Goal: Task Accomplishment & Management: Manage account settings

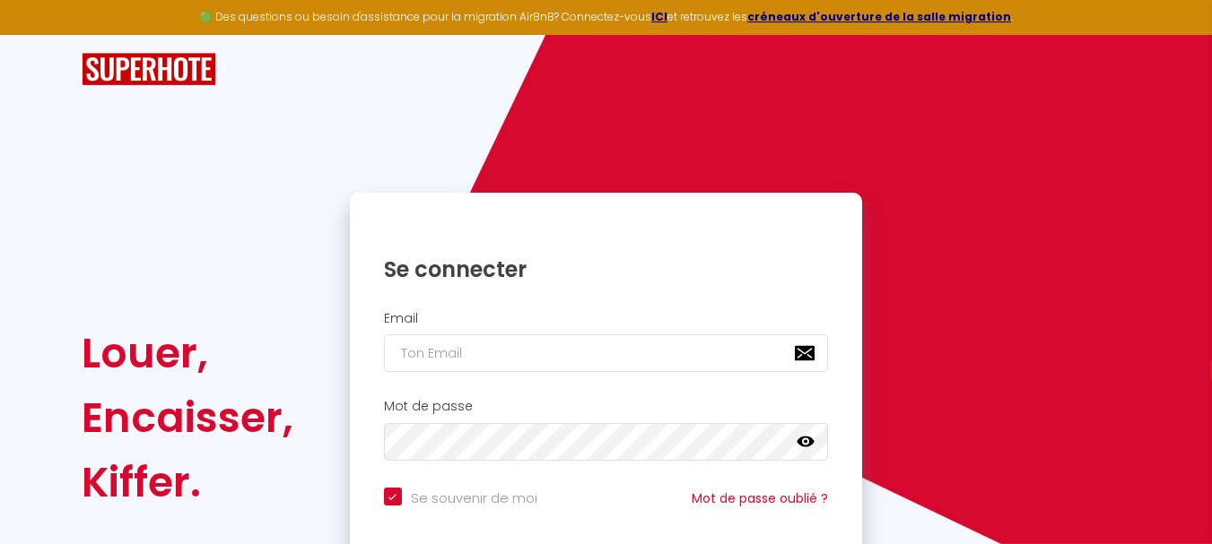
select select "fr"
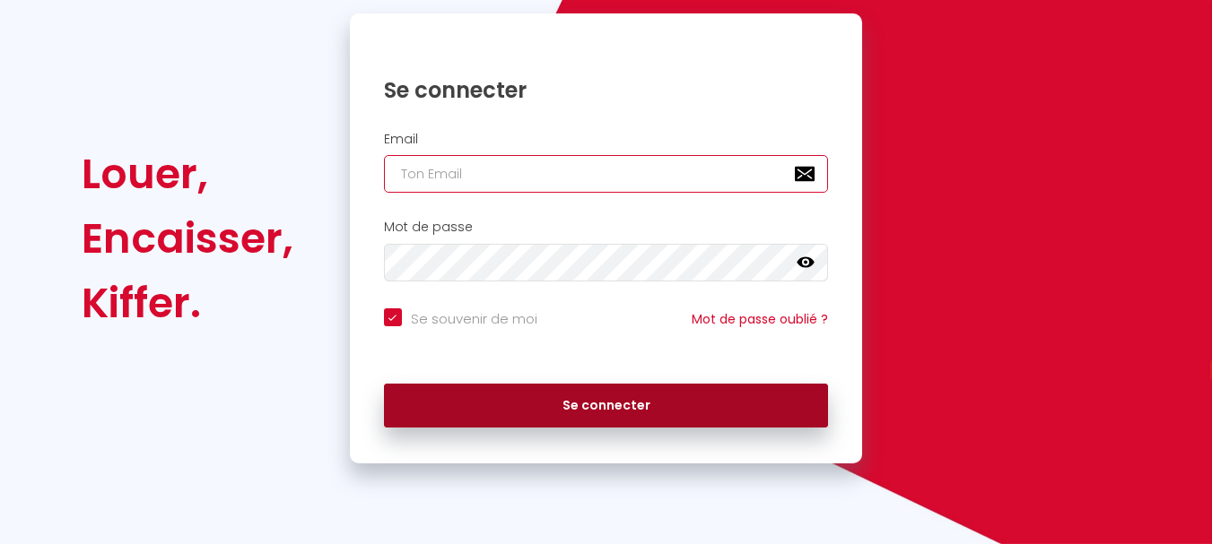
type input "[EMAIL_ADDRESS][DOMAIN_NAME]"
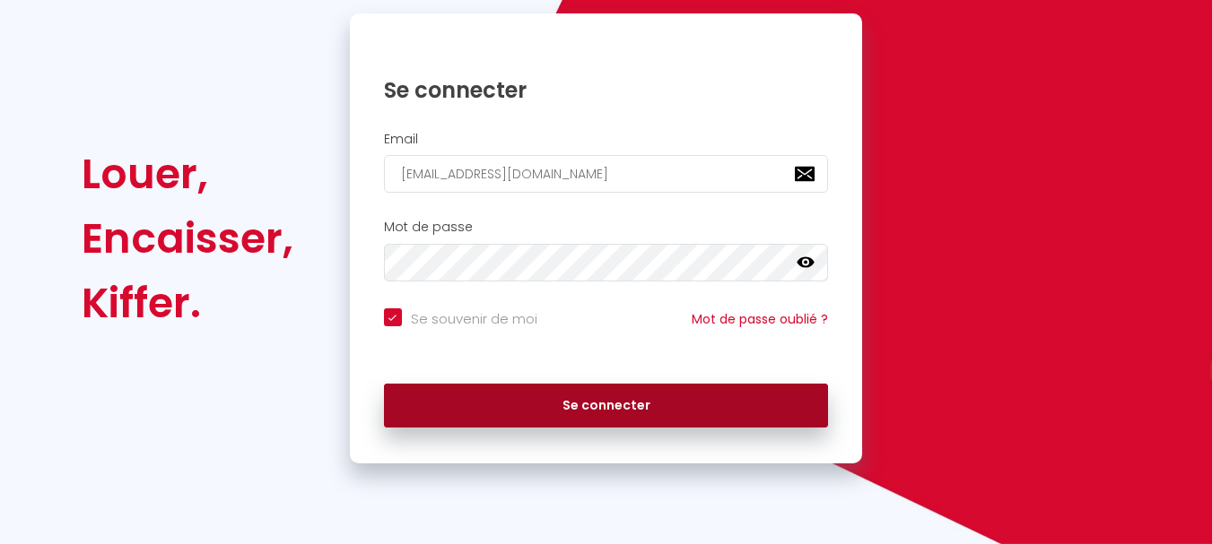
click at [605, 406] on button "Se connecter" at bounding box center [606, 406] width 445 height 45
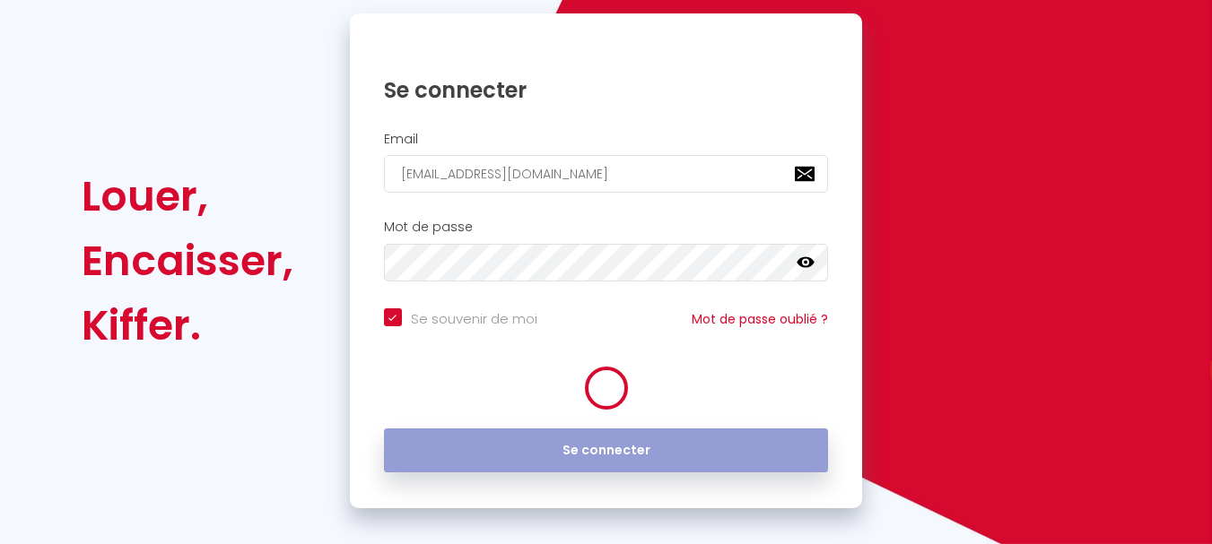
checkbox input "true"
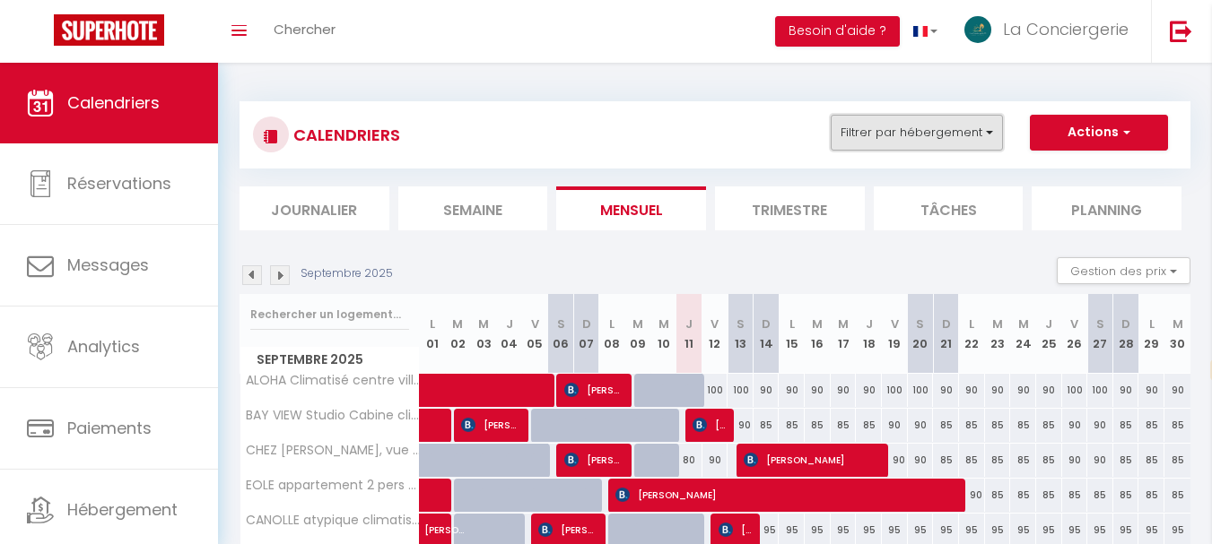
click at [988, 131] on button "Filtrer par hébergement" at bounding box center [917, 133] width 172 height 36
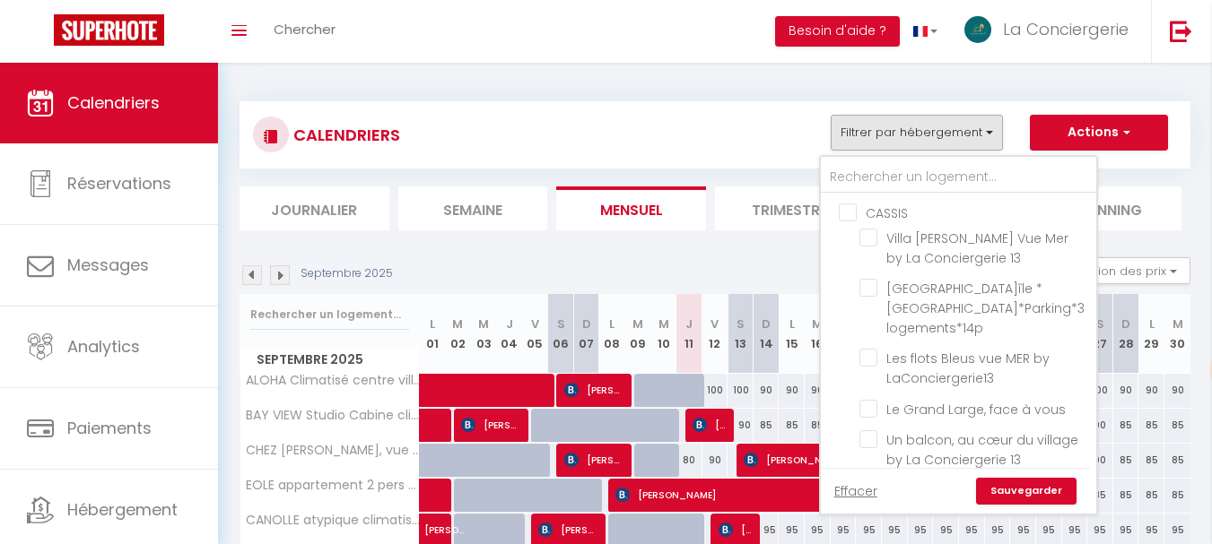
click at [851, 209] on input "CASSIS" at bounding box center [976, 212] width 275 height 18
checkbox input "true"
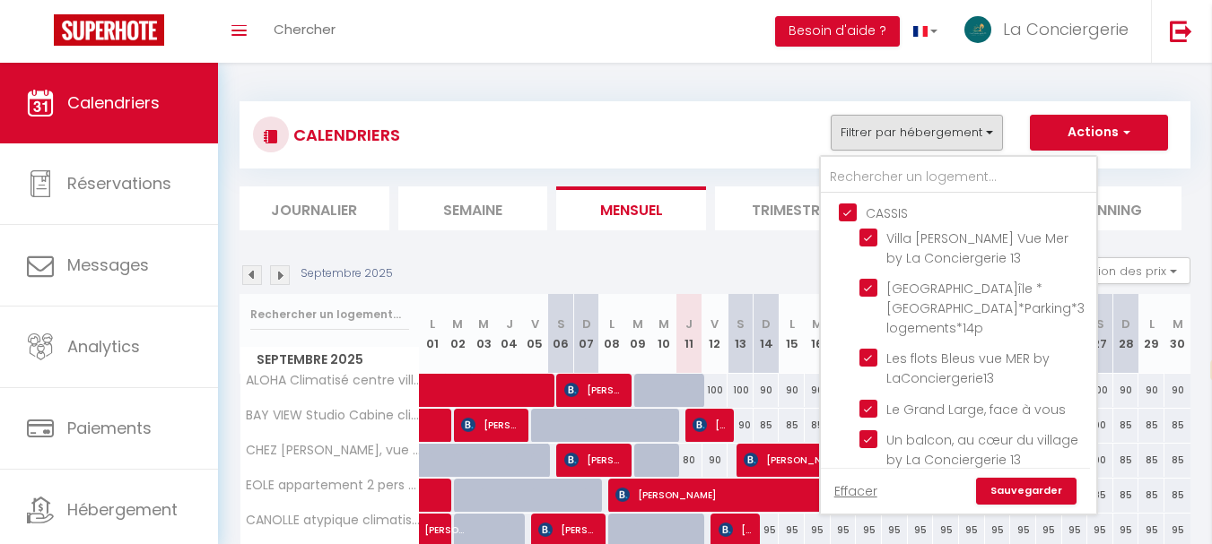
checkbox input "true"
checkbox input "false"
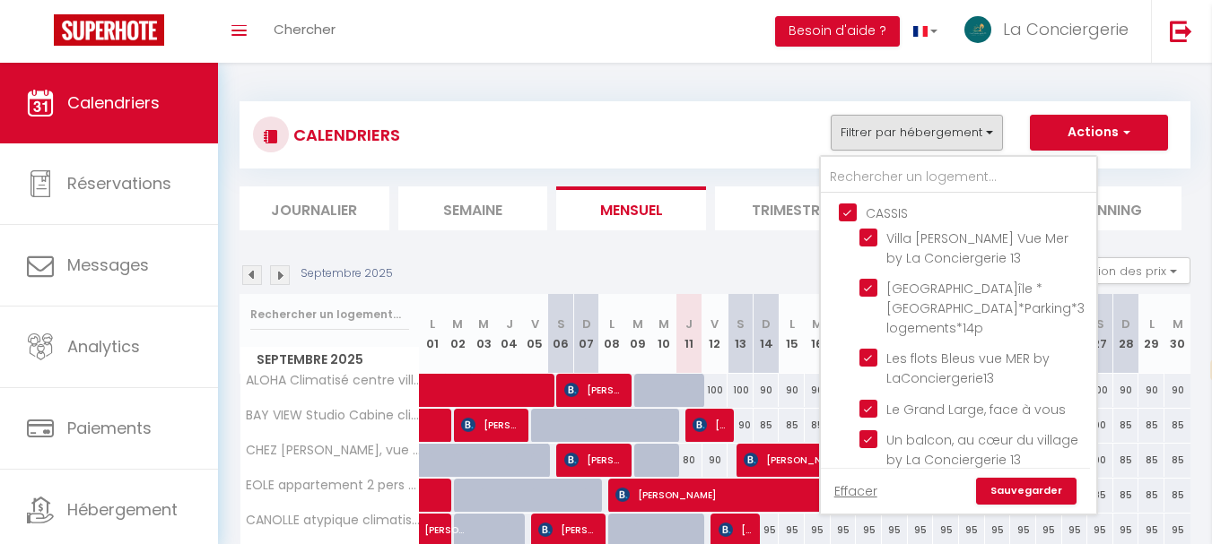
checkbox input "false"
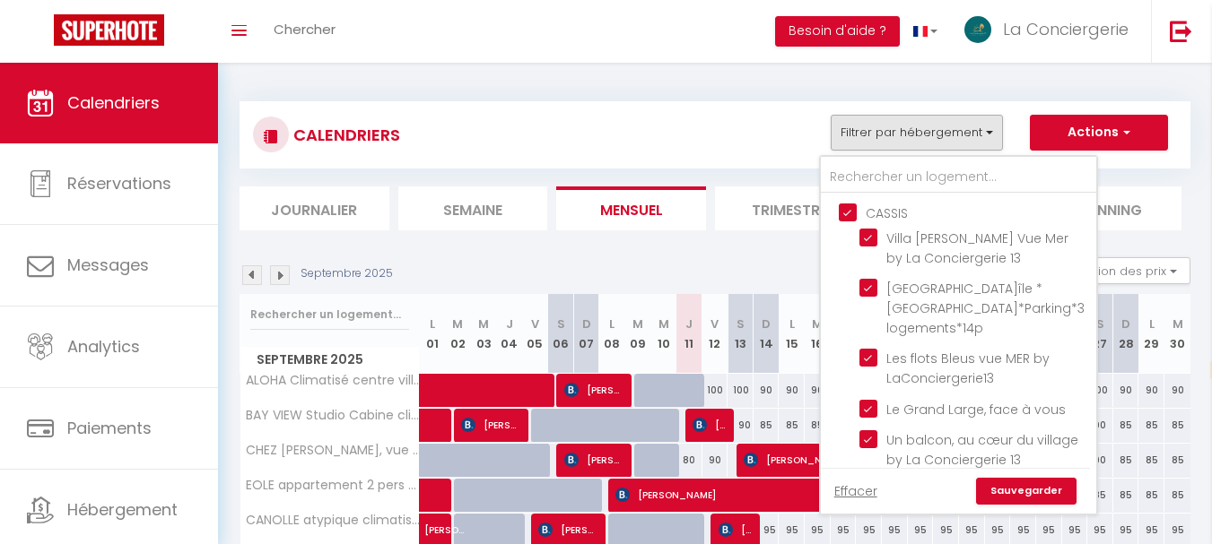
checkbox input "false"
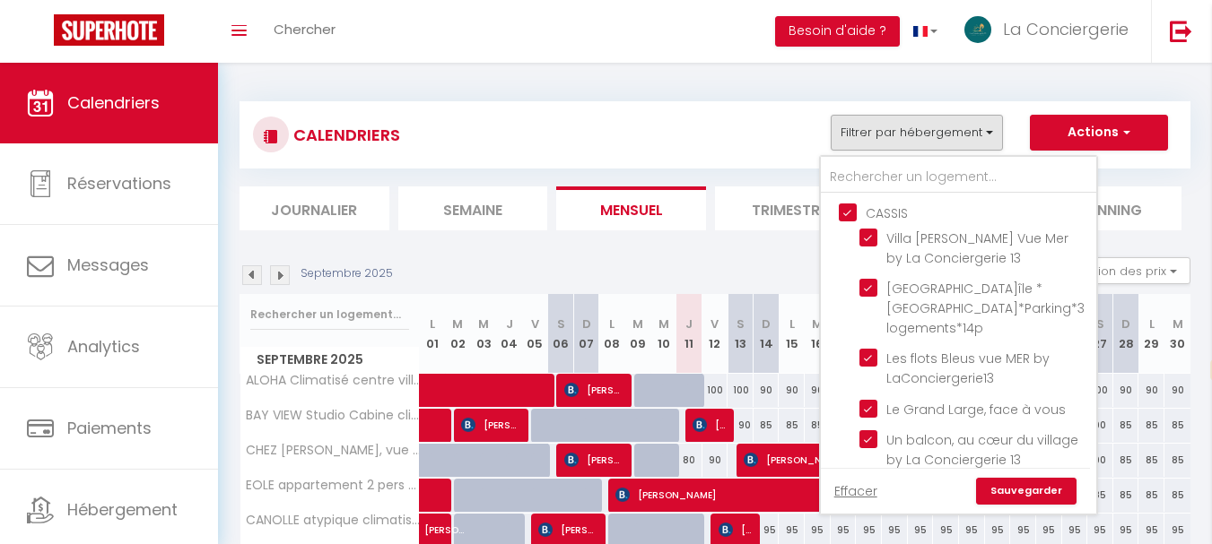
checkbox input "false"
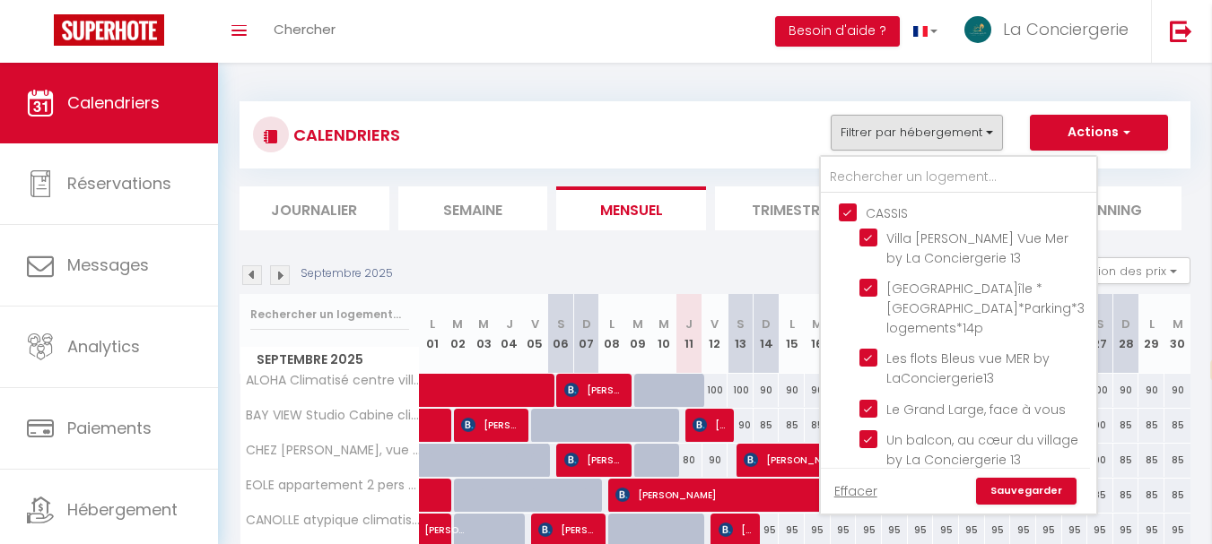
checkbox input "false"
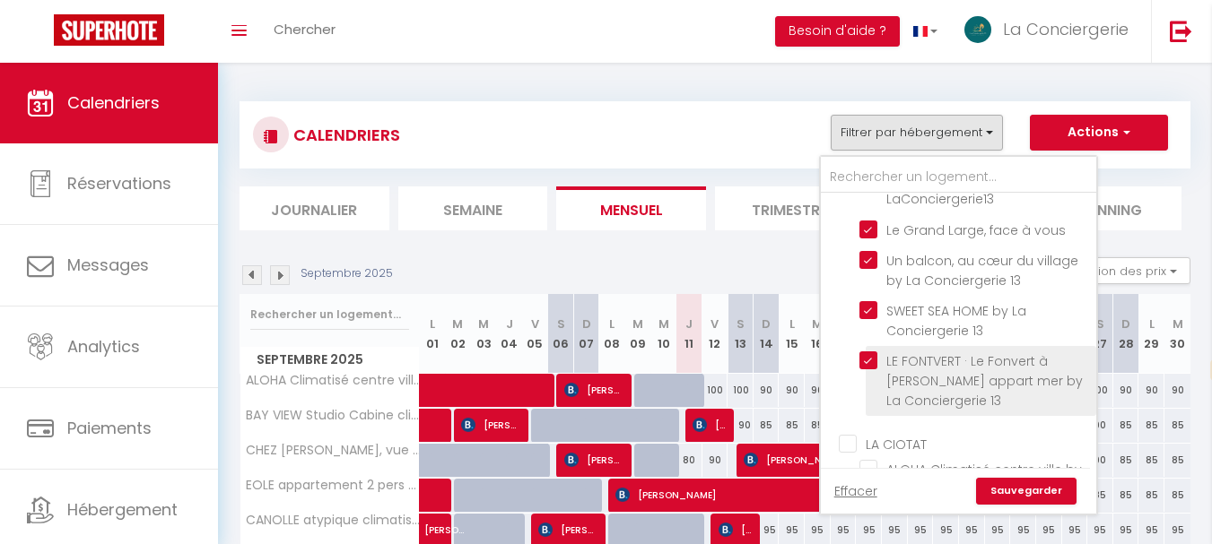
scroll to position [269, 0]
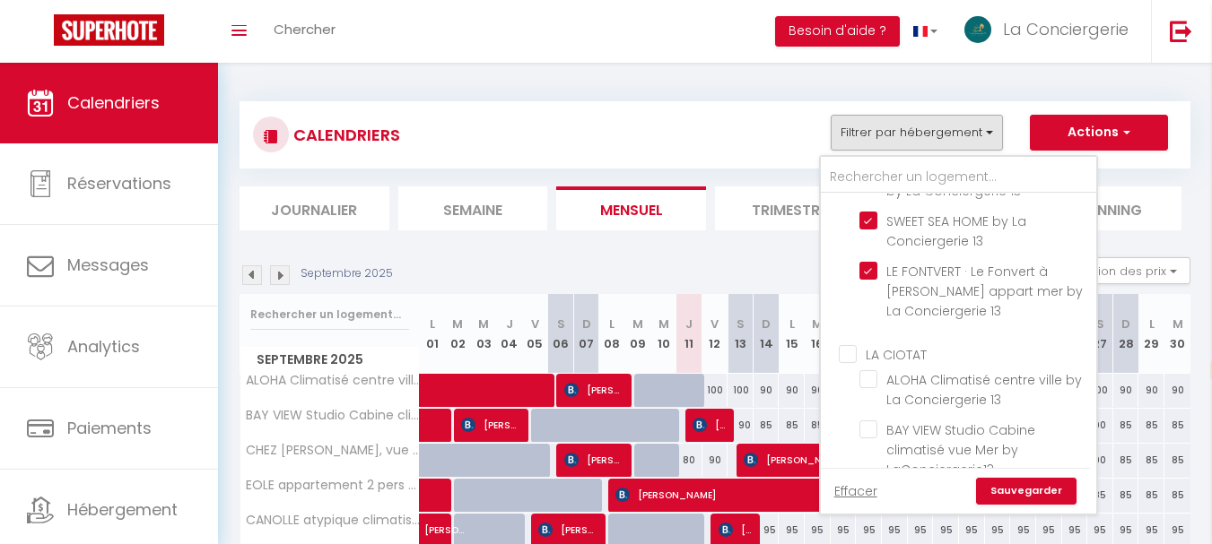
click at [1046, 484] on link "Sauvegarder" at bounding box center [1026, 491] width 100 height 27
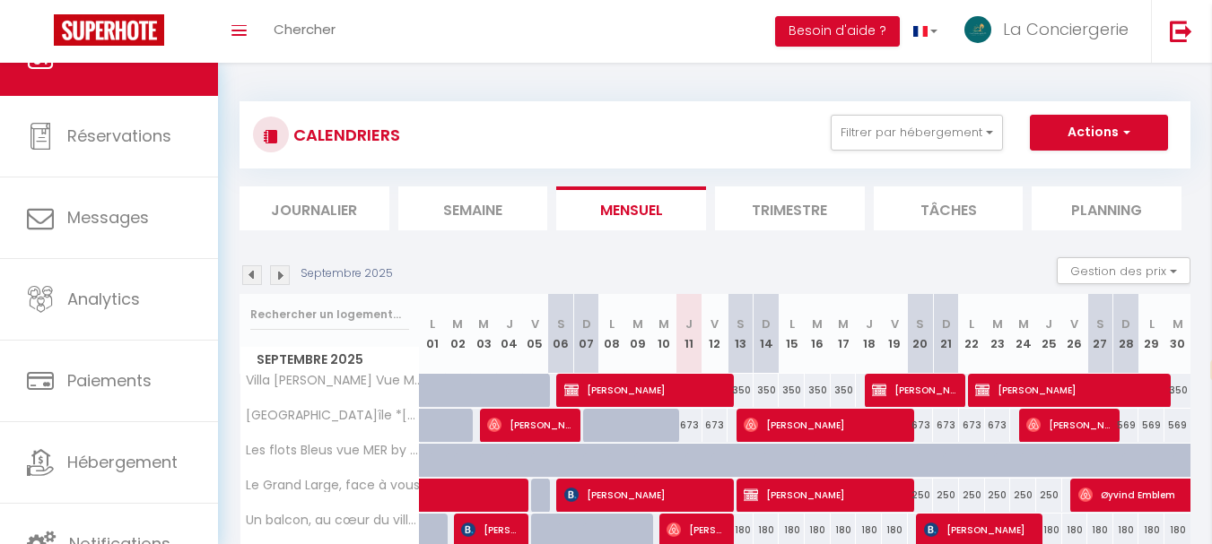
scroll to position [85, 0]
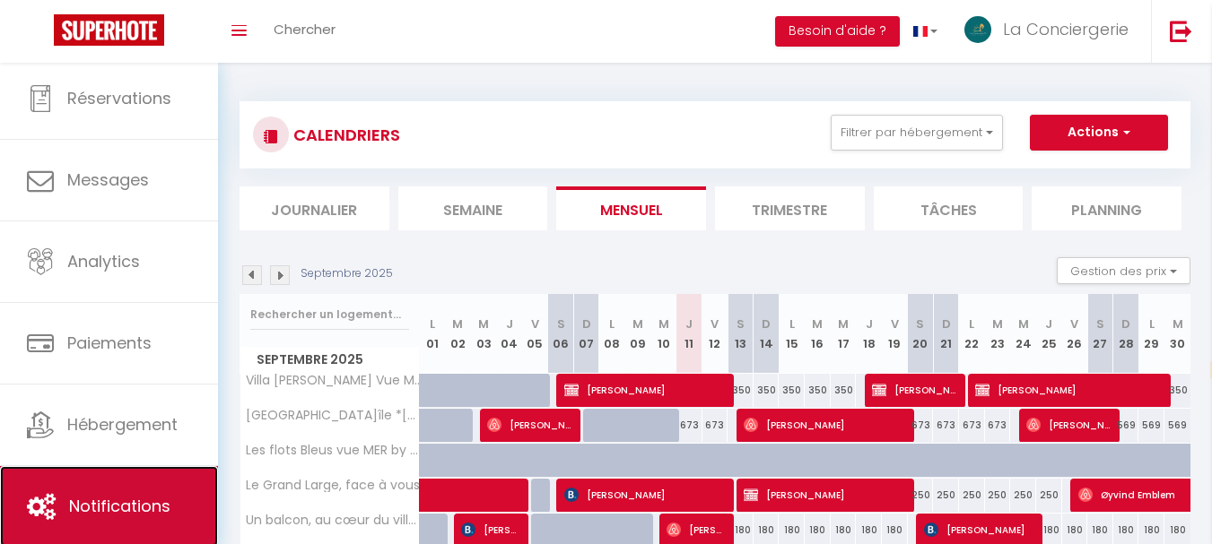
click at [146, 495] on span "Notifications" at bounding box center [119, 506] width 101 height 22
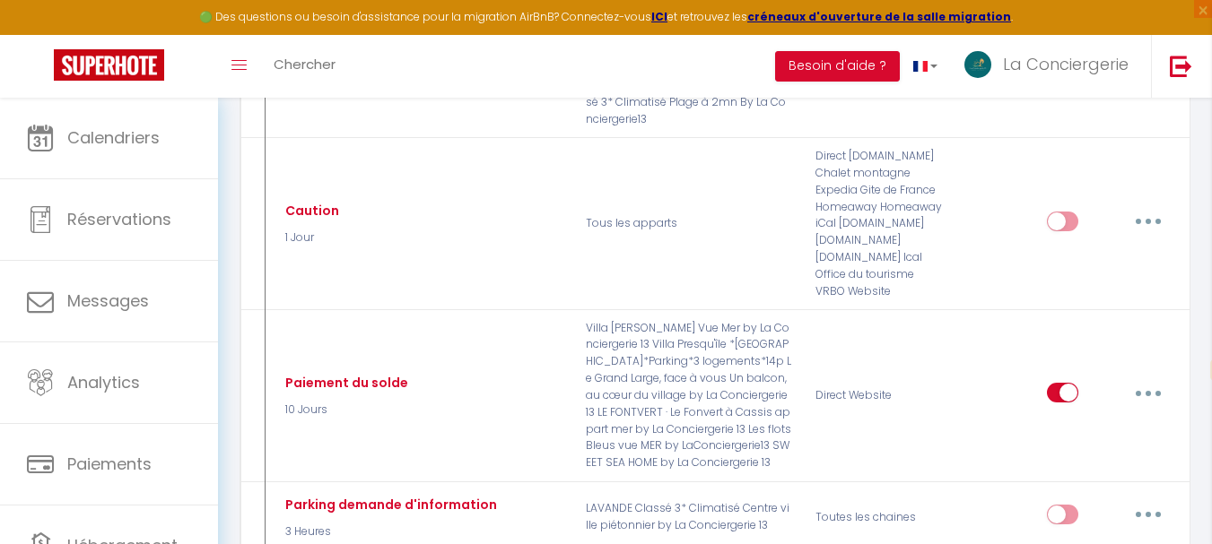
scroll to position [8073, 0]
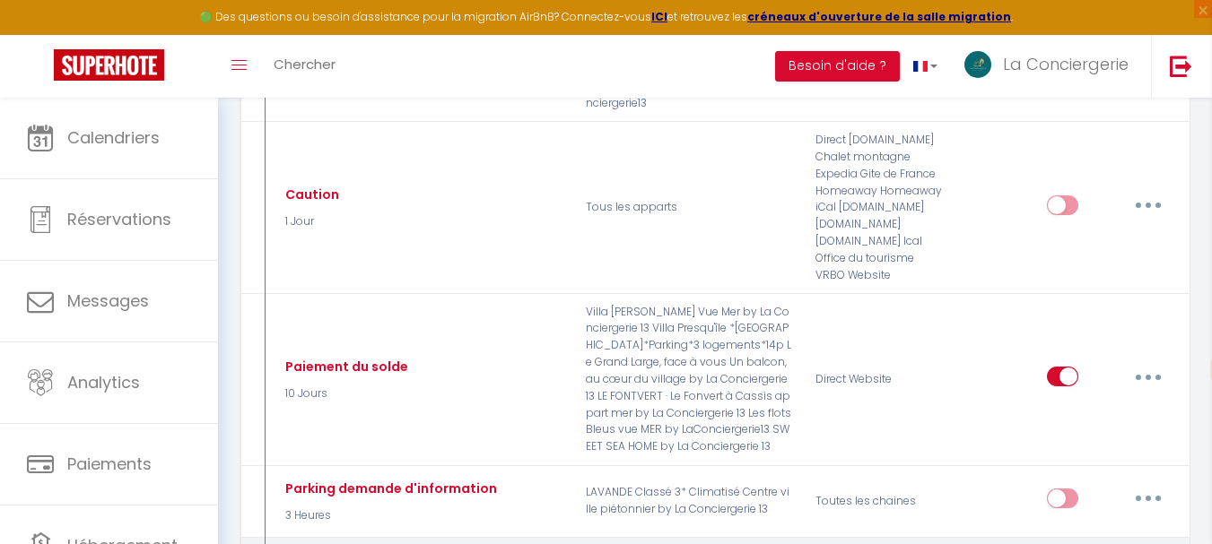
type input "TM 03 - PREPARATION SEJOUR - INFO CHECK IN - balcon"
select select "2 Jours"
select select "if_booking_is_paid"
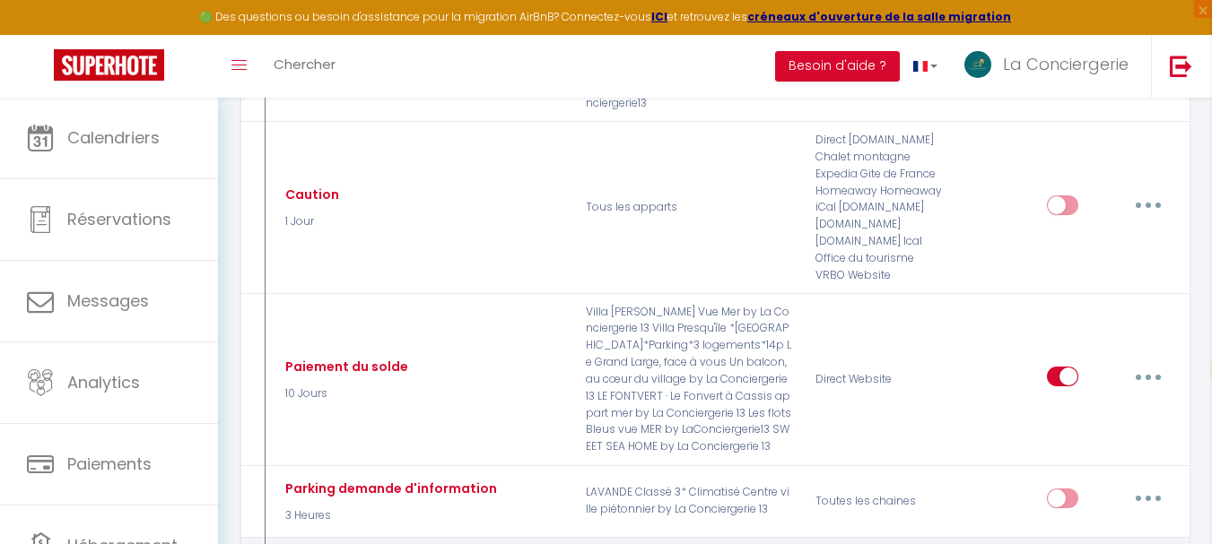
checkbox input "true"
checkbox input "false"
radio input "true"
type input "INFO SEJOUR + checkin - [RENTAL:NAME]"
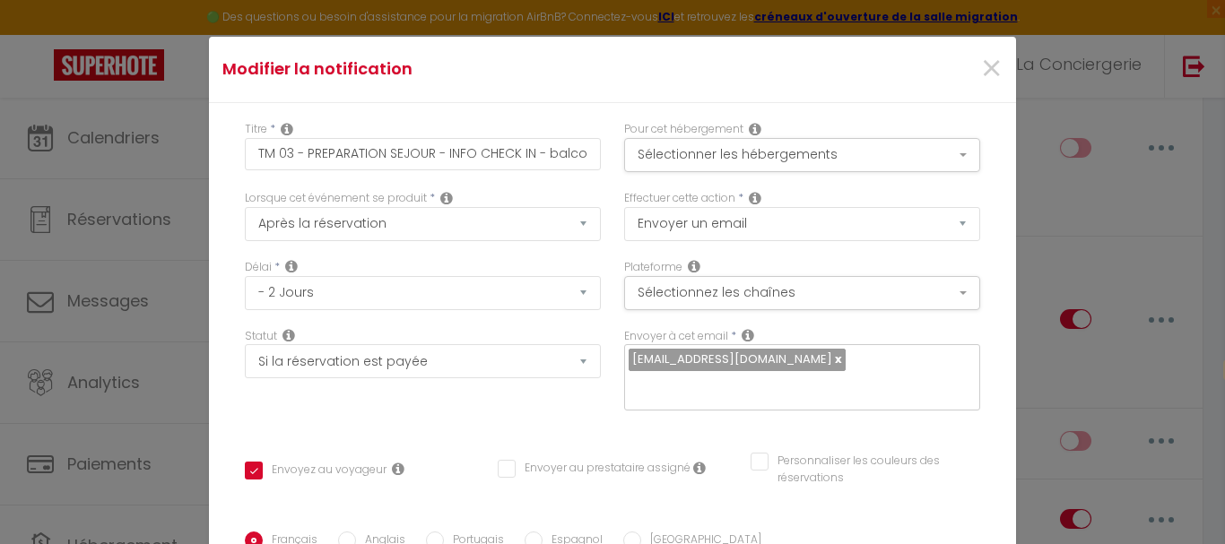
scroll to position [0, 0]
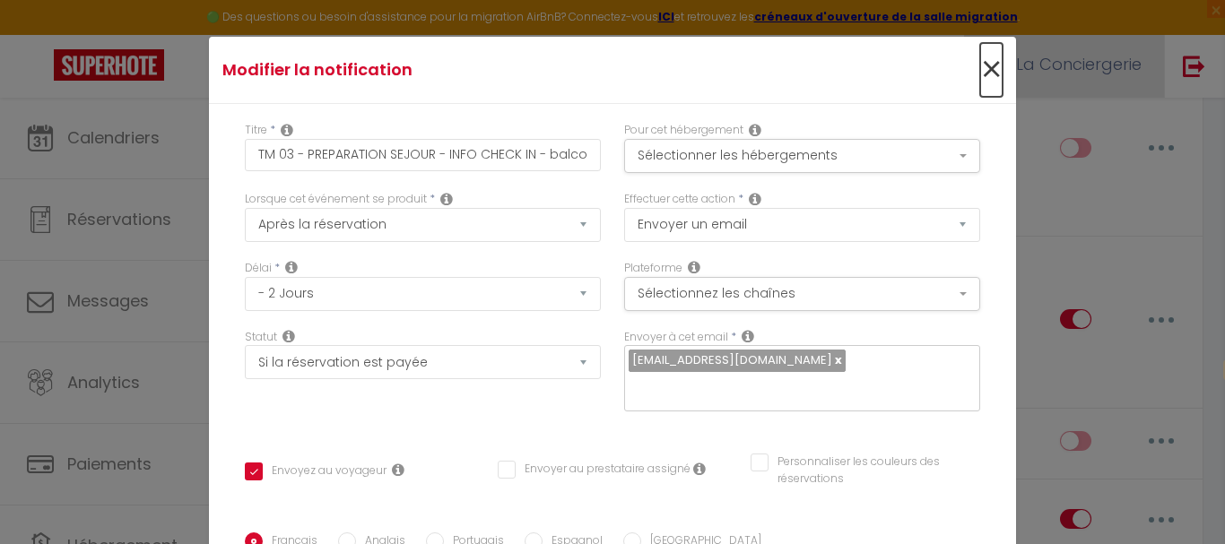
click at [980, 71] on span "×" at bounding box center [991, 70] width 22 height 54
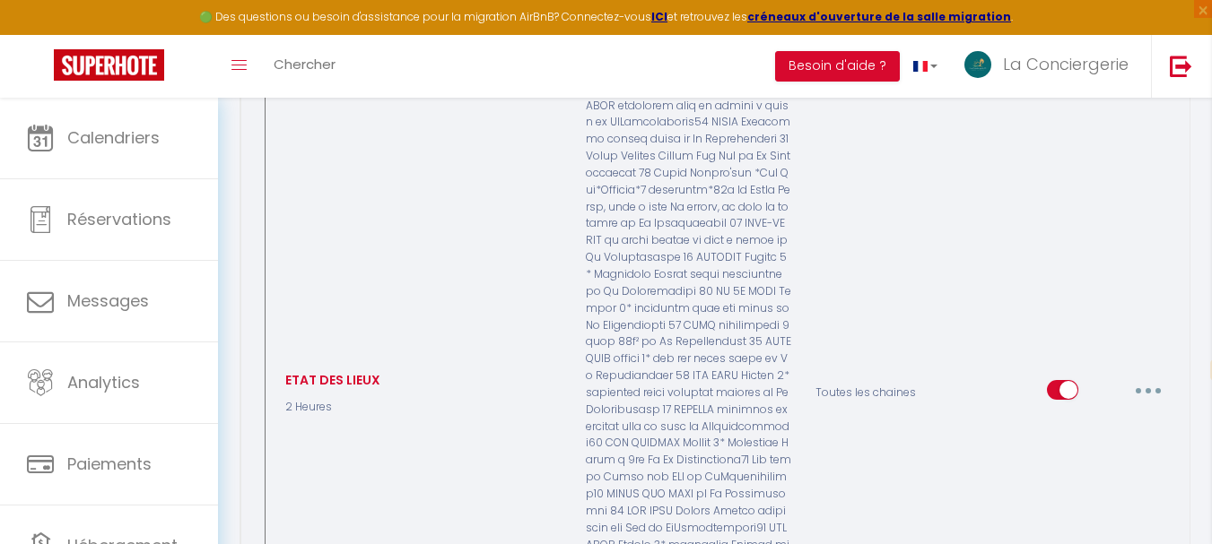
scroll to position [10316, 0]
click at [1153, 375] on button "button" at bounding box center [1148, 389] width 50 height 29
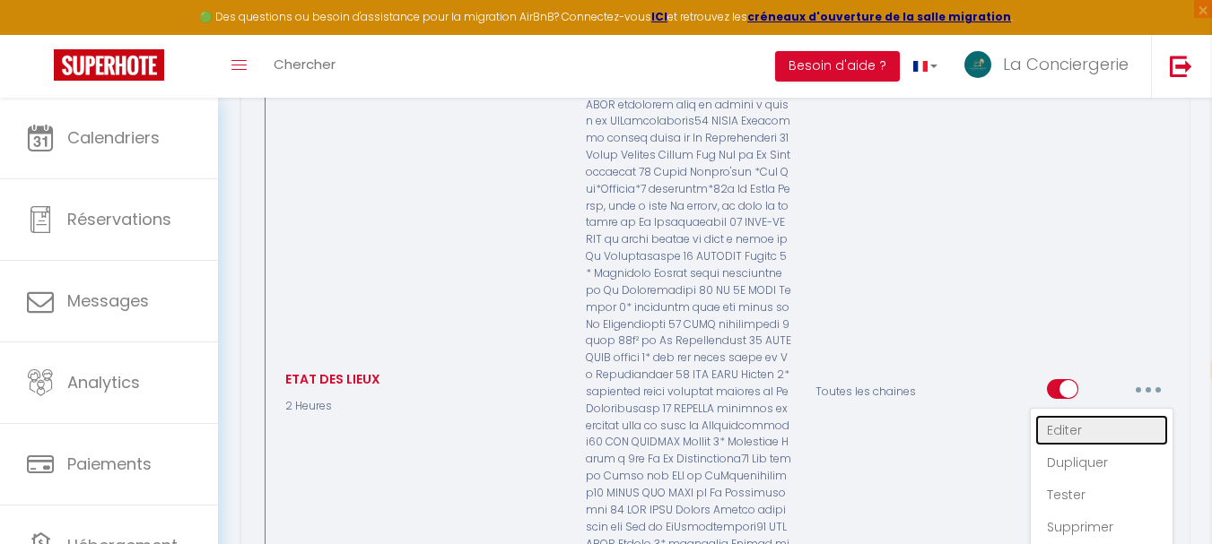
click at [1080, 415] on link "Editer" at bounding box center [1101, 430] width 133 height 30
type input "ETAT DES LIEUX"
select select "3"
select select "2 Heures"
select select
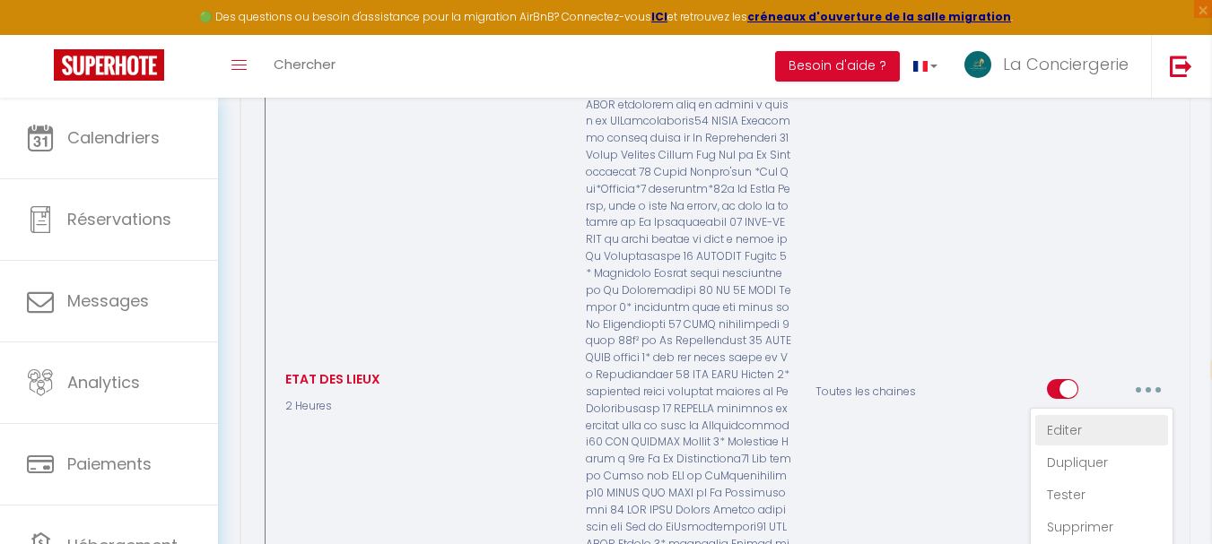
checkbox input "true"
checkbox input "false"
type input "🌿 À titre informatif – pour que tout se passe au mieux 😊"
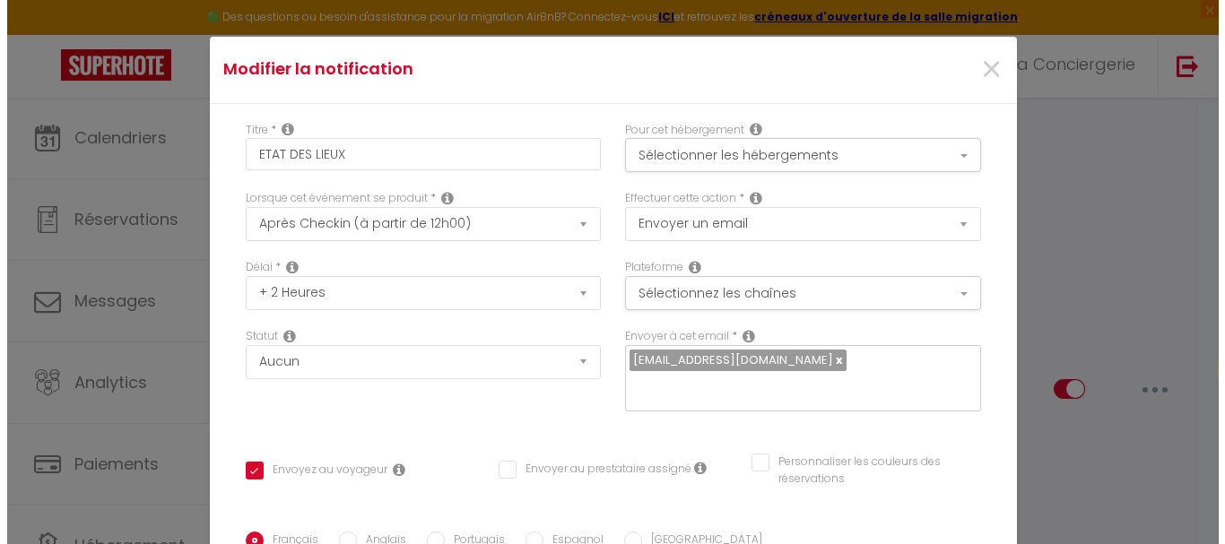
scroll to position [10272, 0]
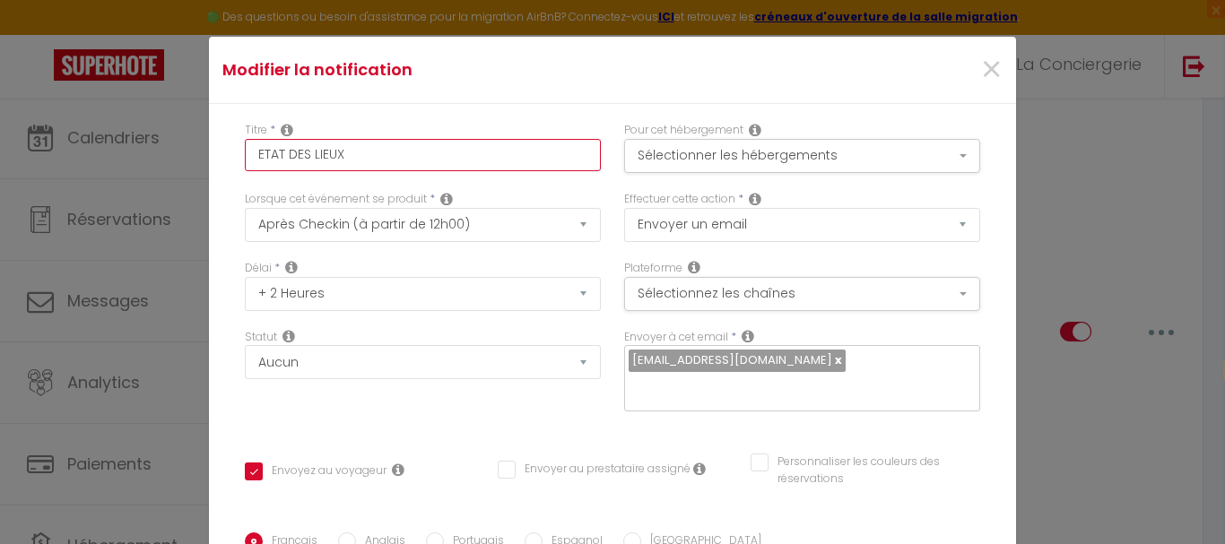
click at [250, 152] on input "ETAT DES LIEUX" at bounding box center [423, 155] width 356 height 32
type input "TETAT DES LIEUX"
checkbox input "true"
checkbox input "false"
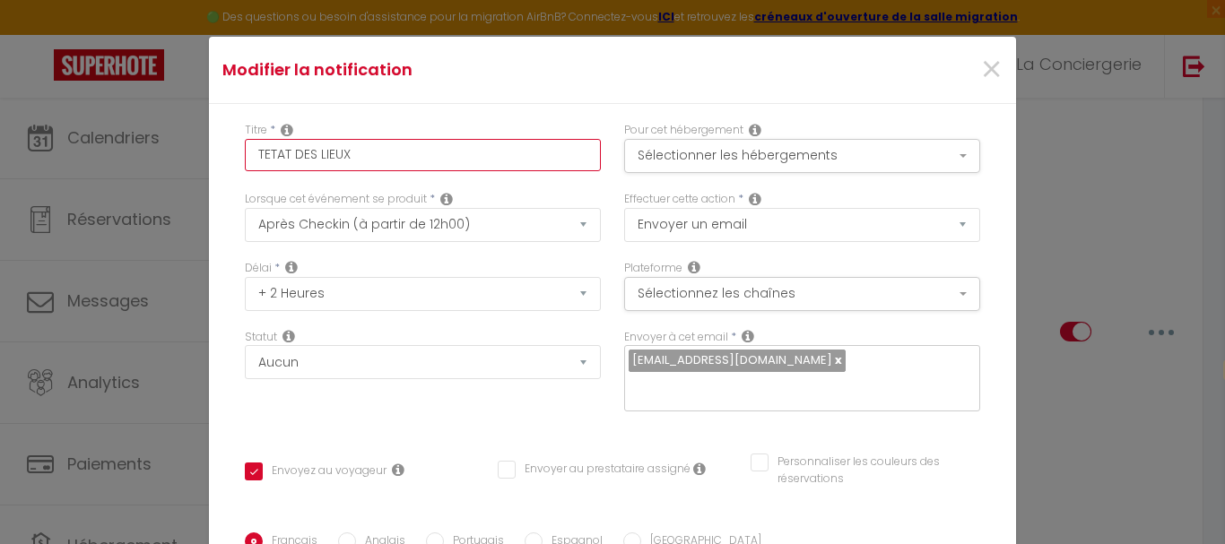
type input "TMETAT DES LIEUX"
checkbox input "true"
checkbox input "false"
type input "TM-ETAT DES LIEUX"
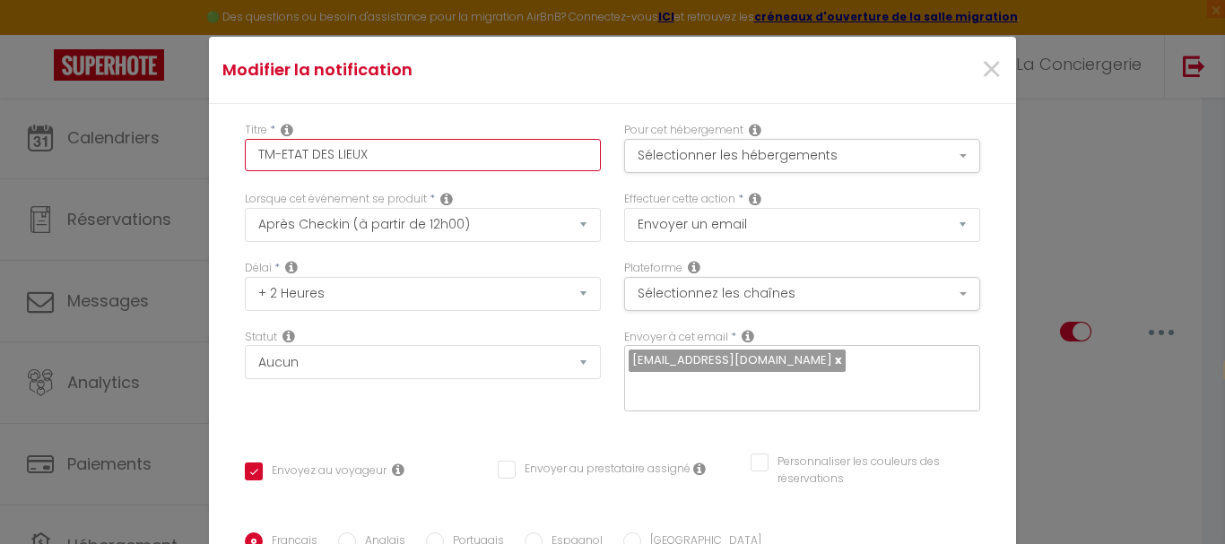
checkbox input "true"
checkbox input "false"
type input "TM-0ETAT DES LIEUX"
checkbox input "true"
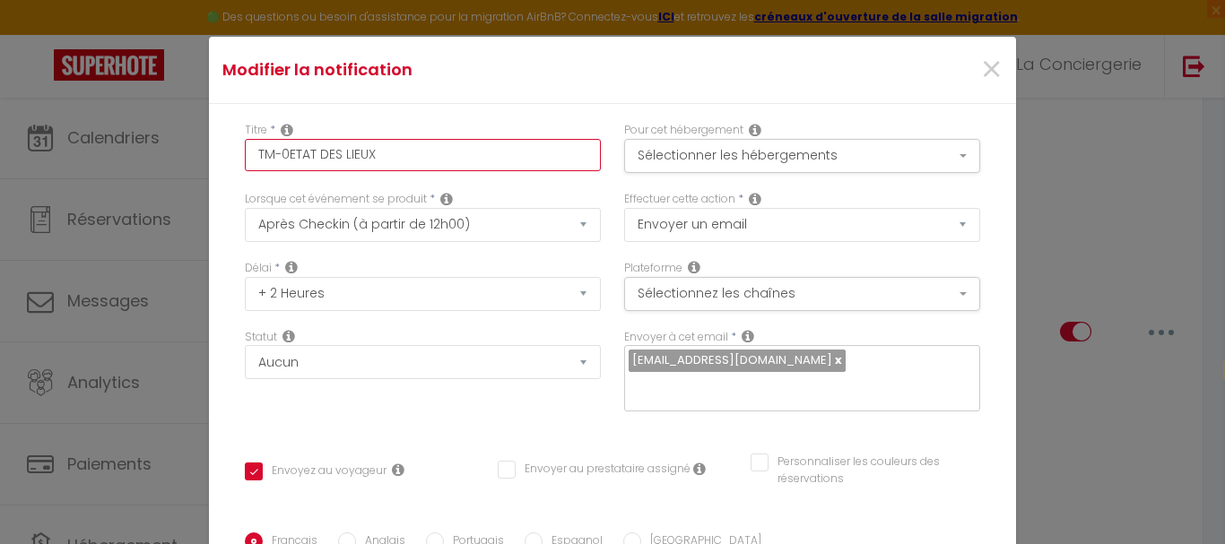
checkbox input "false"
type input "TM-04ETAT DES LIEUX"
checkbox input "true"
checkbox input "false"
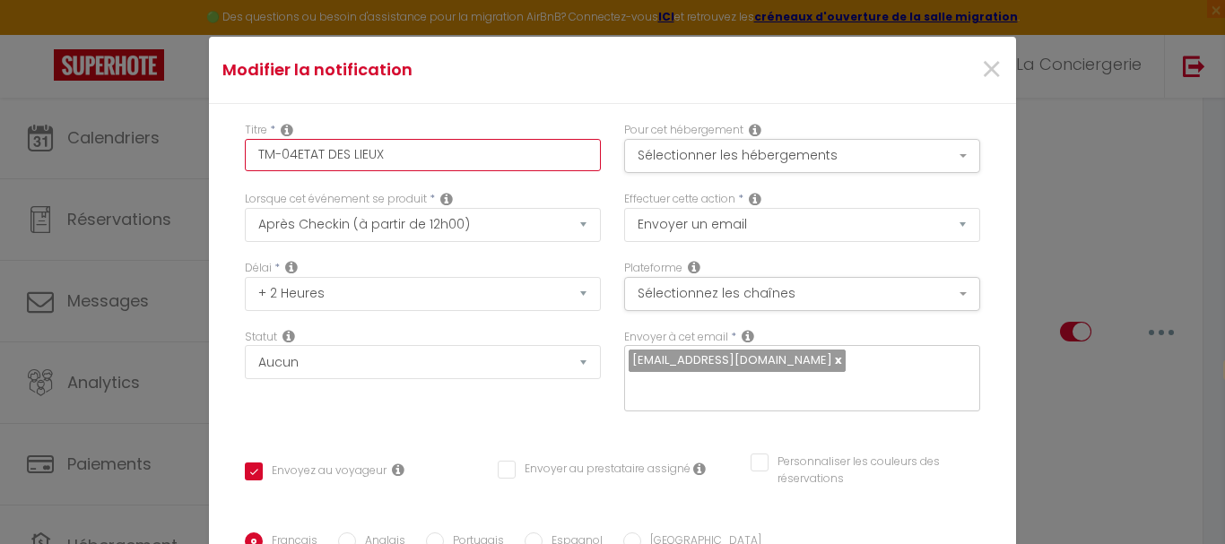
checkbox input "false"
type input "TM-04-ETAT DES LIEUX"
checkbox input "true"
checkbox input "false"
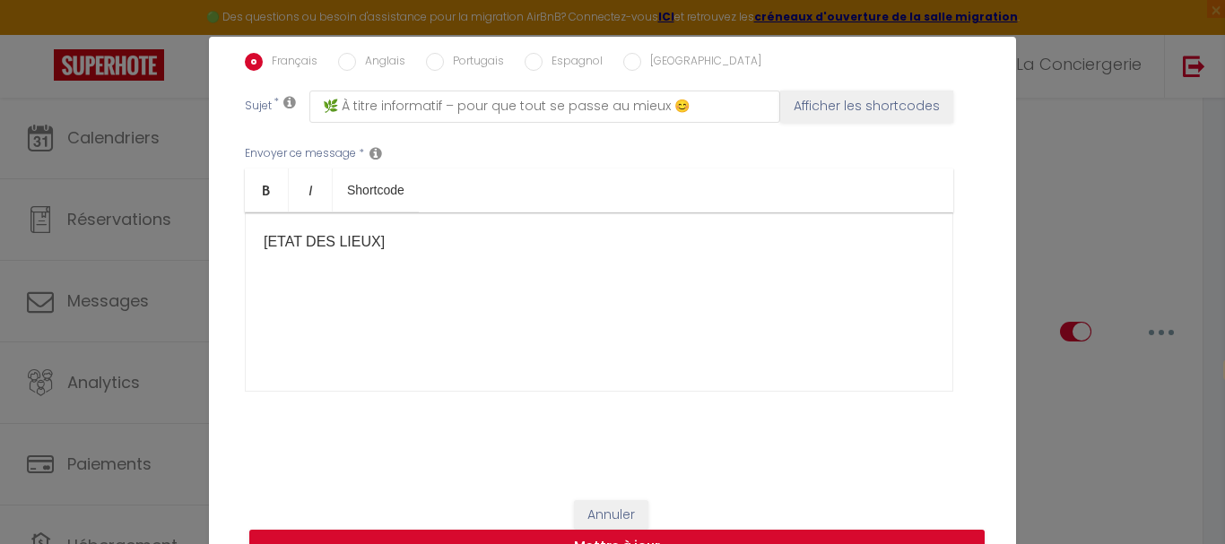
scroll to position [73, 0]
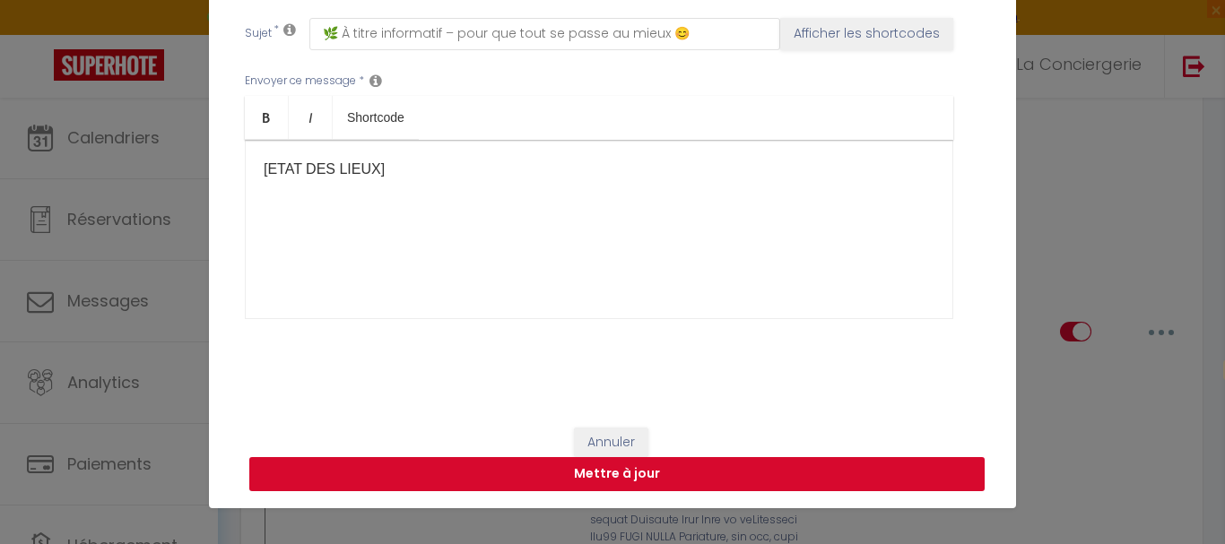
type input "TM-04-ETAT DES LIEUX"
click at [766, 481] on button "Mettre à jour" at bounding box center [617, 474] width 736 height 34
checkbox input "true"
checkbox input "false"
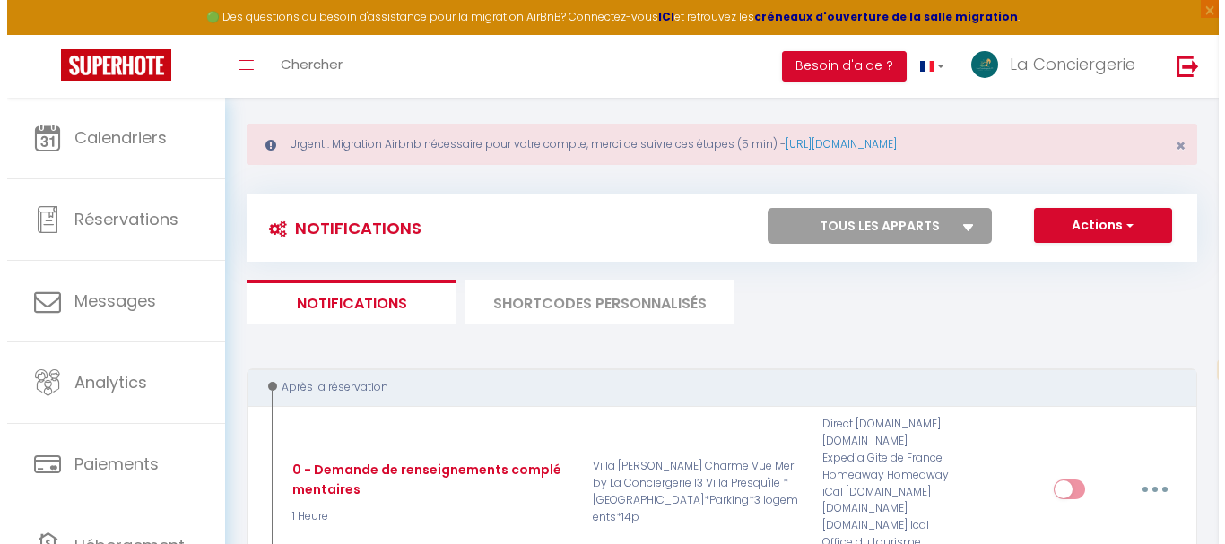
scroll to position [0, 0]
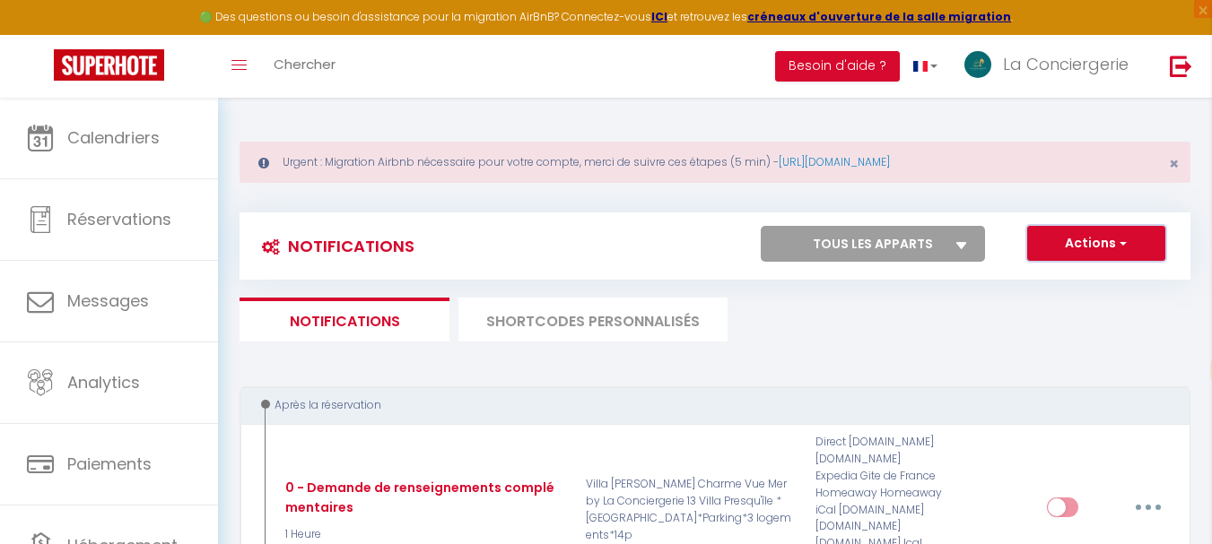
click at [1128, 245] on button "Actions" at bounding box center [1096, 244] width 138 height 36
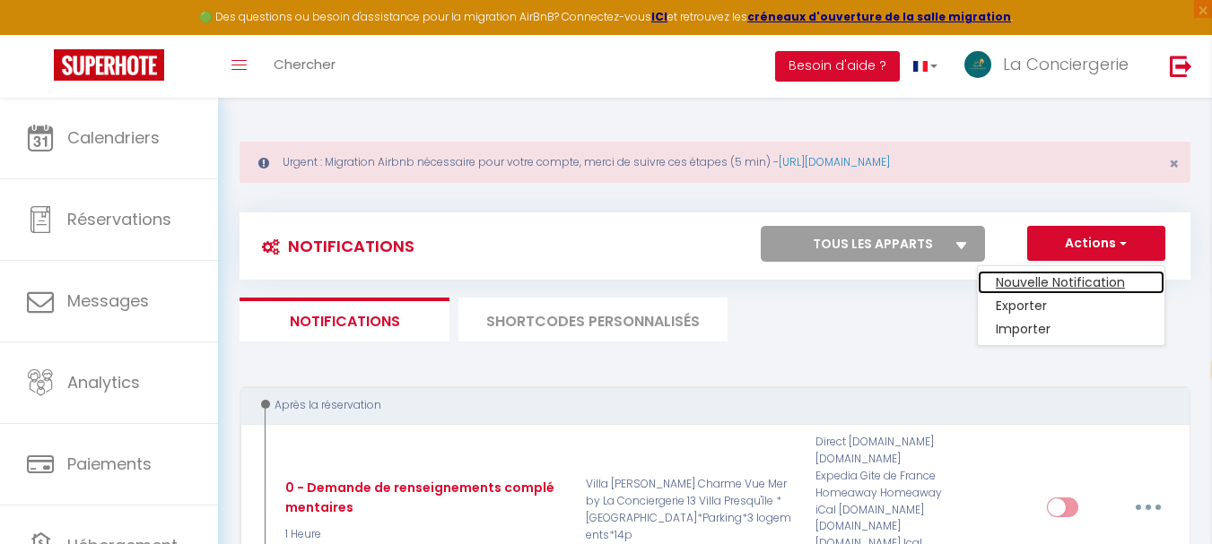
click at [1073, 281] on link "Nouvelle Notification" at bounding box center [1071, 282] width 187 height 23
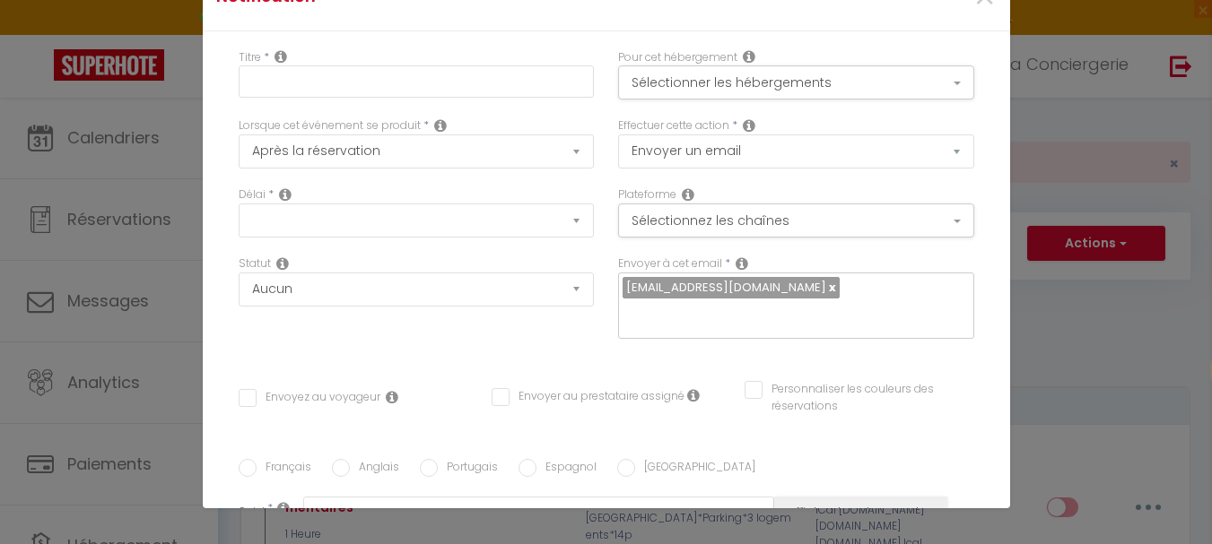
select select "Immédiat"
select select
checkbox input "false"
radio input "true"
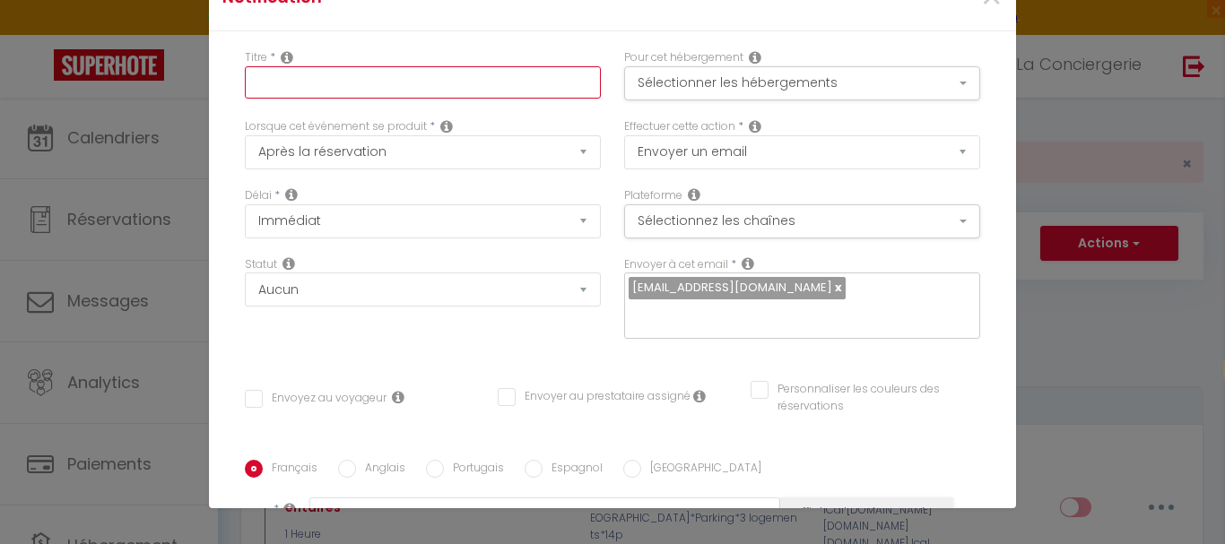
click at [271, 77] on input "text" at bounding box center [423, 82] width 356 height 32
type input "TM-05-BIENVENUE"
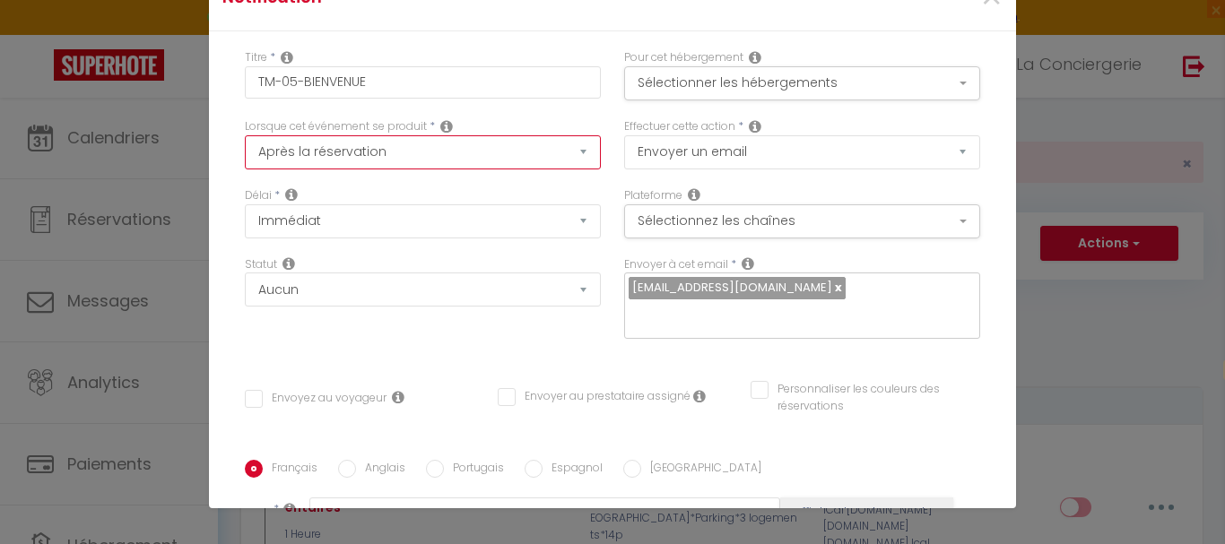
click at [564, 147] on select "Après la réservation Avant Checkin (à partir de 12h00) Après Checkin (à partir …" at bounding box center [423, 152] width 356 height 34
select select "3"
click at [245, 135] on select "Après la réservation Avant Checkin (à partir de 12h00) Après Checkin (à partir …" at bounding box center [423, 152] width 356 height 34
checkbox input "false"
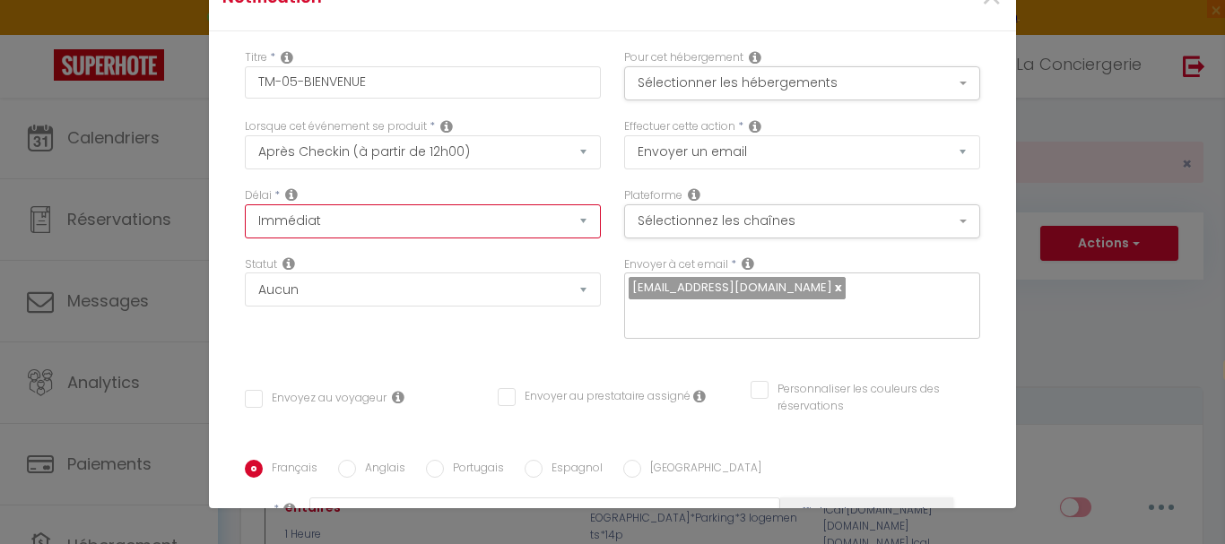
click at [500, 227] on select "Immédiat + 10 Minutes + 1 Heure + 2 Heures + 3 Heures + 4 Heures + 5 Heures + 6…" at bounding box center [423, 222] width 356 height 34
select select "6 Heures"
click at [245, 205] on select "Immédiat + 10 Minutes + 1 Heure + 2 Heures + 3 Heures + 4 Heures + 5 Heures + 6…" at bounding box center [423, 222] width 356 height 34
checkbox input "false"
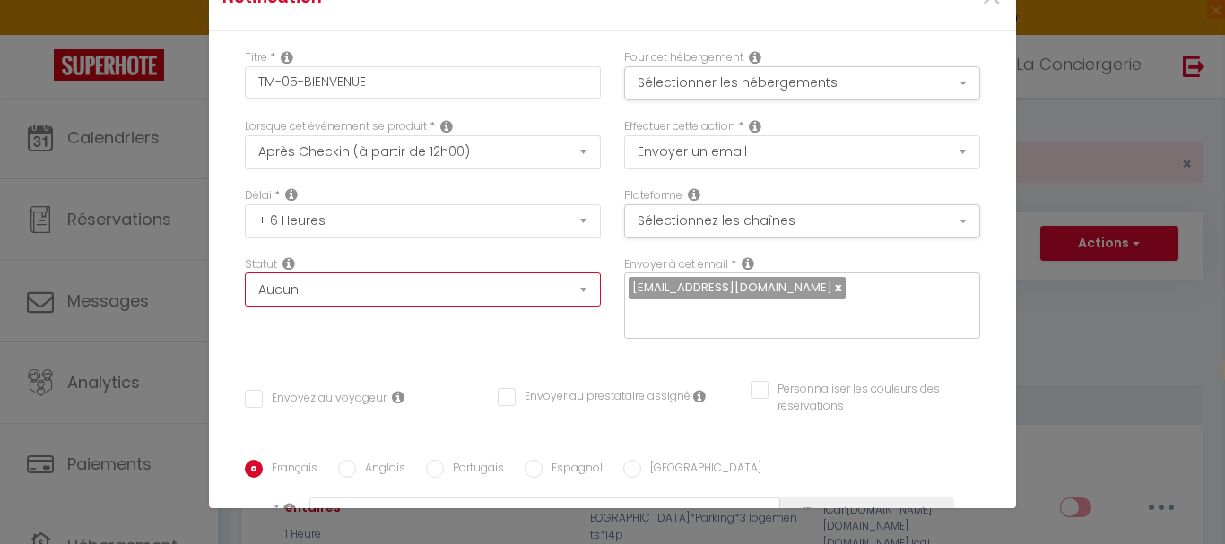
click at [493, 292] on select "Aucun Si la réservation est payée Si réservation non payée Si la caution a été …" at bounding box center [423, 290] width 356 height 34
select select "if_booking_is_paid"
click at [245, 273] on select "Aucun Si la réservation est payée Si réservation non payée Si la caution a été …" at bounding box center [423, 290] width 356 height 34
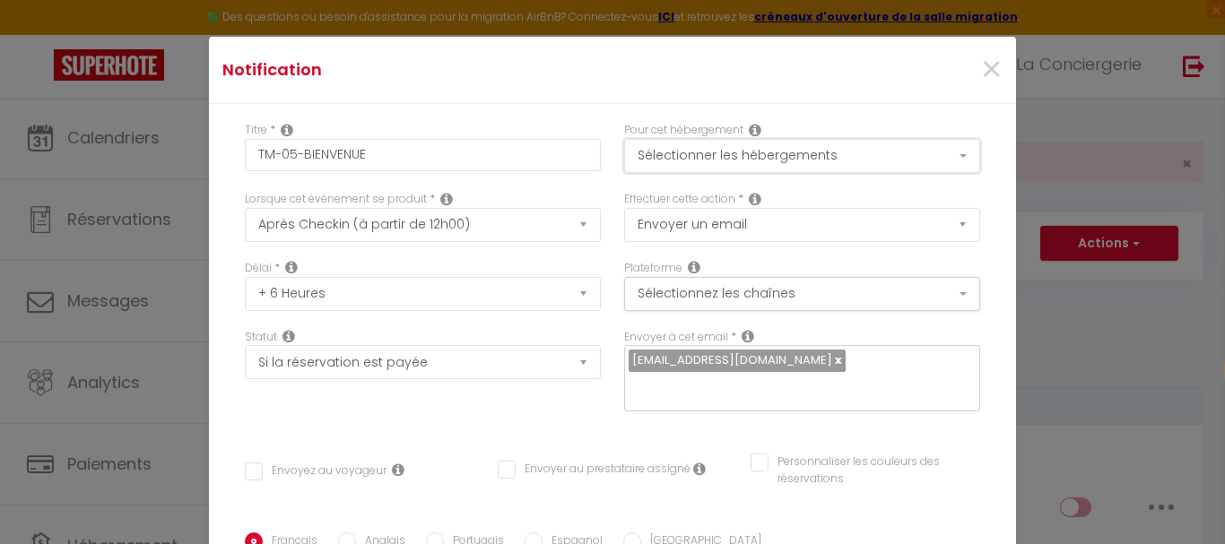
click at [946, 152] on button "Sélectionner les hébergements" at bounding box center [802, 156] width 356 height 34
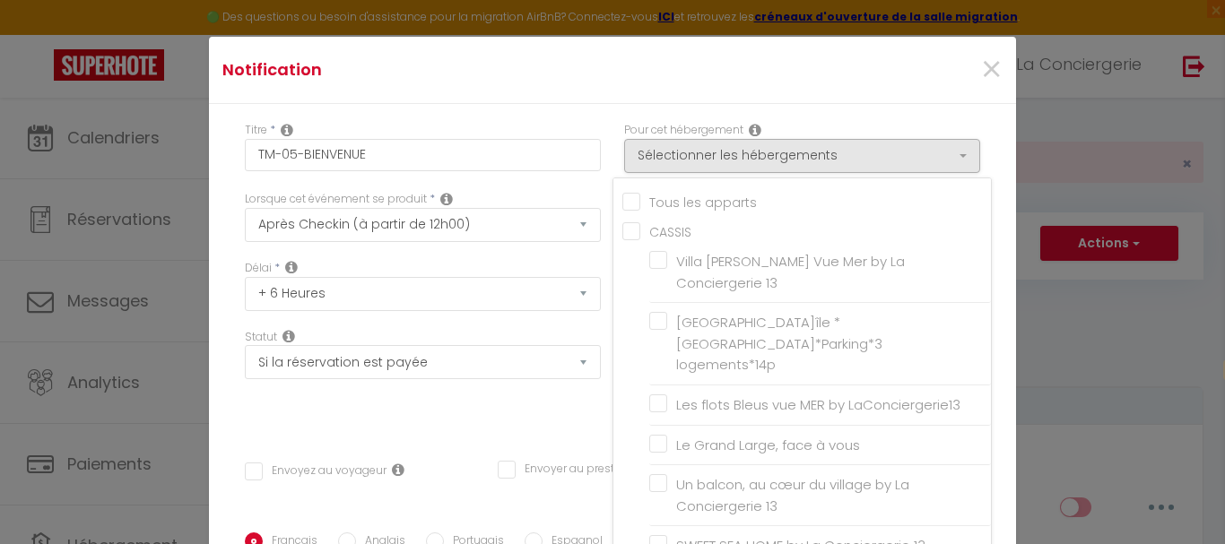
click at [623, 231] on input "CASSIS" at bounding box center [807, 231] width 369 height 18
checkbox input "true"
checkbox input "false"
checkbox input "true"
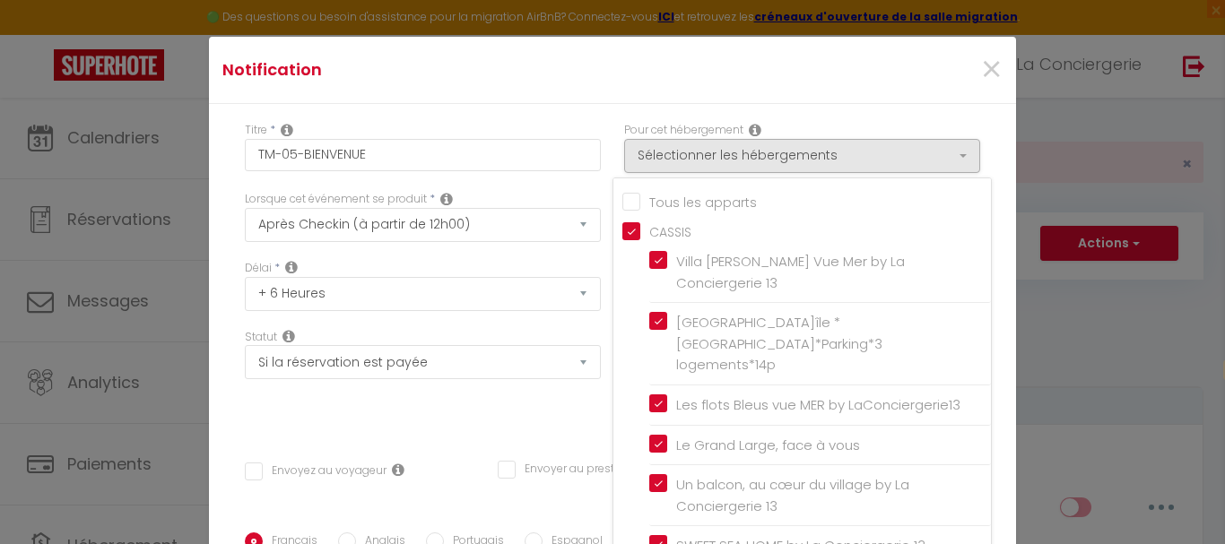
checkbox input "true"
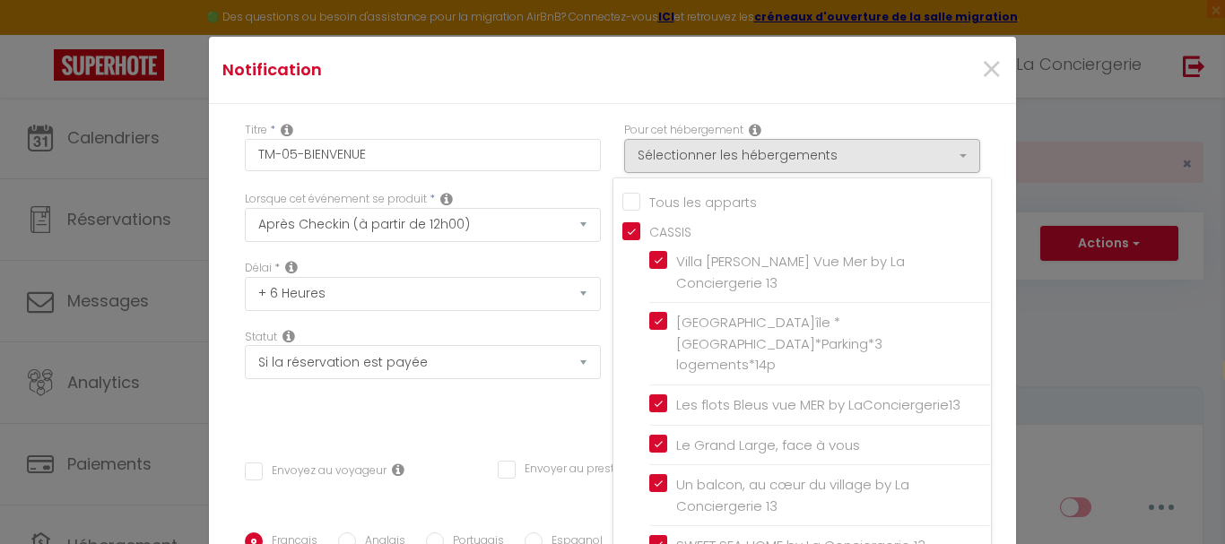
checkbox input "true"
checkbox input "false"
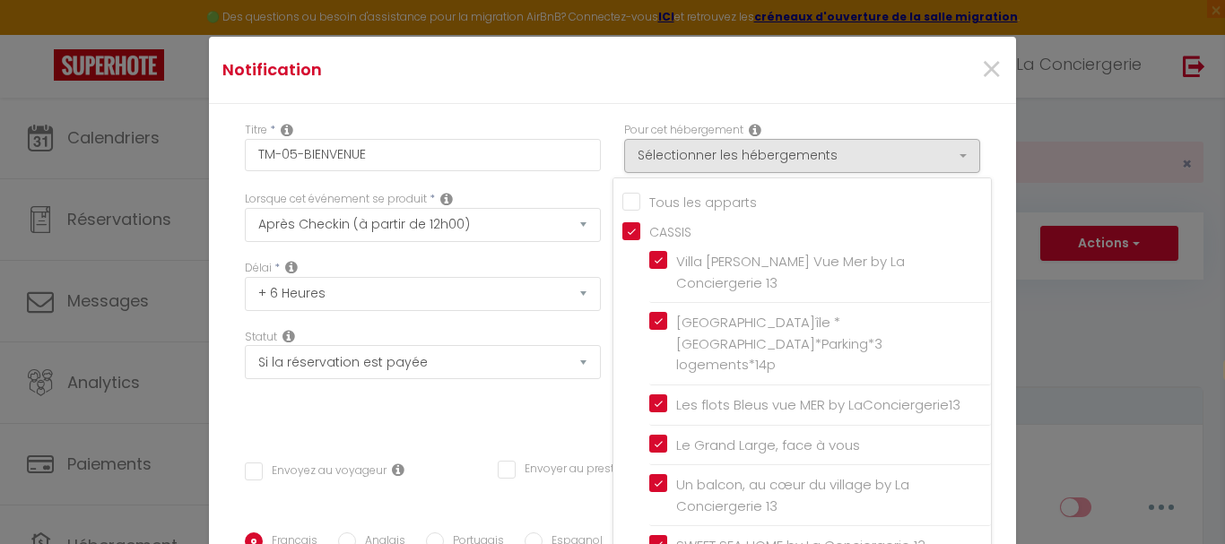
checkbox input "false"
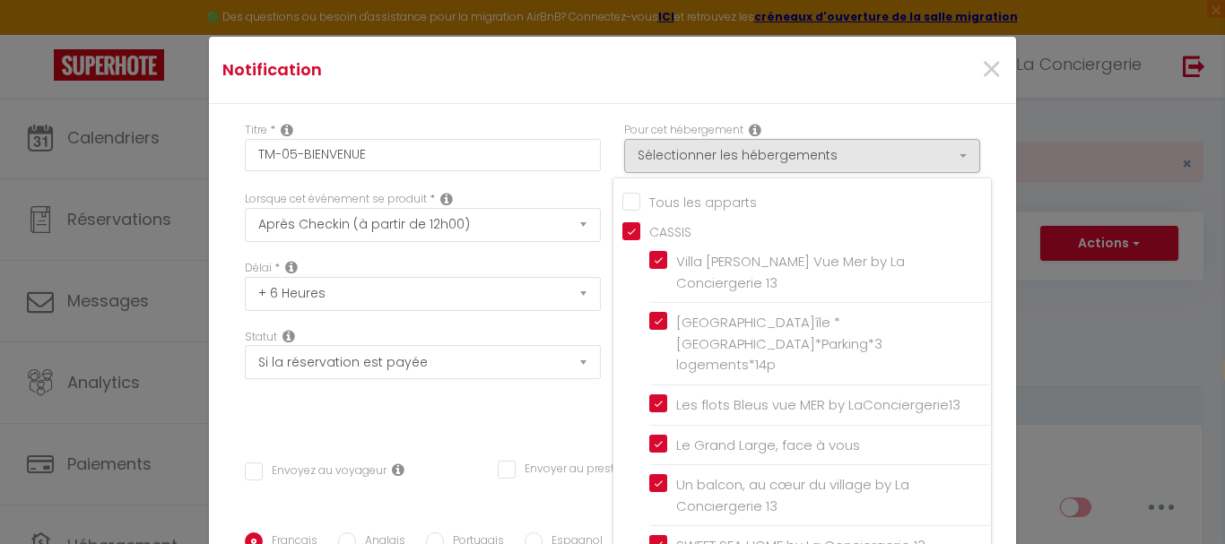
checkbox input "false"
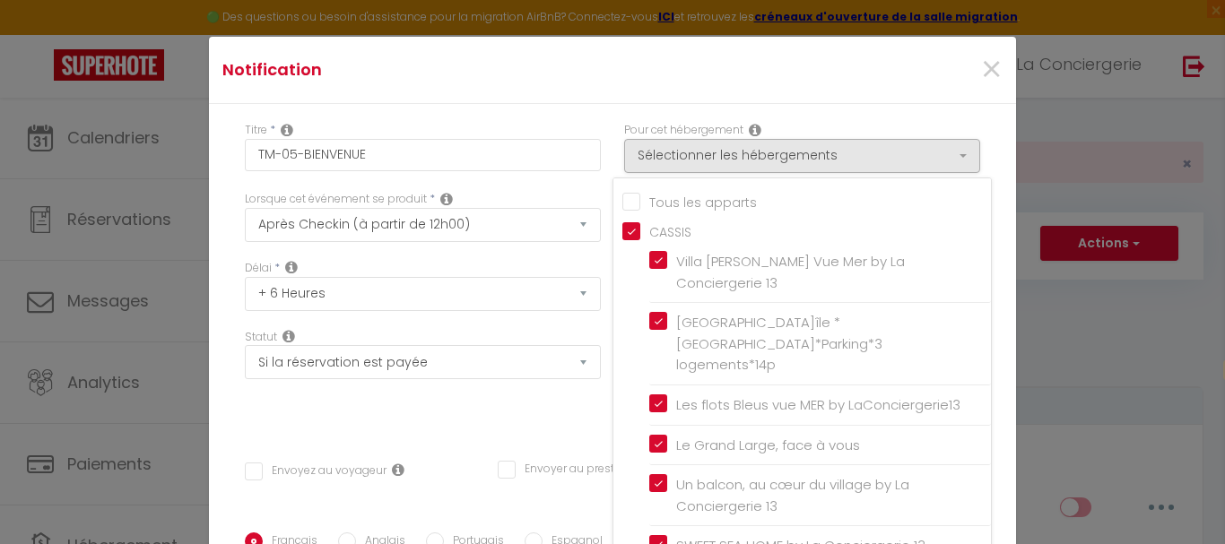
checkbox input "false"
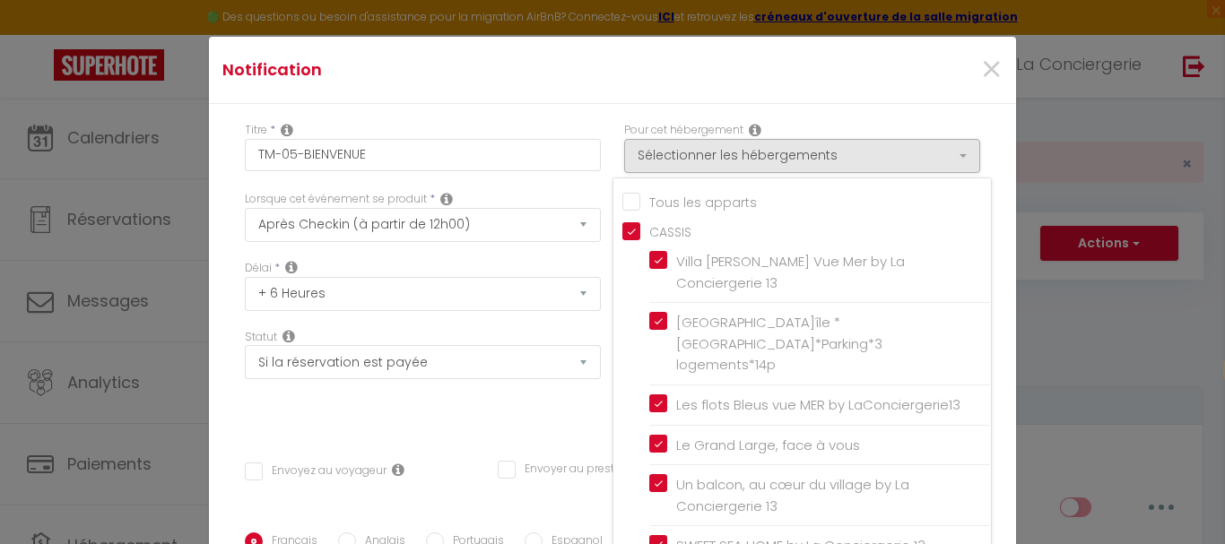
checkbox input "false"
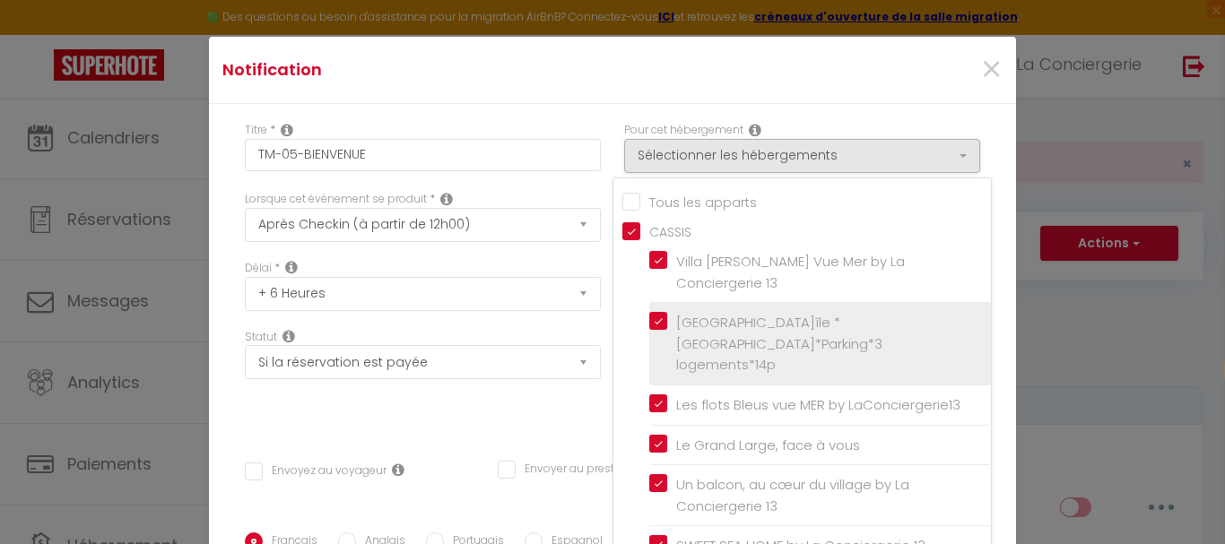
click at [649, 335] on input "[GEOGRAPHIC_DATA]île *[GEOGRAPHIC_DATA]*Parking*3 logements*14p" at bounding box center [820, 344] width 342 height 18
checkbox input "false"
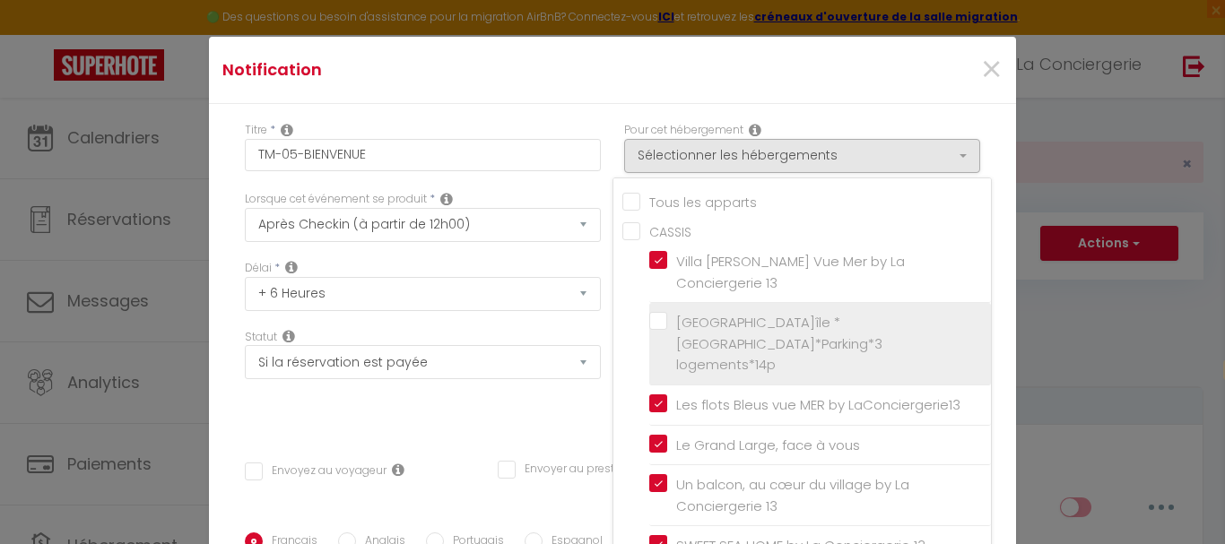
checkbox input "false"
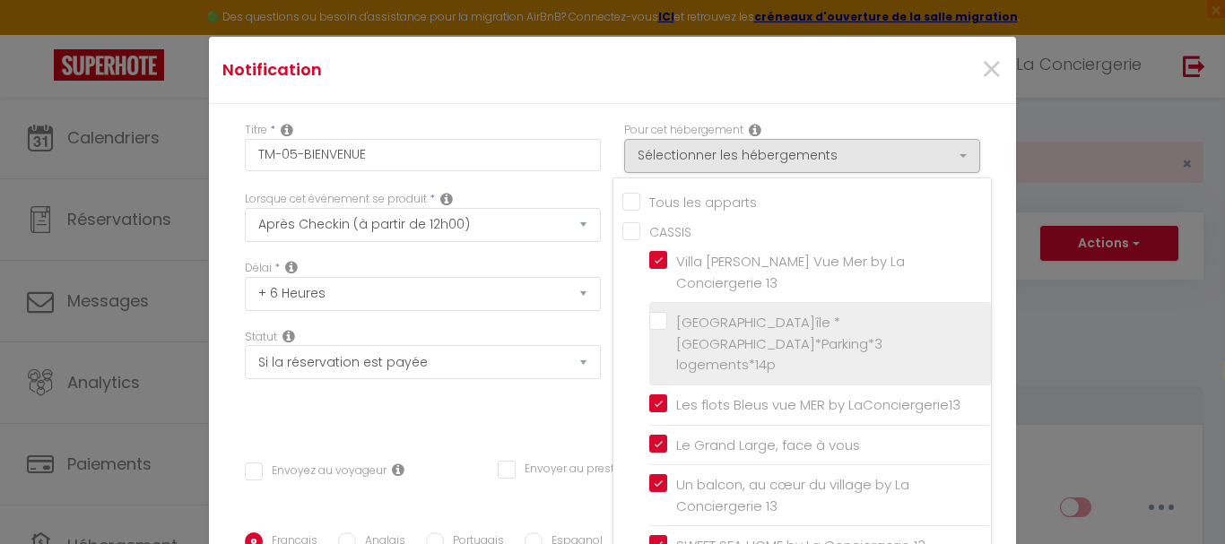
checkbox input "false"
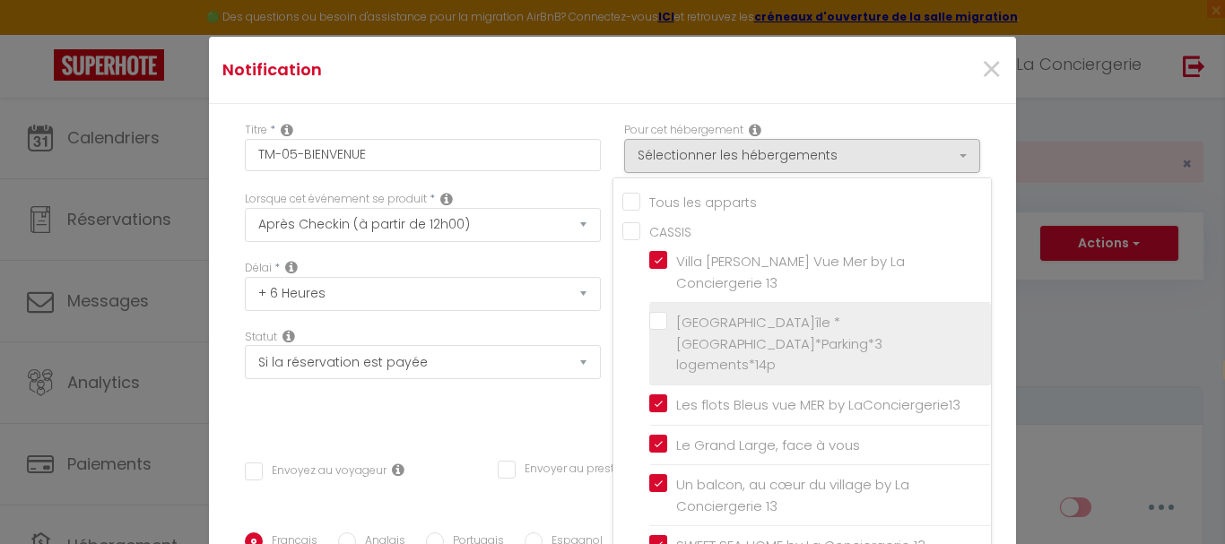
checkbox input "false"
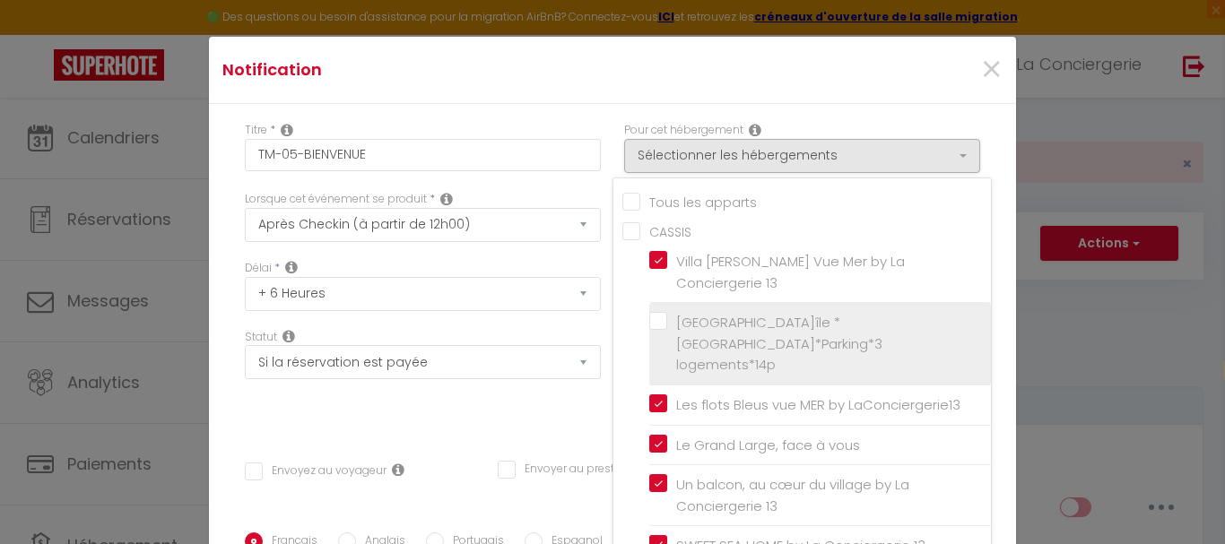
checkbox input "false"
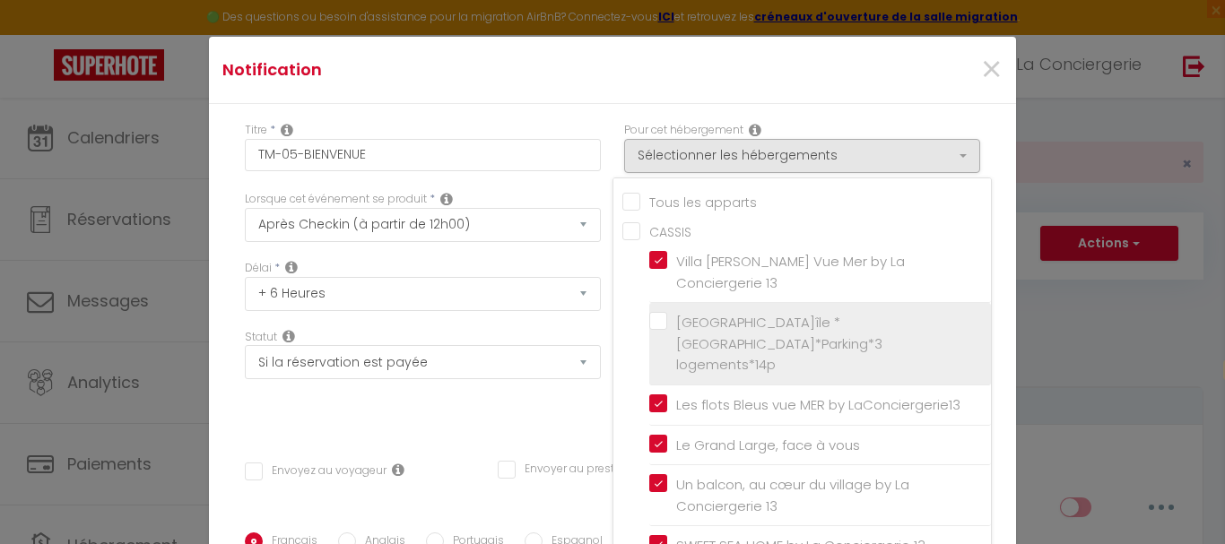
checkbox input "false"
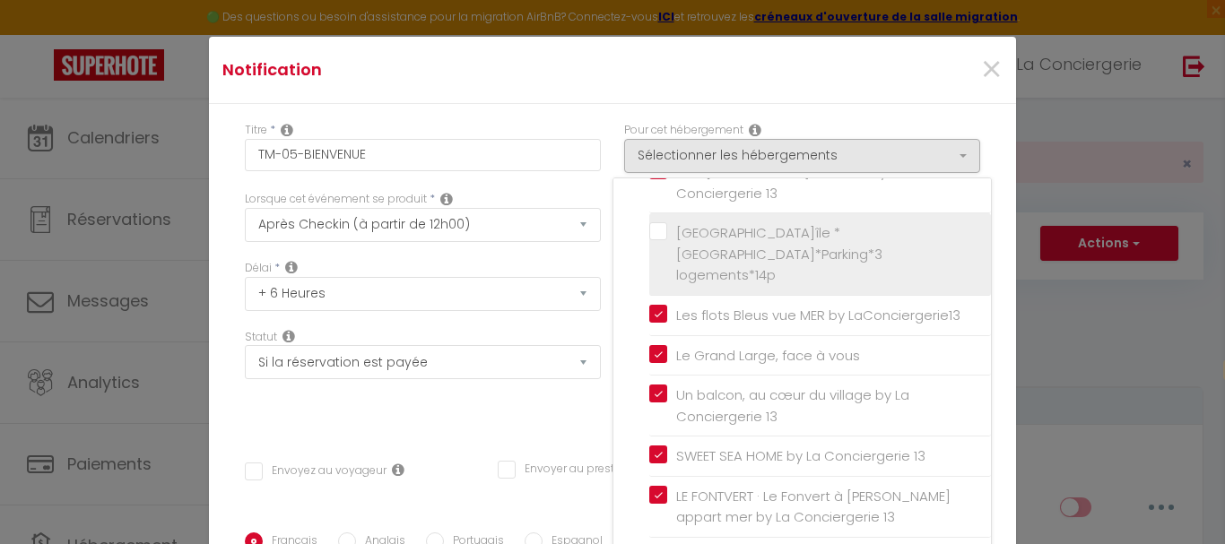
scroll to position [179, 0]
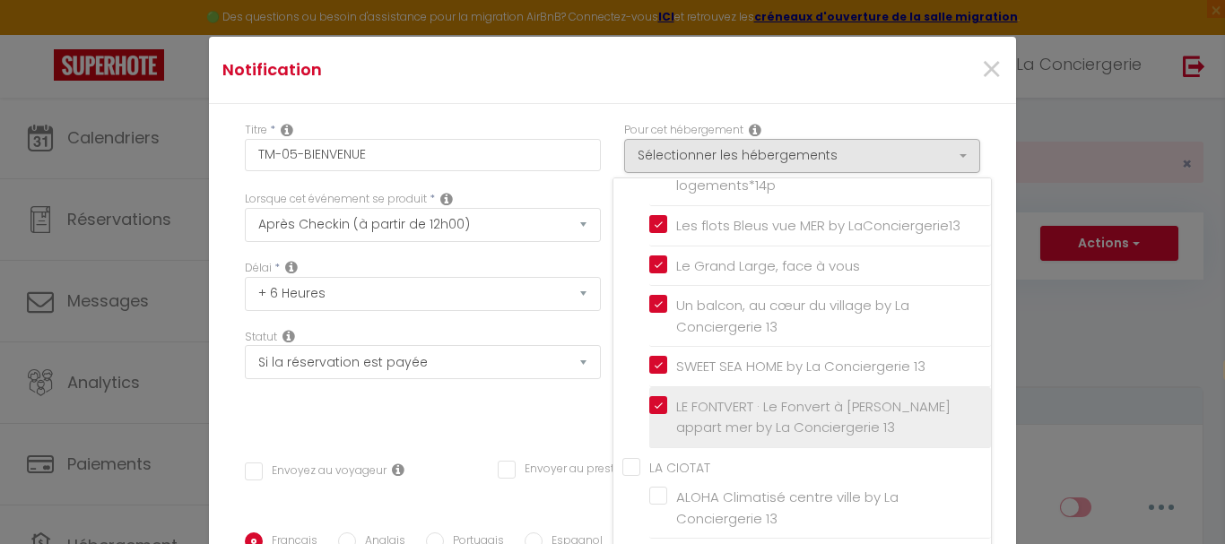
click at [667, 406] on label "LE FONTVERT · Le Fonvert à [PERSON_NAME] appart mer by La Conciergerie 13" at bounding box center [823, 417] width 312 height 42
click at [649, 408] on input "LE FONTVERT · Le Fonvert à [PERSON_NAME] appart mer by La Conciergerie 13" at bounding box center [820, 417] width 342 height 18
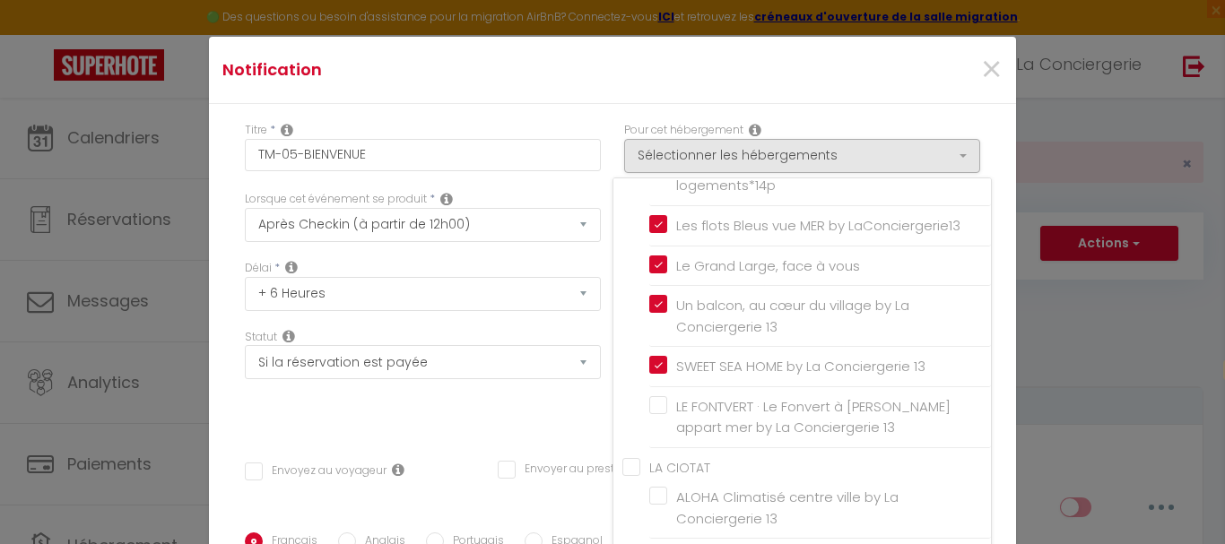
checkbox input "false"
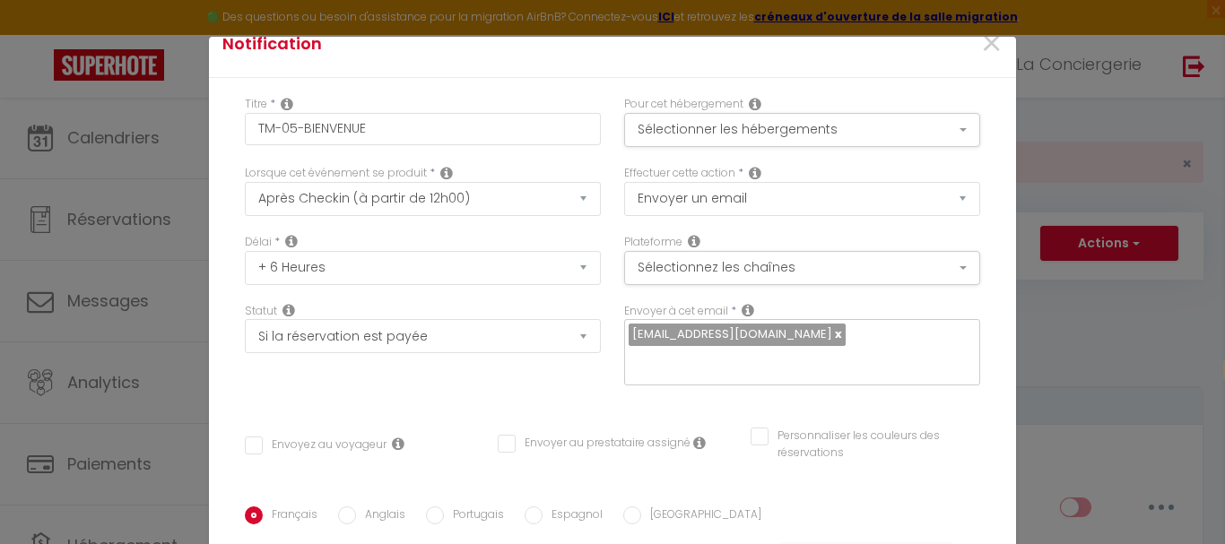
scroll to position [0, 0]
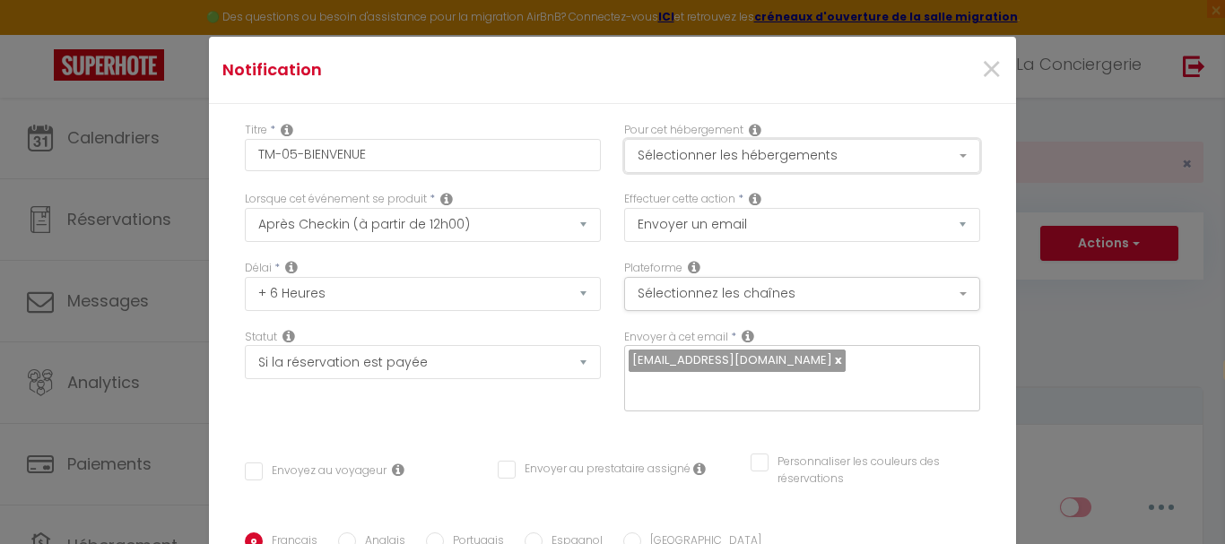
click at [914, 157] on button "Sélectionner les hébergements" at bounding box center [802, 156] width 356 height 34
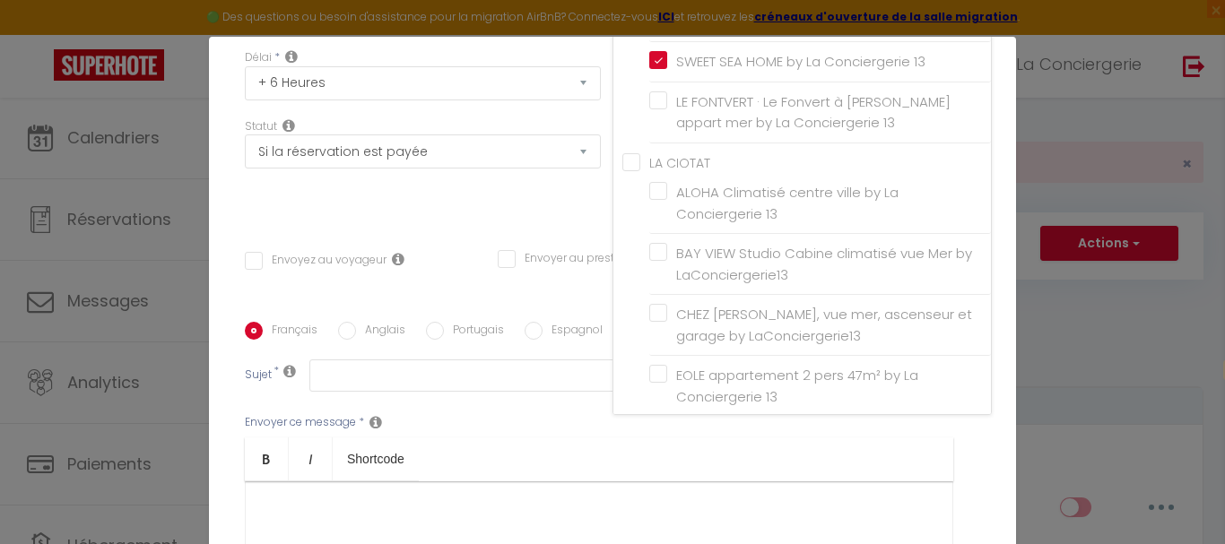
scroll to position [269, 0]
click at [1041, 174] on div "Notification × Titre * TM-05-BIENVENUE Pour cet hébergement Sélectionner les hé…" at bounding box center [612, 272] width 1225 height 544
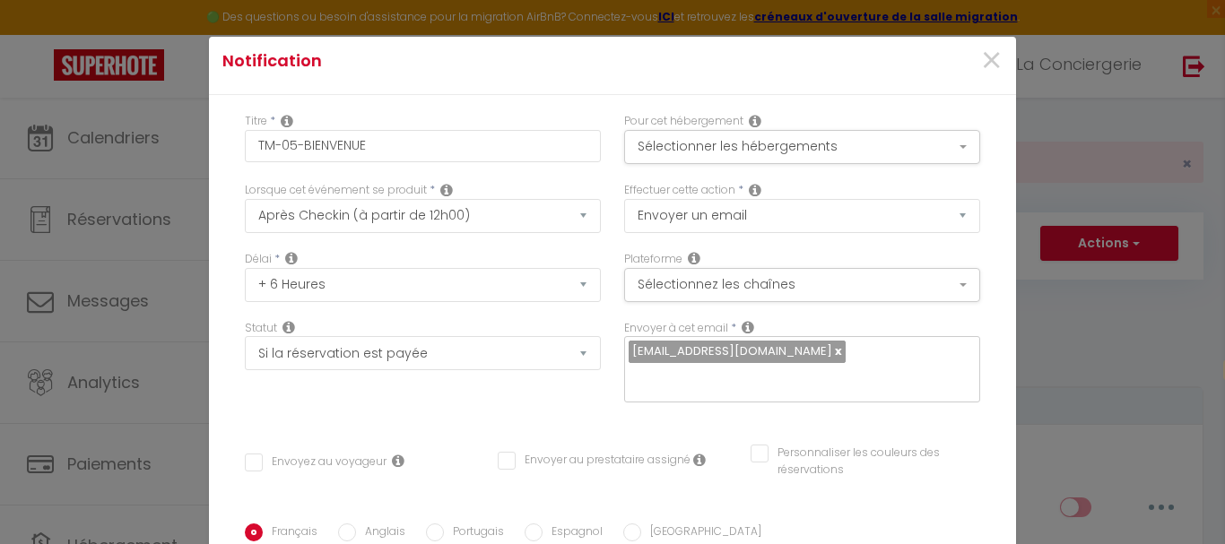
scroll to position [0, 0]
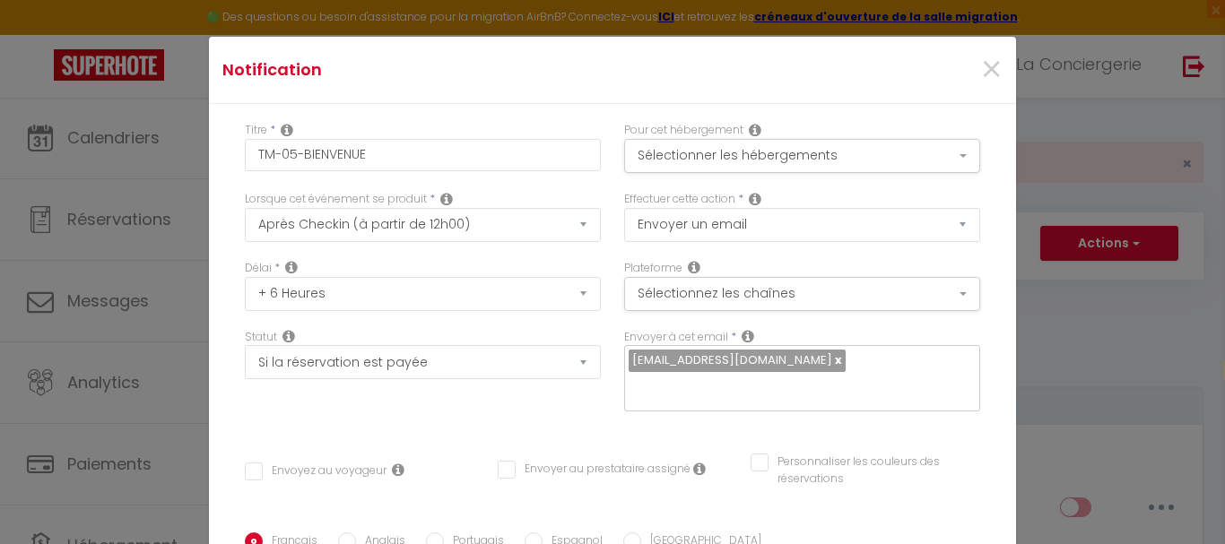
click at [832, 363] on link at bounding box center [837, 360] width 10 height 17
checkbox input "false"
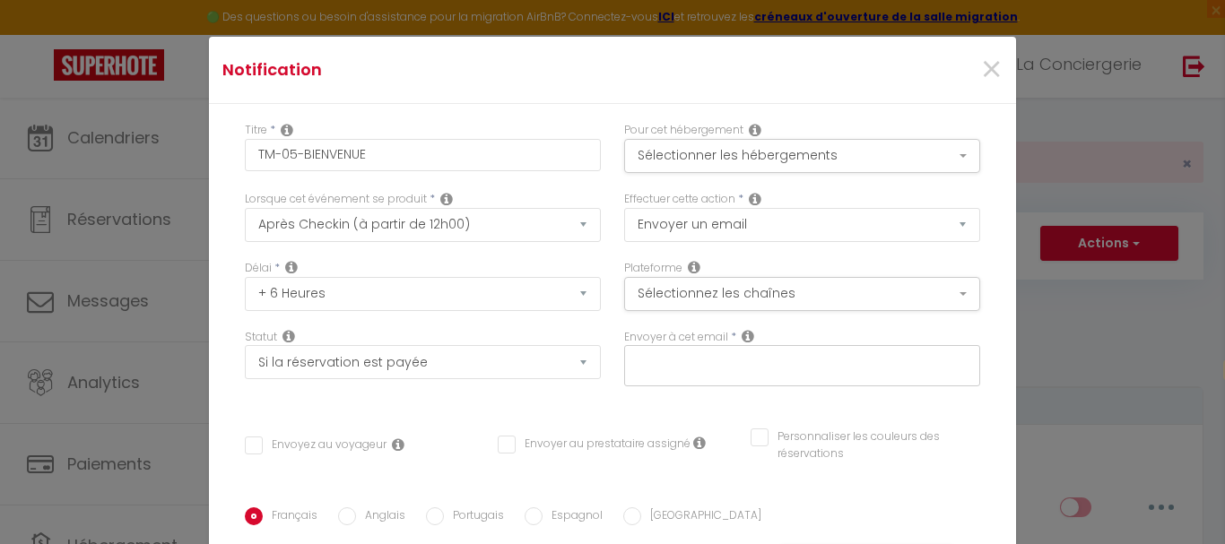
click at [788, 369] on input "text" at bounding box center [798, 362] width 338 height 23
type input "[EMAIL_ADDRESS][DOMAIN_NAME]"
checkbox input "false"
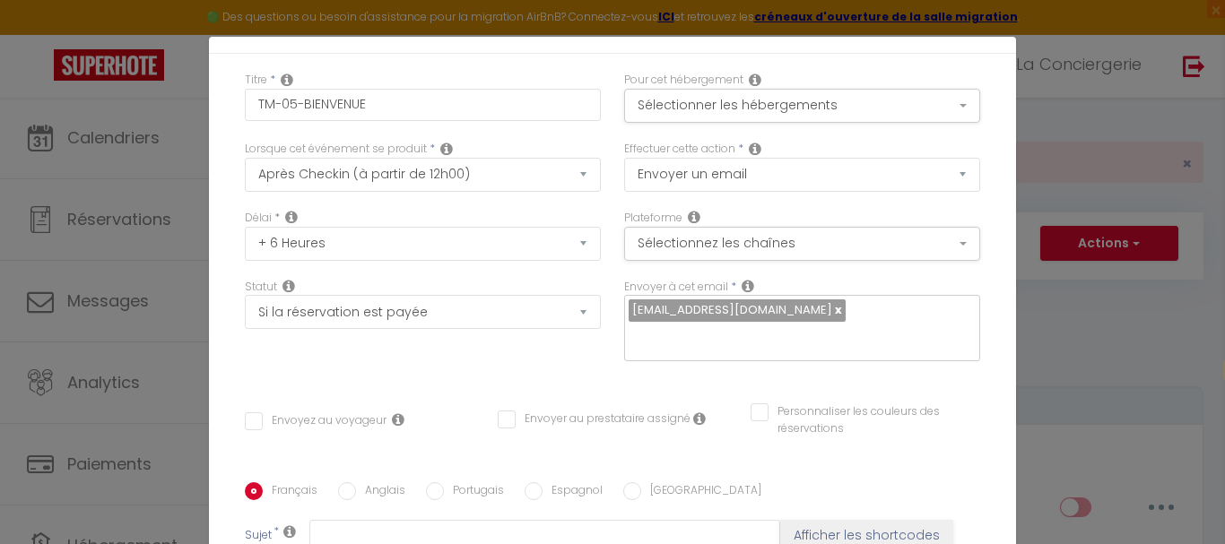
scroll to position [90, 0]
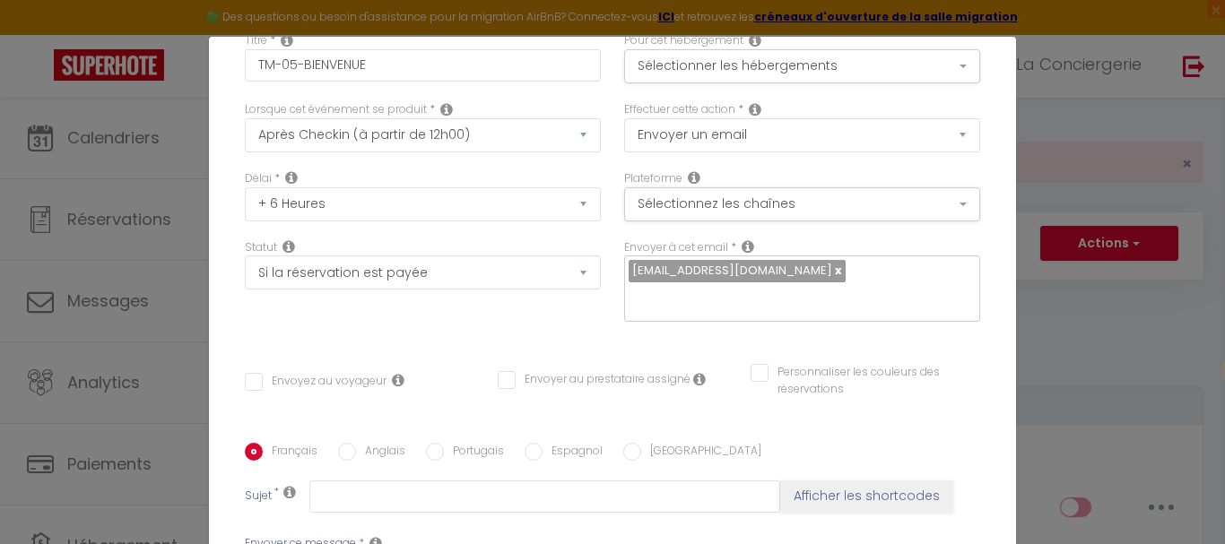
drag, startPoint x: 246, startPoint y: 357, endPoint x: 308, endPoint y: 364, distance: 62.3
click at [247, 373] on input "Envoyez au voyageur" at bounding box center [316, 382] width 142 height 18
checkbox input "true"
checkbox input "false"
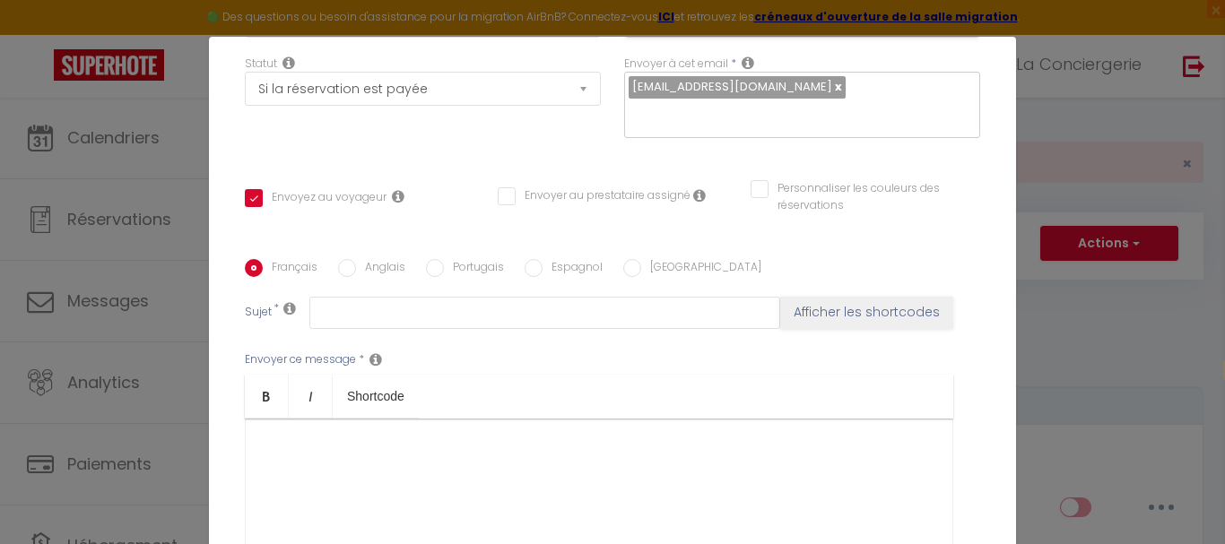
scroll to position [359, 0]
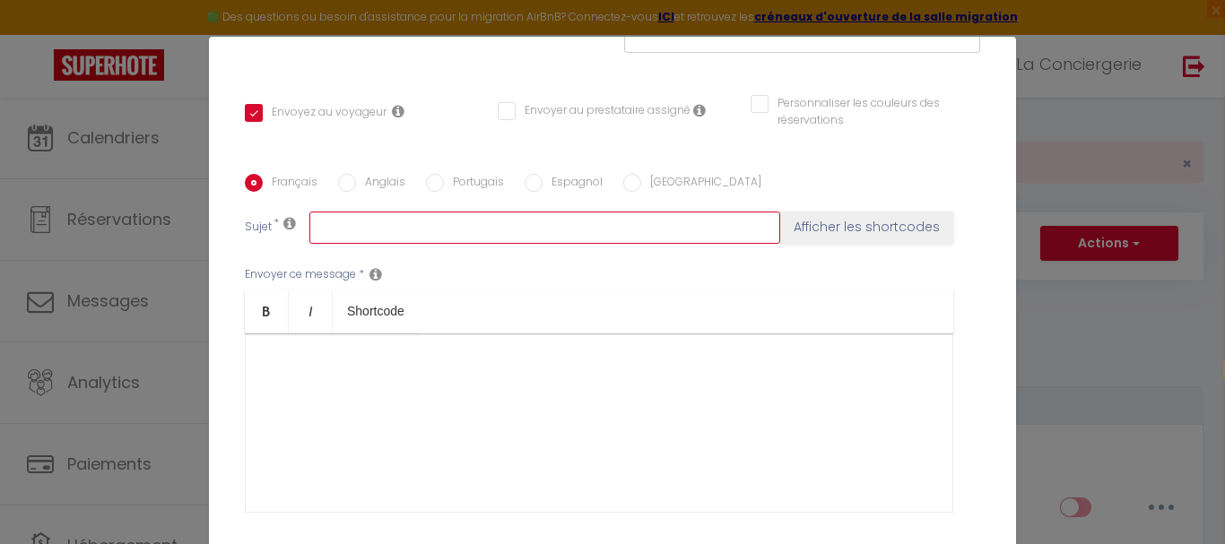
click at [365, 212] on input "text" at bounding box center [544, 228] width 471 height 32
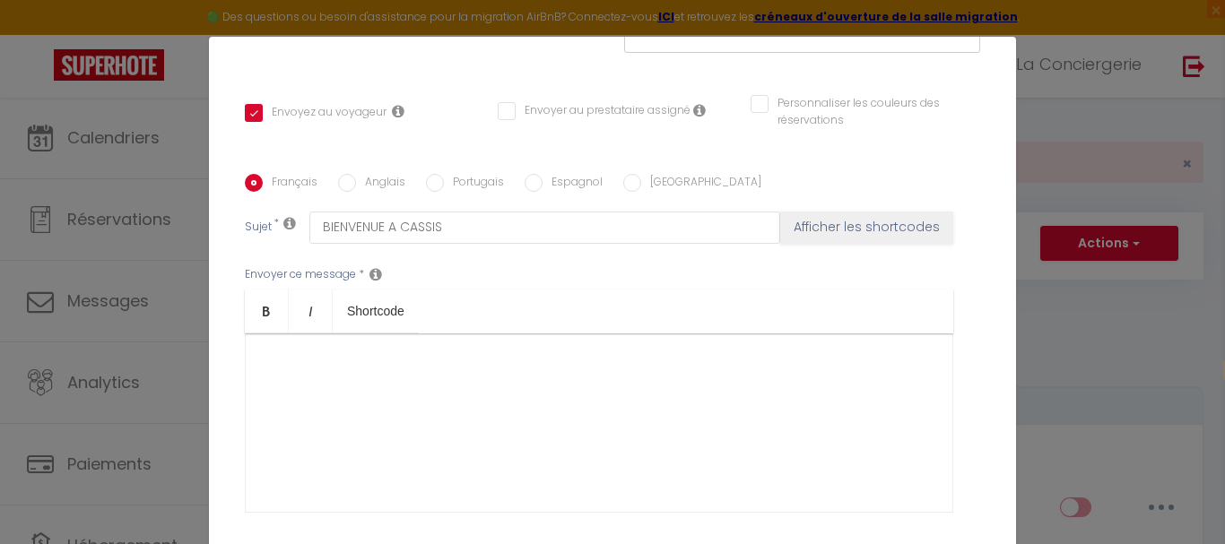
click at [284, 216] on icon at bounding box center [289, 223] width 13 height 14
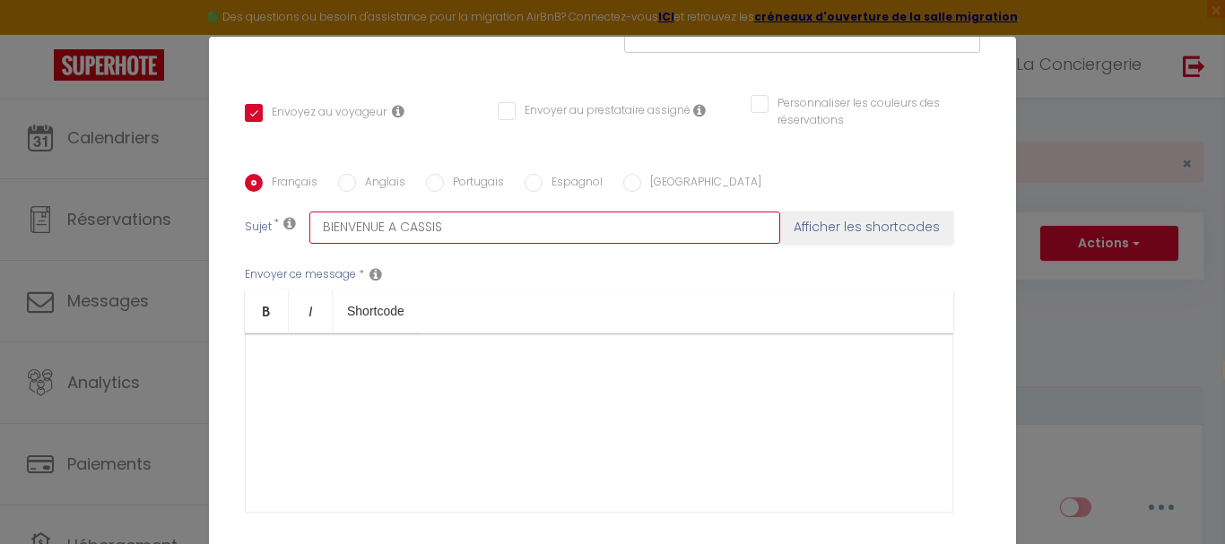
click at [385, 212] on input "BIENVENUE A CASSIS" at bounding box center [544, 228] width 471 height 32
type input "BIENVENUE DANS VOTRE LOGEMENT A CASSIS"
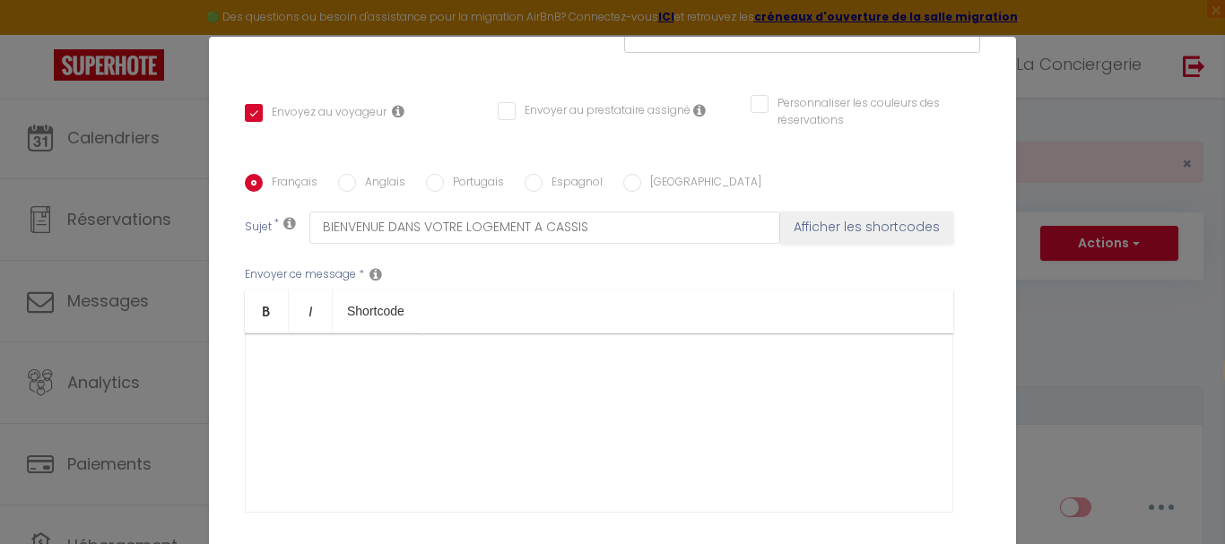
click at [355, 342] on div at bounding box center [599, 423] width 709 height 179
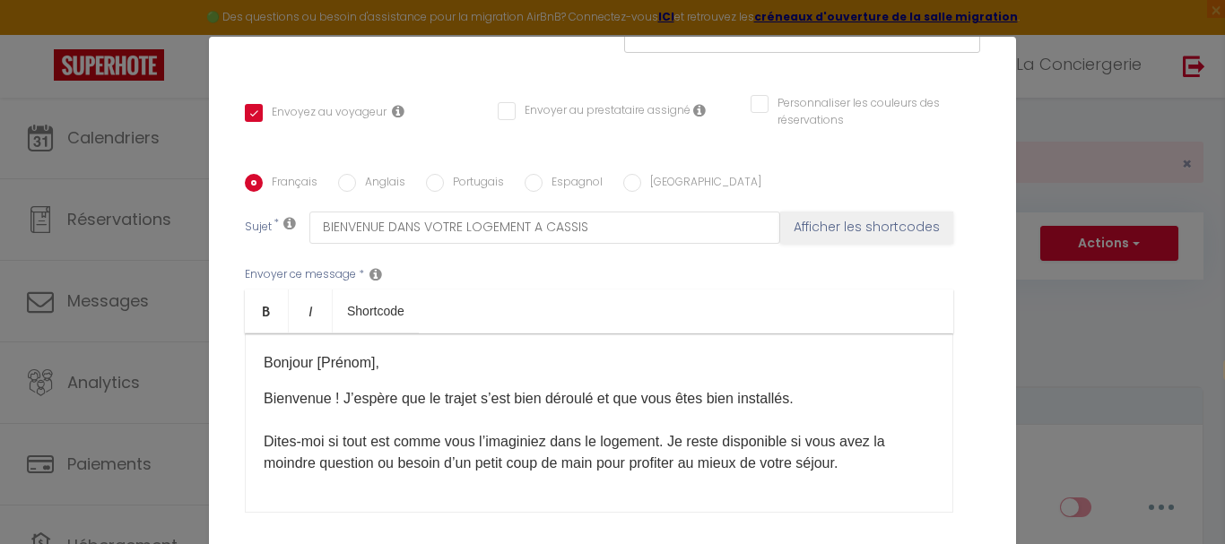
click at [370, 353] on p "Bonjour [Prénom]," at bounding box center [599, 364] width 671 height 22
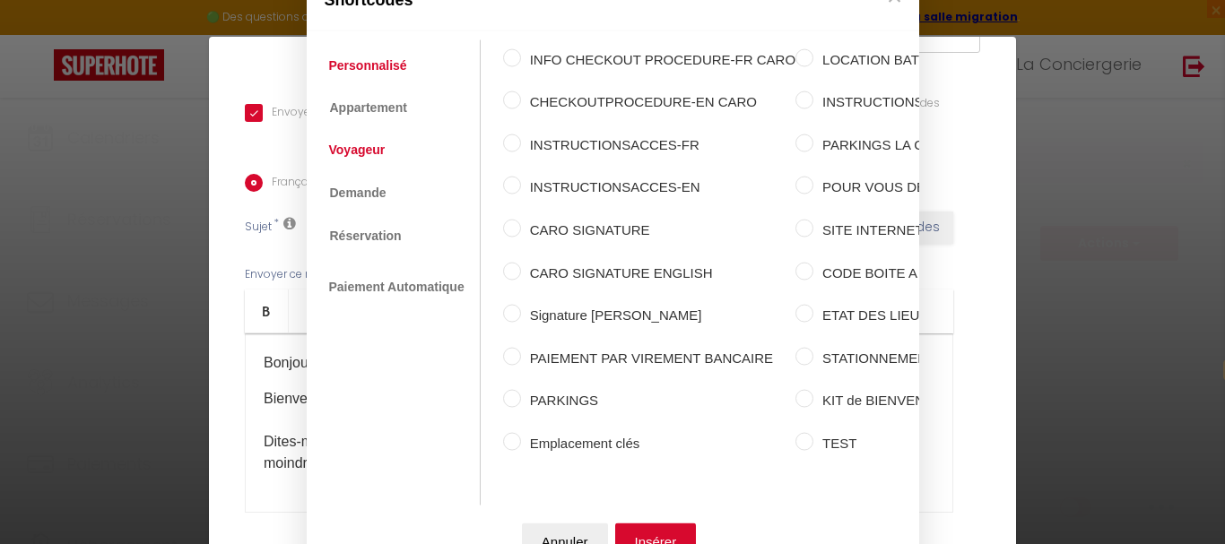
click at [357, 138] on link "Voyageur" at bounding box center [357, 150] width 74 height 32
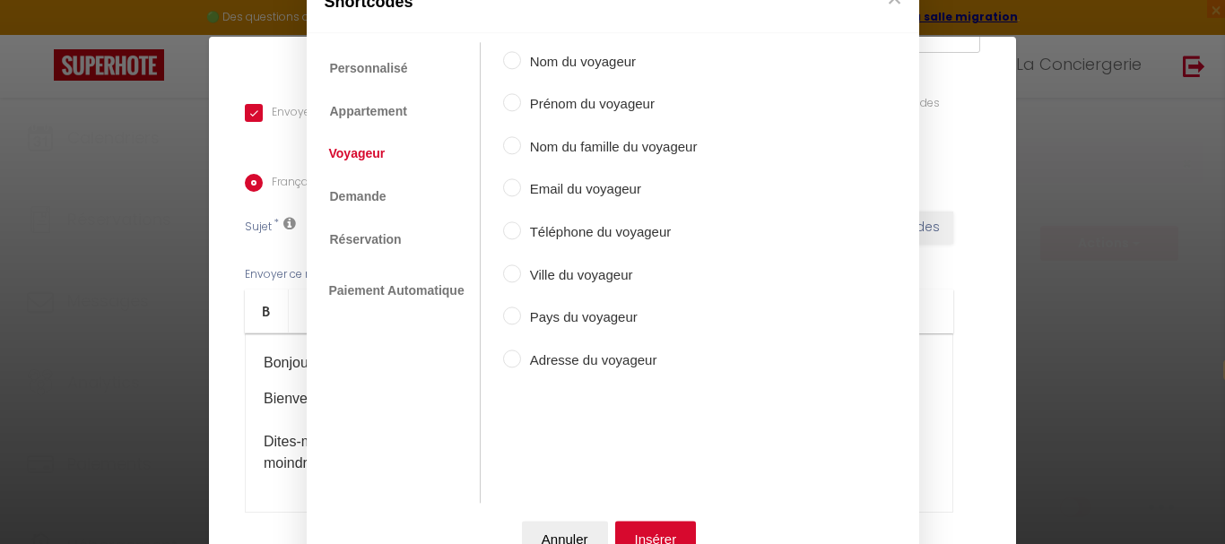
click at [509, 103] on input "Prénom du voyageur" at bounding box center [512, 103] width 18 height 18
radio input "true"
click at [647, 533] on button "Insérer" at bounding box center [656, 539] width 82 height 36
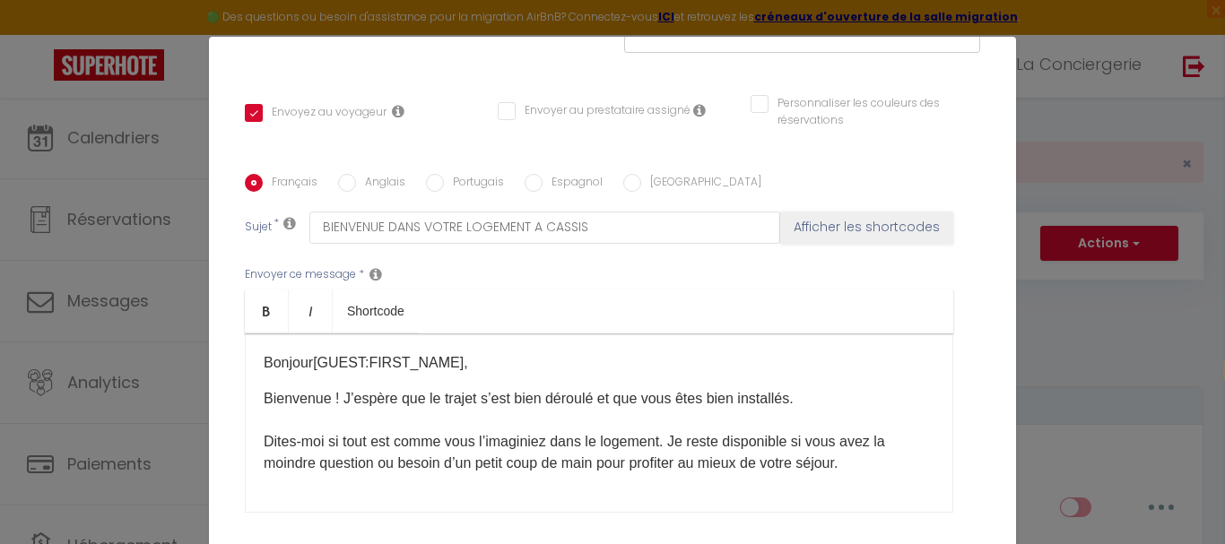
click at [327, 388] on p "Bienvenue ! J’espère que le trajet s’est bien déroulé et que vous êtes bien ins…" at bounding box center [599, 431] width 671 height 86
click at [325, 388] on p "Bienvenue ! J’espère que le trajet s’est bien déroulé et que vous êtes bien ins…" at bounding box center [599, 431] width 671 height 86
click at [792, 212] on button "Afficher les shortcodes" at bounding box center [866, 228] width 173 height 32
checkbox input "false"
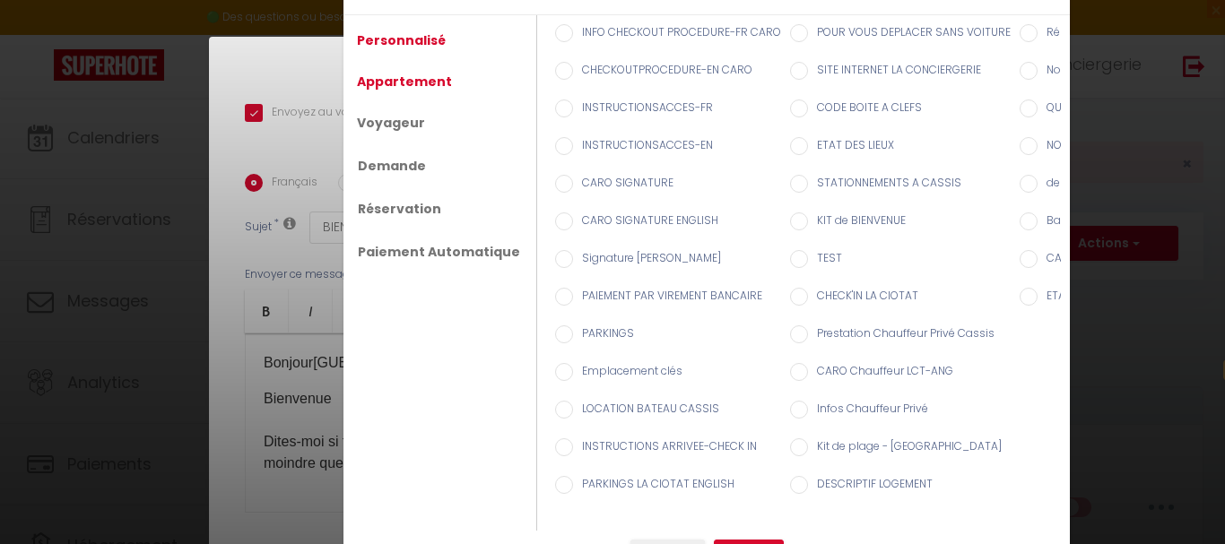
click at [391, 78] on link "Appartement" at bounding box center [404, 81] width 113 height 32
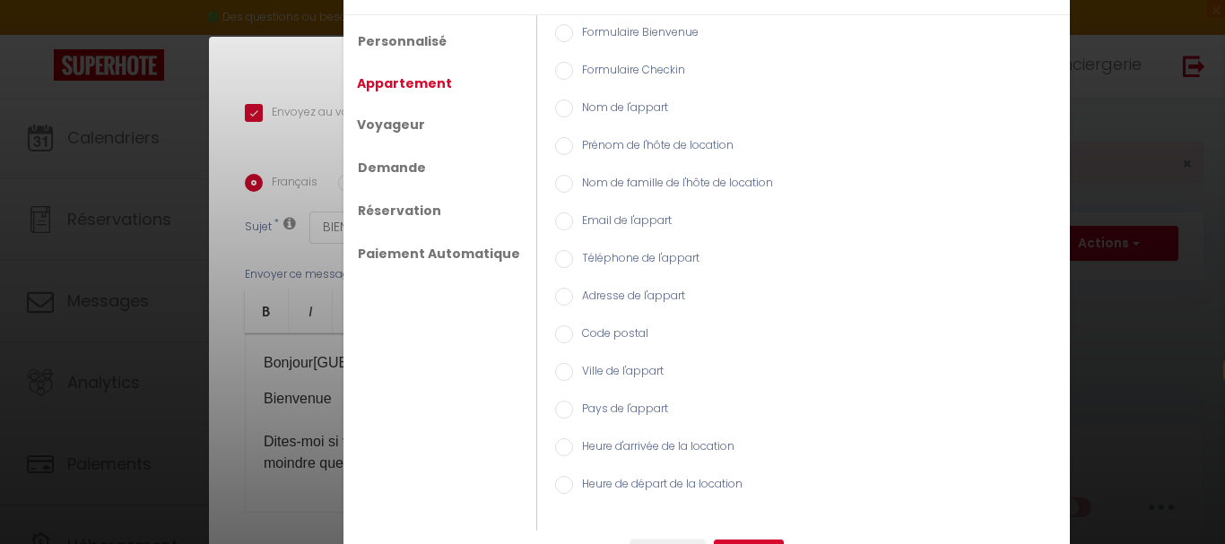
click at [555, 108] on input "Nom de l'appart" at bounding box center [564, 109] width 18 height 18
radio input "true"
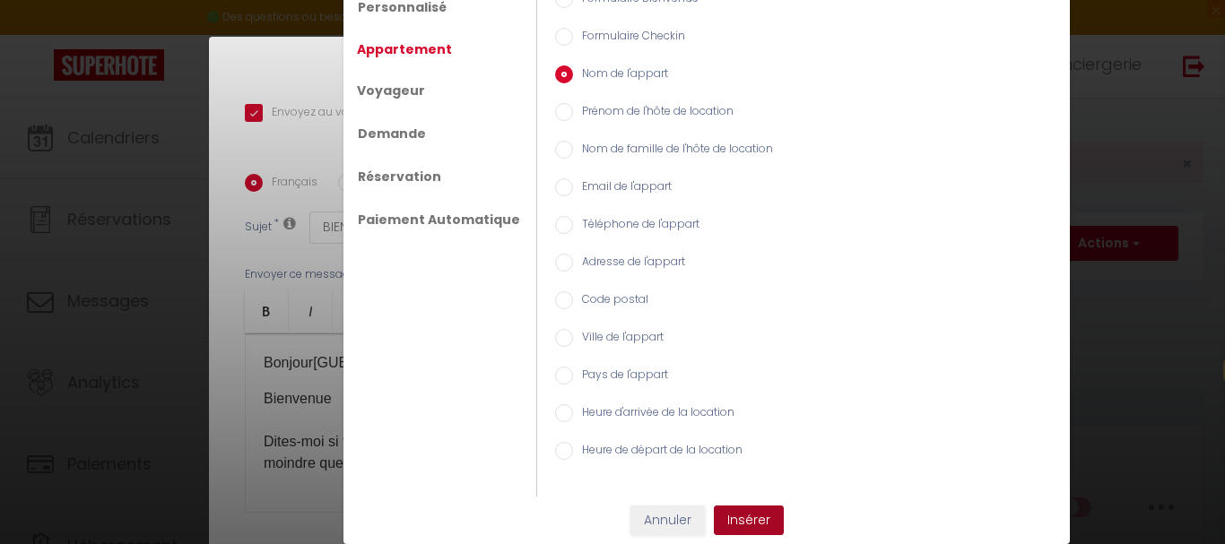
click at [742, 519] on button "Insérer" at bounding box center [749, 521] width 70 height 30
checkbox input "false"
type input "BIENVENUE DANS VOTRE LOGEMENT [RENTAL:NAME]A CASSIS"
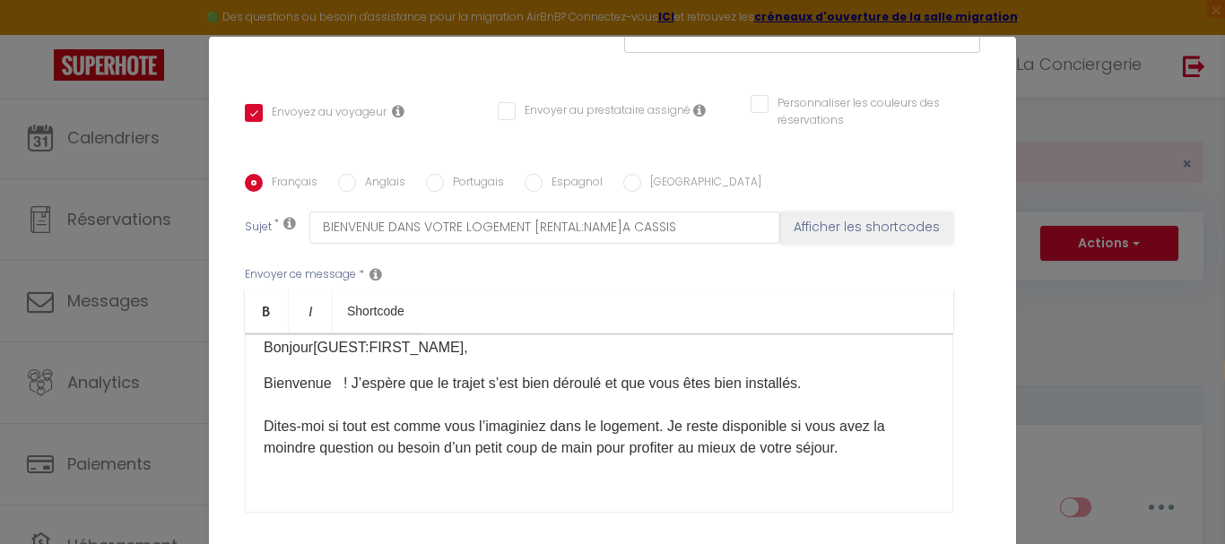
scroll to position [20, 0]
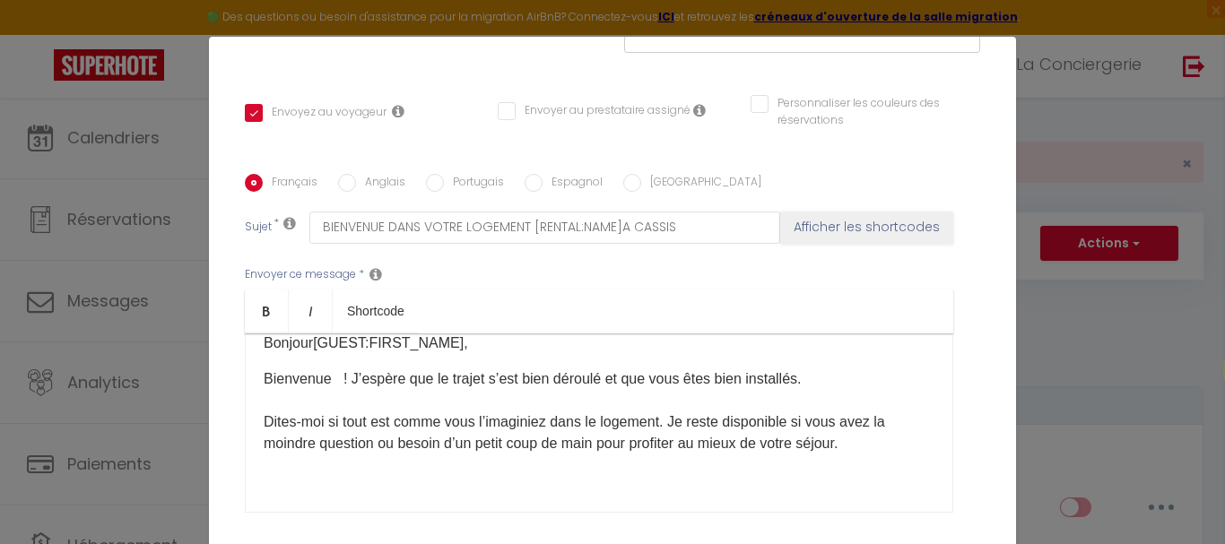
click at [330, 369] on p "Bienvenue ! J’espère que le trajet s’est bien déroulé et que vous êtes bien ins…" at bounding box center [599, 412] width 671 height 86
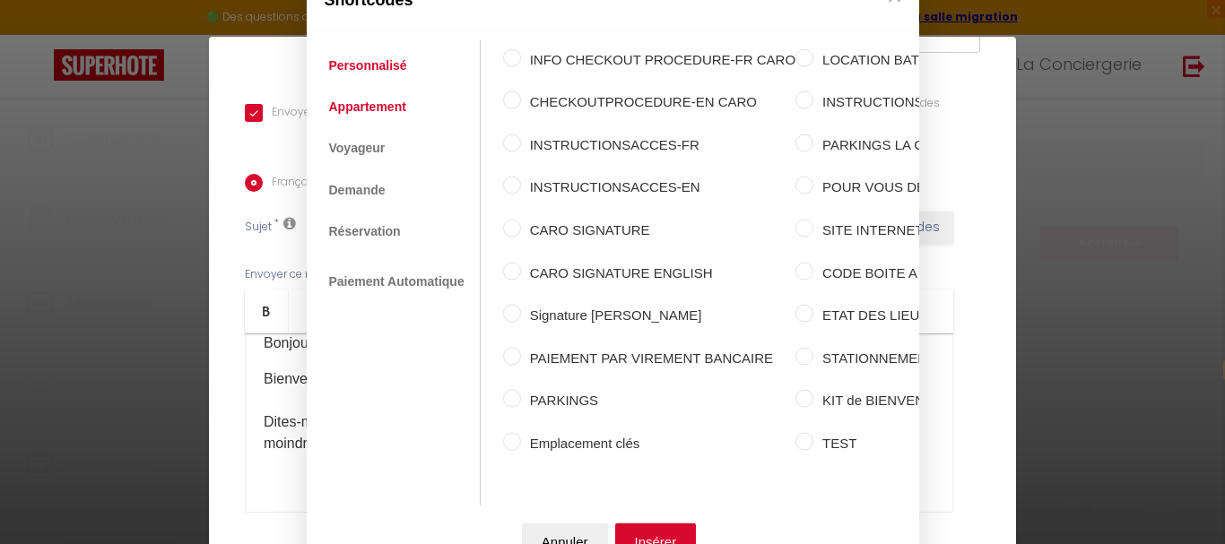
click at [373, 101] on link "Appartement" at bounding box center [367, 107] width 95 height 32
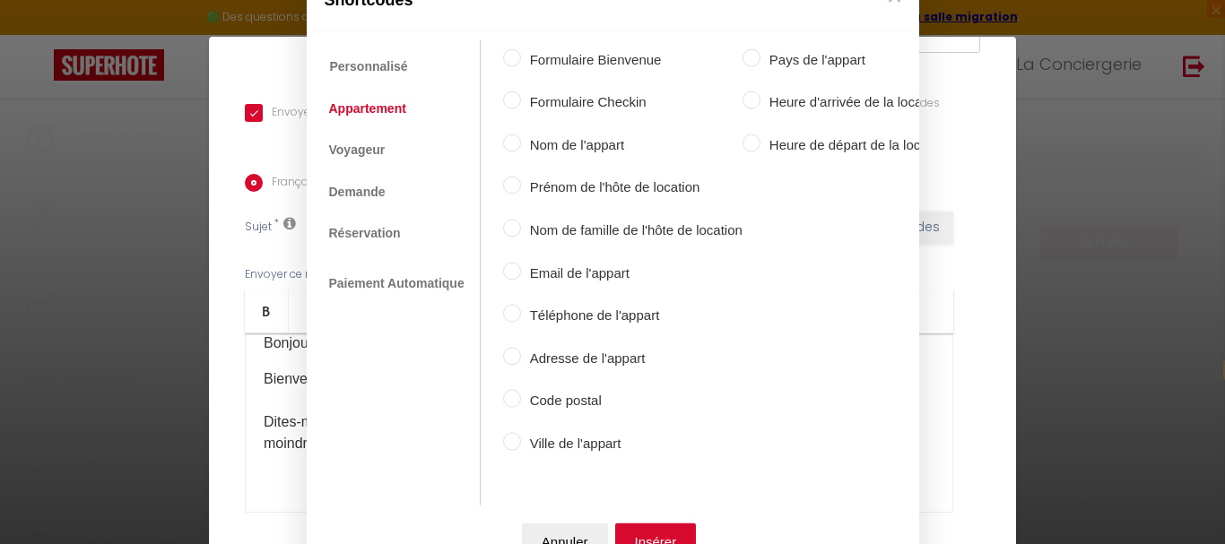
click at [503, 135] on input "Nom de l'appart" at bounding box center [512, 143] width 18 height 18
radio input "true"
click at [637, 524] on button "Insérer" at bounding box center [656, 542] width 82 height 36
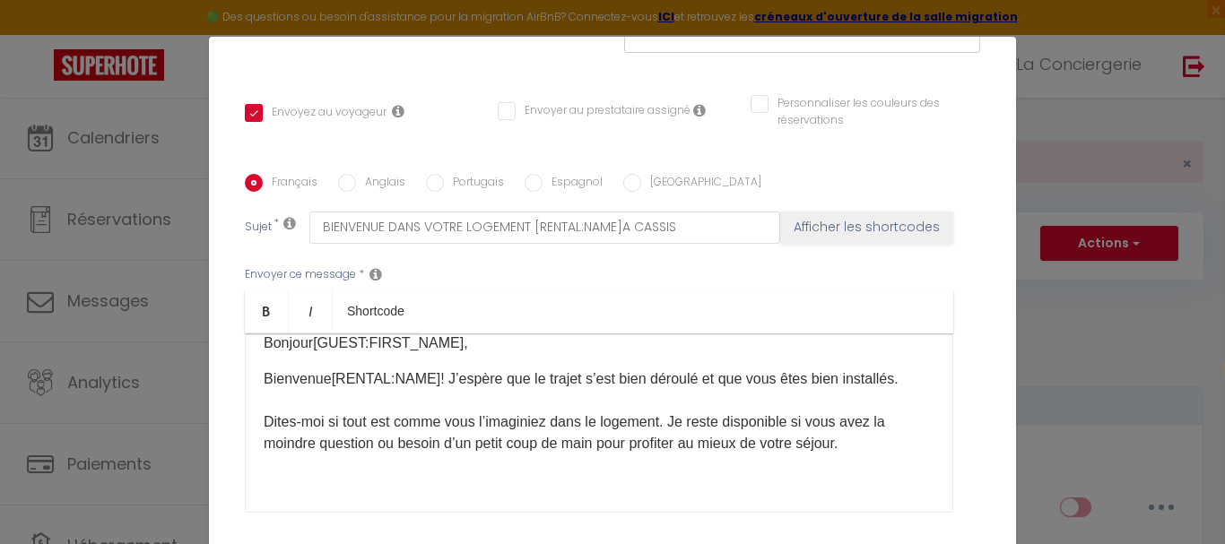
click at [327, 397] on p "Bienvenue [RENTAL:NAME] ​ ! J’espère que le trajet s’est bien déroulé et que vo…" at bounding box center [599, 412] width 671 height 86
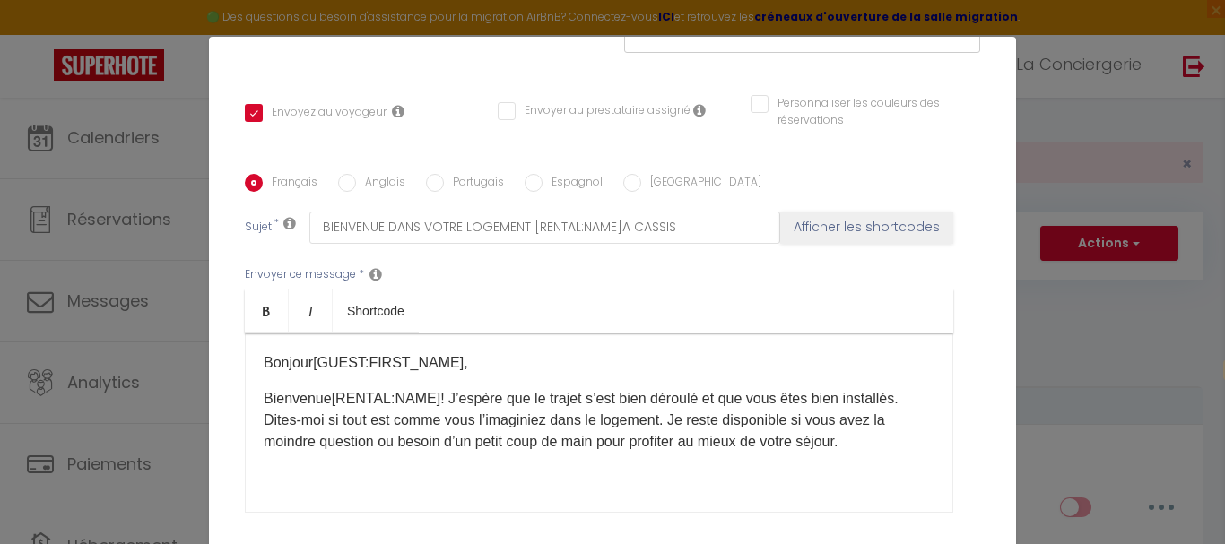
click at [300, 339] on div "Bonjour [GUEST:FIRST_NAME] ​ , Bienvenue [RENTAL:NAME] ​ ! J’espère que le traj…" at bounding box center [599, 423] width 709 height 179
click at [250, 348] on div "Bonjour [GUEST:FIRST_NAME] ​ , Bienvenue [RENTAL:NAME] ​ ! J’espère que le traj…" at bounding box center [599, 423] width 709 height 179
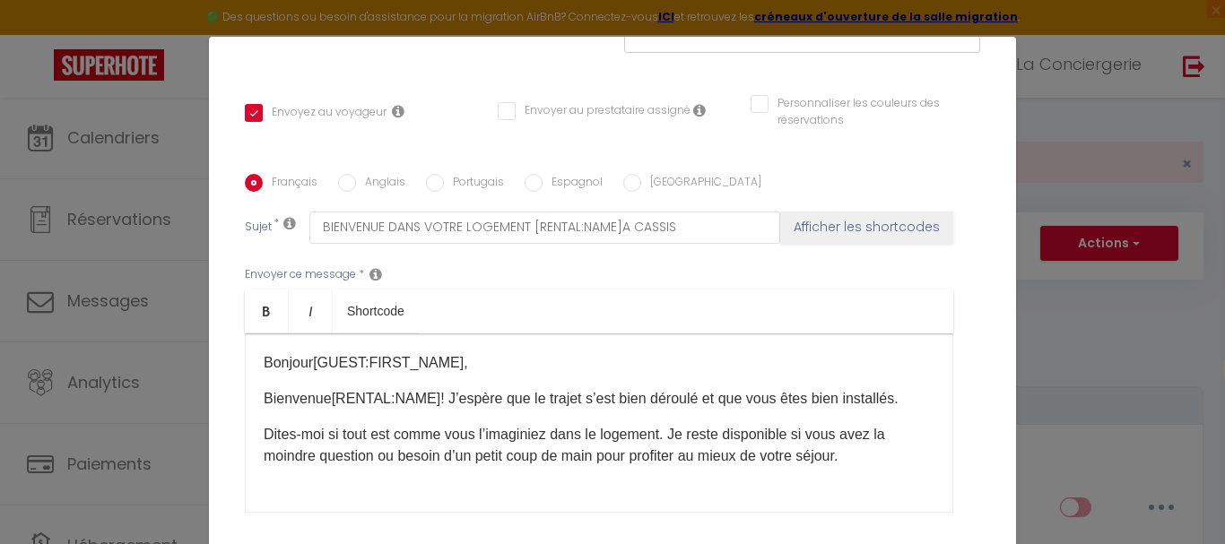
click at [254, 428] on div "Bonjour [GUEST:FIRST_NAME] ​, Bienvenue [RENTAL:NAME] ​ ! J’espère que le traje…" at bounding box center [599, 423] width 709 height 179
click at [342, 390] on p "Bienvenue [RENTAL:NAME] ​ ! J’espère que le trajet s’est bien déroulé et que vo…" at bounding box center [599, 399] width 671 height 22
drag, startPoint x: 445, startPoint y: 335, endPoint x: 313, endPoint y: 334, distance: 131.9
click at [313, 353] on p "Bonjour [GUEST:FIRST_NAME] ​," at bounding box center [599, 364] width 671 height 22
click at [261, 304] on icon "Bold" at bounding box center [266, 311] width 14 height 14
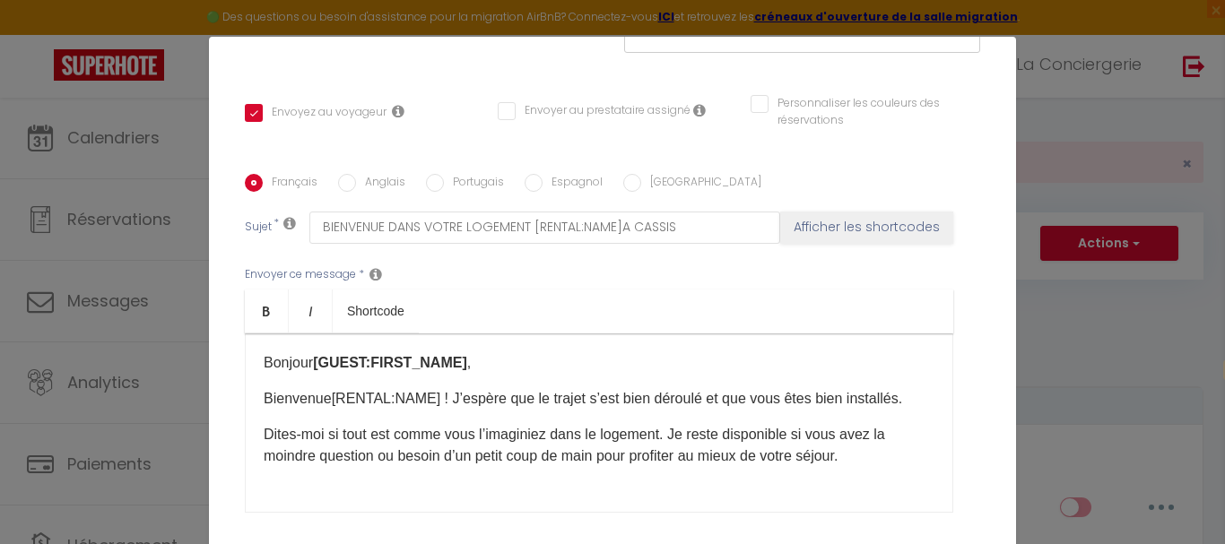
click at [422, 407] on div "Bonjour [GUEST:FIRST_NAME] ​, Bienvenue [RENTAL:NAME]​ ! J’espère que le trajet…" at bounding box center [599, 423] width 709 height 179
drag, startPoint x: 432, startPoint y: 373, endPoint x: 332, endPoint y: 373, distance: 100.5
click at [332, 388] on p "Bienvenue [RENTAL:NAME]​ ! J’espère que le trajet s’est bien déroulé et que vou…" at bounding box center [599, 399] width 671 height 22
click at [262, 304] on icon "Bold" at bounding box center [266, 311] width 14 height 14
click at [528, 298] on ul "Bold Italic Shortcode" at bounding box center [599, 312] width 709 height 44
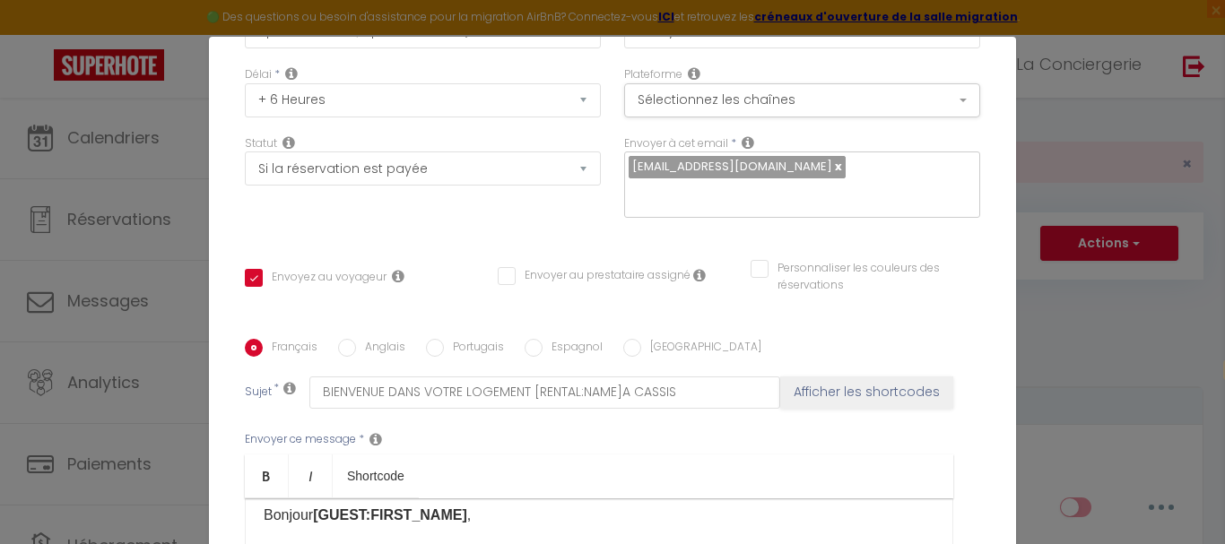
scroll to position [179, 0]
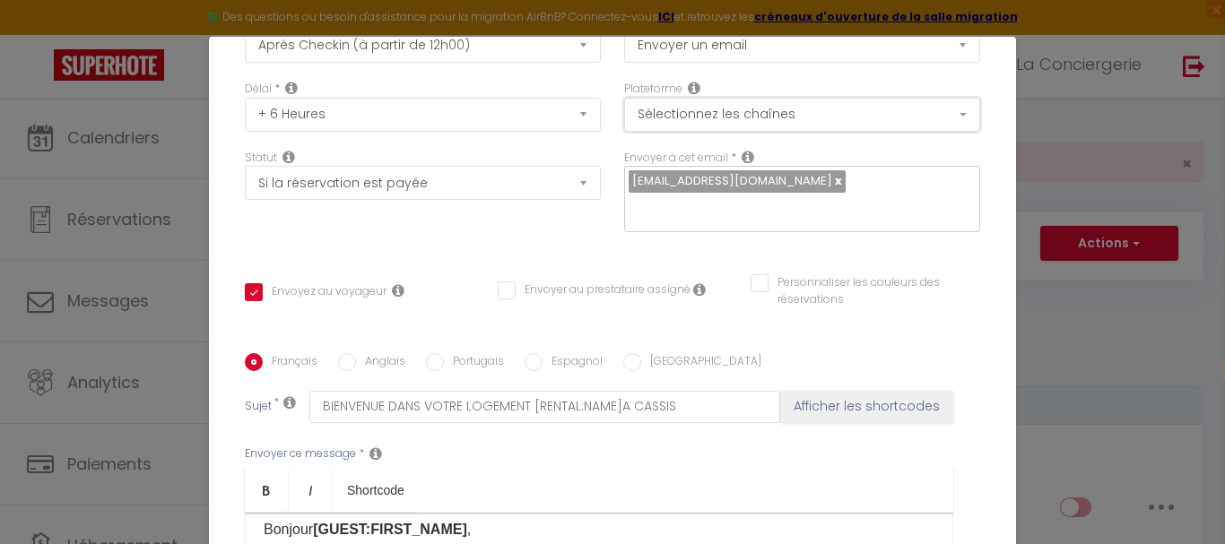
click at [936, 117] on button "Sélectionnez les chaînes" at bounding box center [802, 115] width 356 height 34
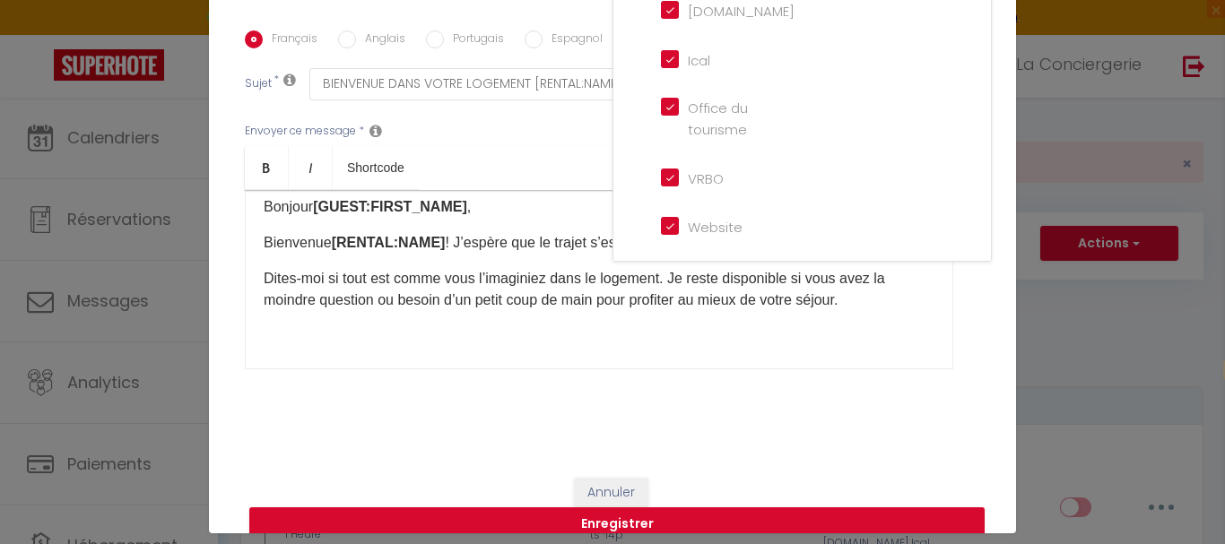
scroll to position [73, 0]
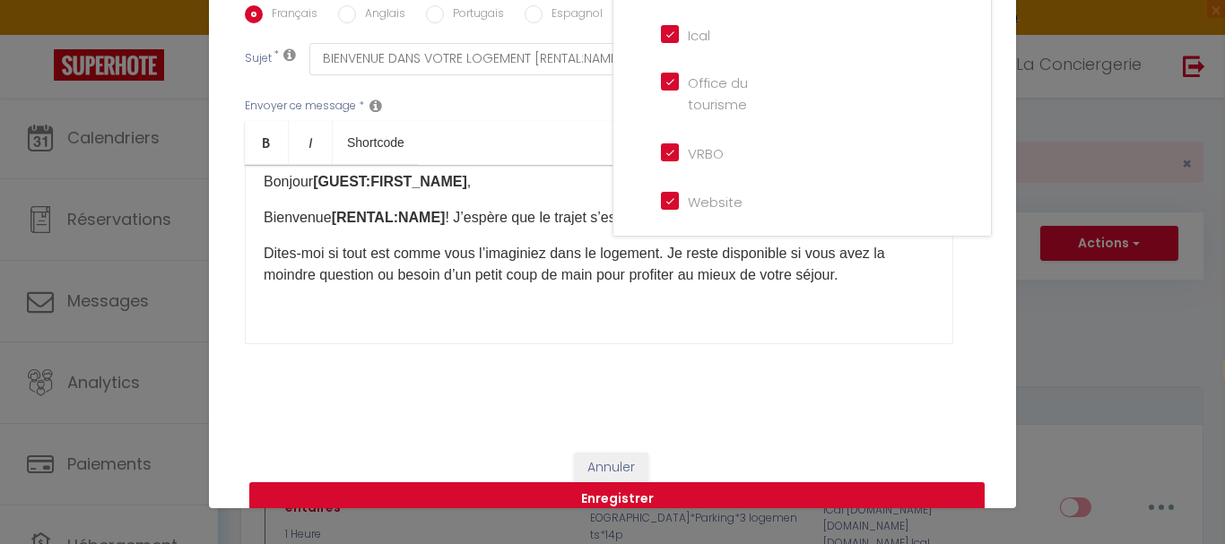
click at [658, 483] on button "Enregistrer" at bounding box center [617, 500] width 736 height 34
checkbox input "false"
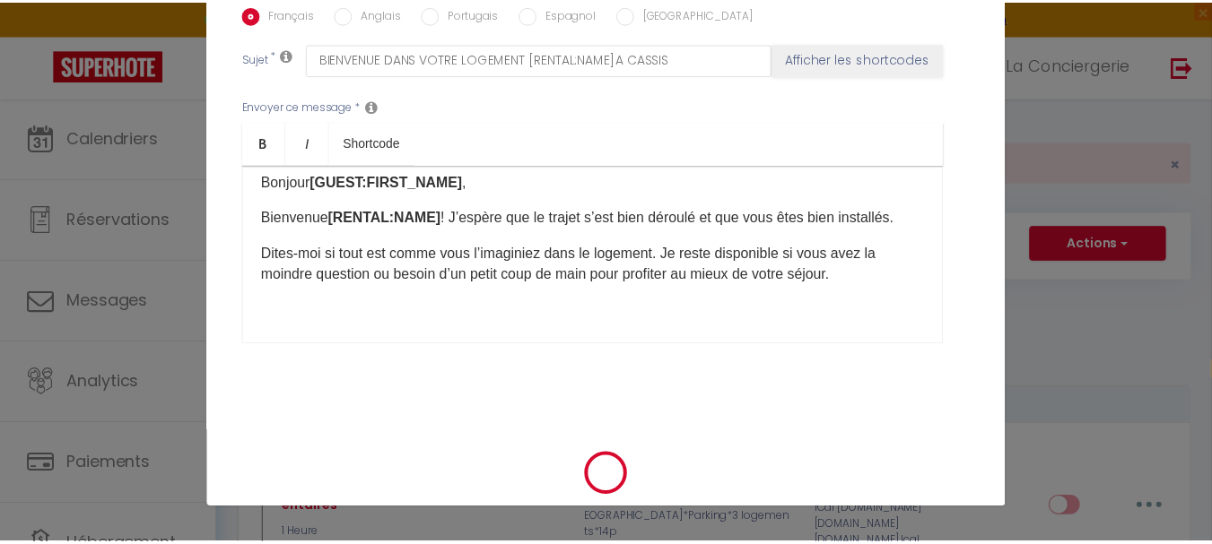
scroll to position [437, 0]
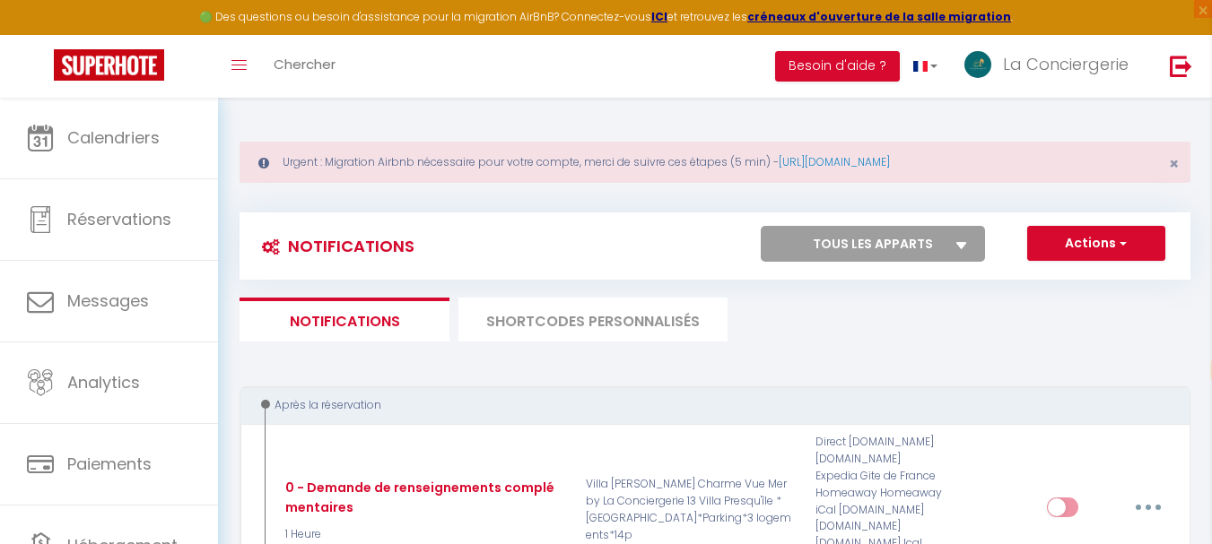
click at [962, 246] on icon at bounding box center [961, 245] width 11 height 7
click at [962, 246] on select "Tous les apparts ALOHA Climatisé centre ville by La Conciergerie 13 BAY VIEW St…" at bounding box center [873, 244] width 224 height 36
click at [958, 244] on icon at bounding box center [961, 245] width 11 height 7
click at [958, 244] on select "Tous les apparts ALOHA Climatisé centre ville by La Conciergerie 13 BAY VIEW St…" at bounding box center [873, 244] width 224 height 36
click at [963, 245] on icon at bounding box center [961, 245] width 11 height 7
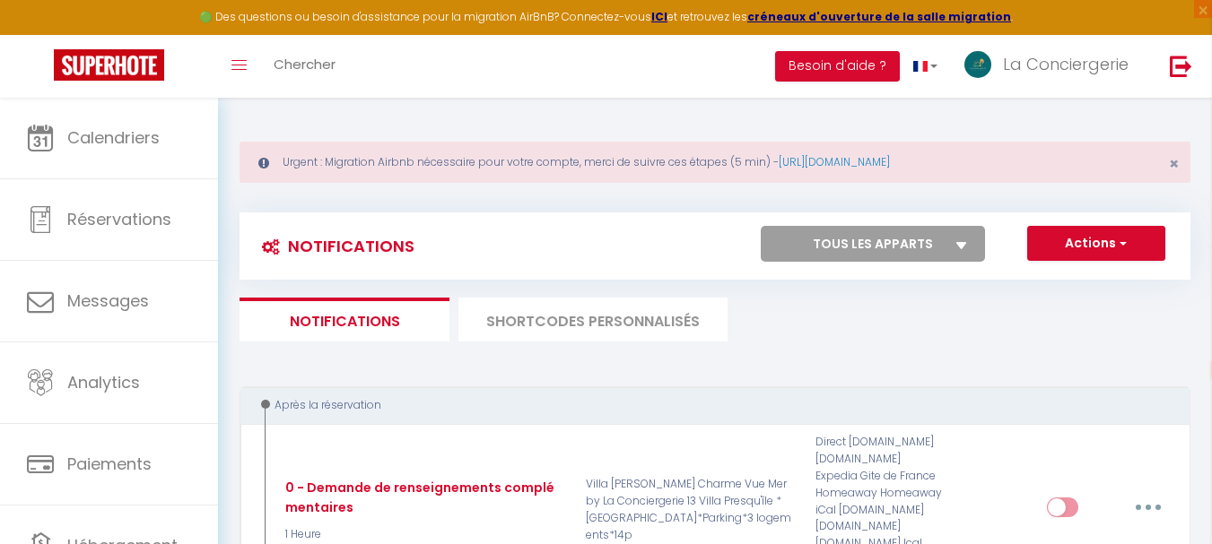
click at [963, 245] on select "Tous les apparts ALOHA Climatisé centre ville by La Conciergerie 13 BAY VIEW St…" at bounding box center [873, 244] width 224 height 36
click at [936, 239] on select "Tous les apparts ALOHA Climatisé centre ville by La Conciergerie 13 BAY VIEW St…" at bounding box center [873, 244] width 224 height 36
select select "19780"
click at [761, 226] on select "Tous les apparts ALOHA Climatisé centre ville by La Conciergerie 13 BAY VIEW St…" at bounding box center [873, 244] width 224 height 36
checkbox input "false"
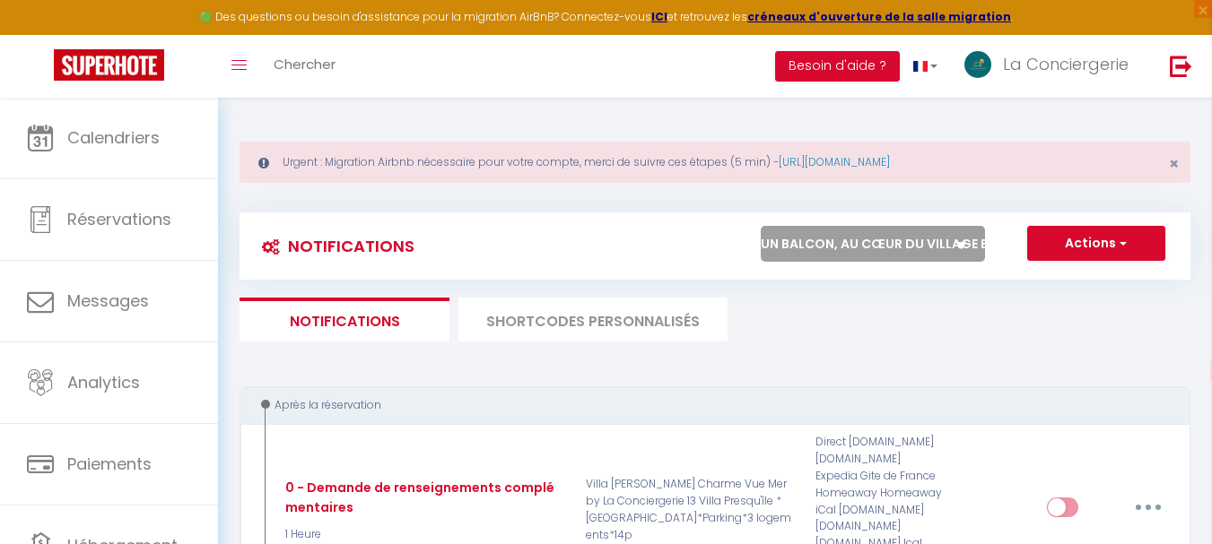
checkbox input "true"
checkbox input "false"
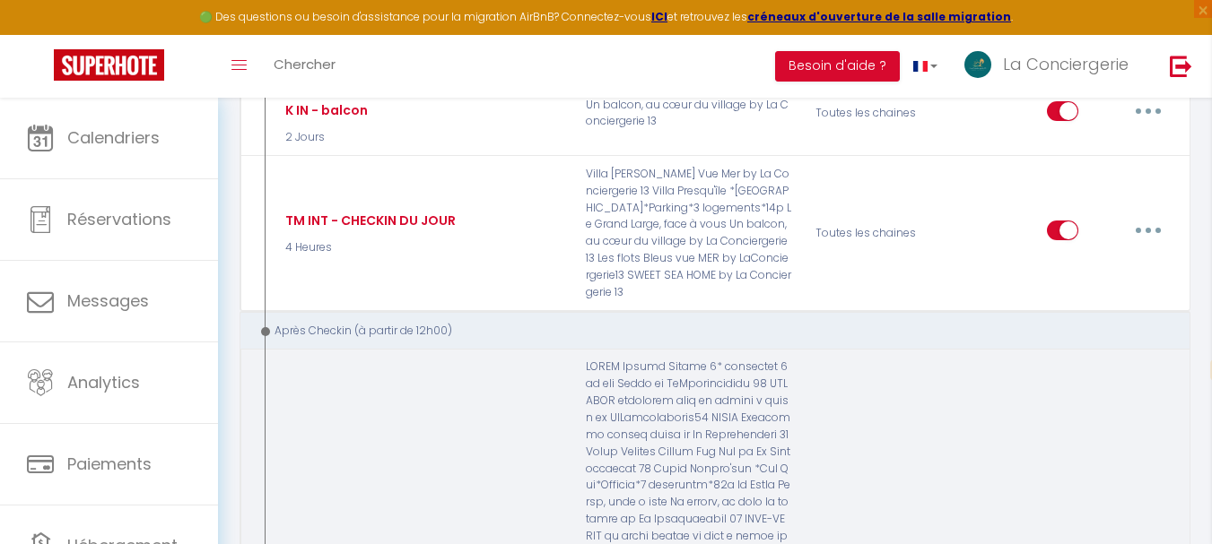
scroll to position [1884, 0]
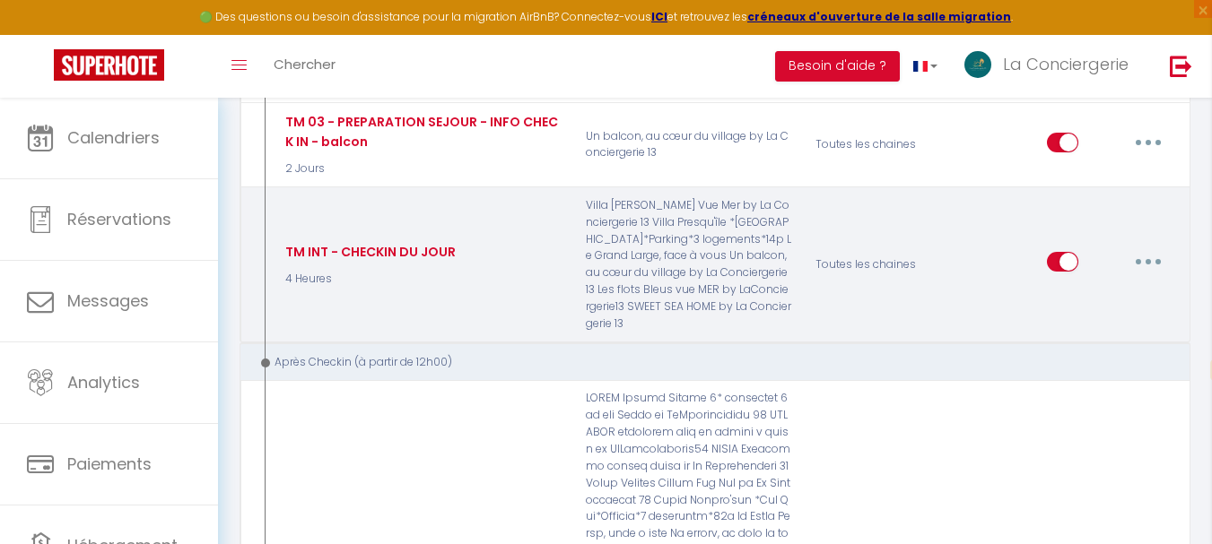
click at [1158, 248] on button "button" at bounding box center [1148, 262] width 50 height 29
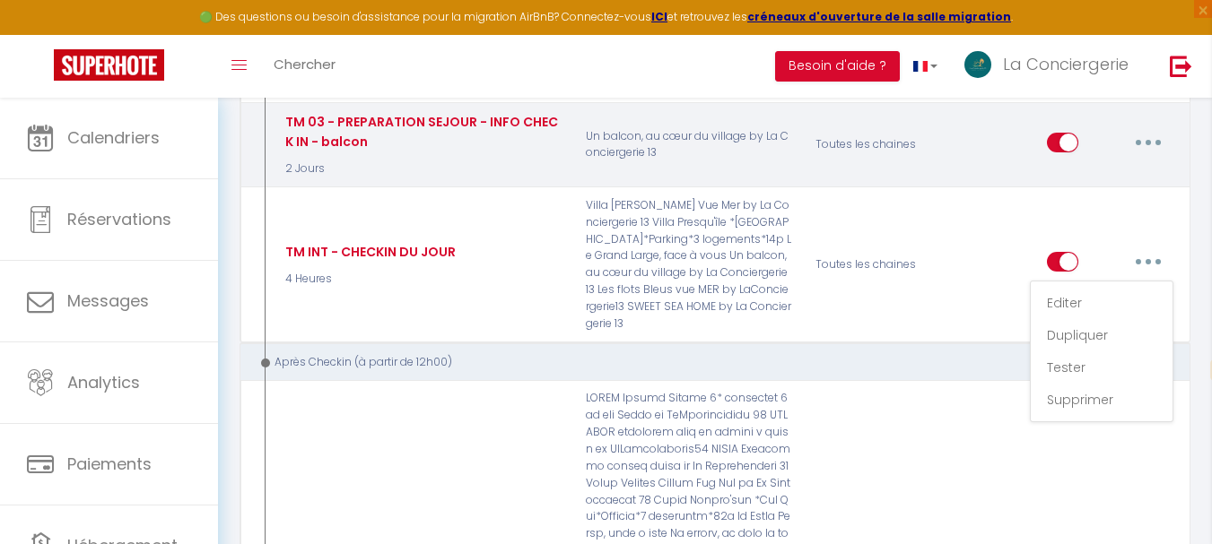
scroll to position [1794, 0]
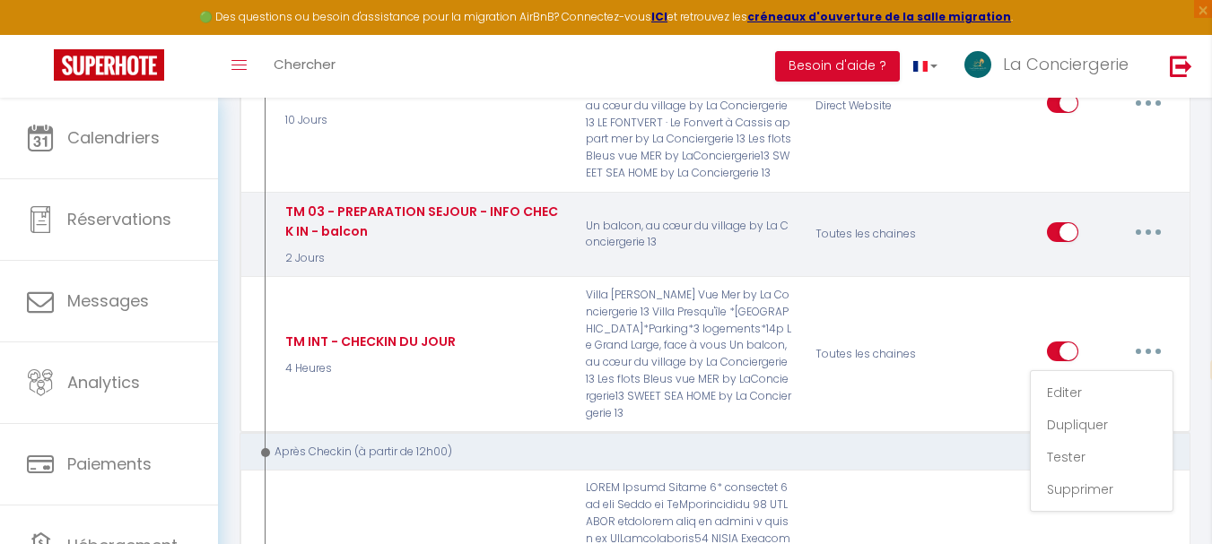
click at [1149, 230] on icon "button" at bounding box center [1147, 232] width 5 height 5
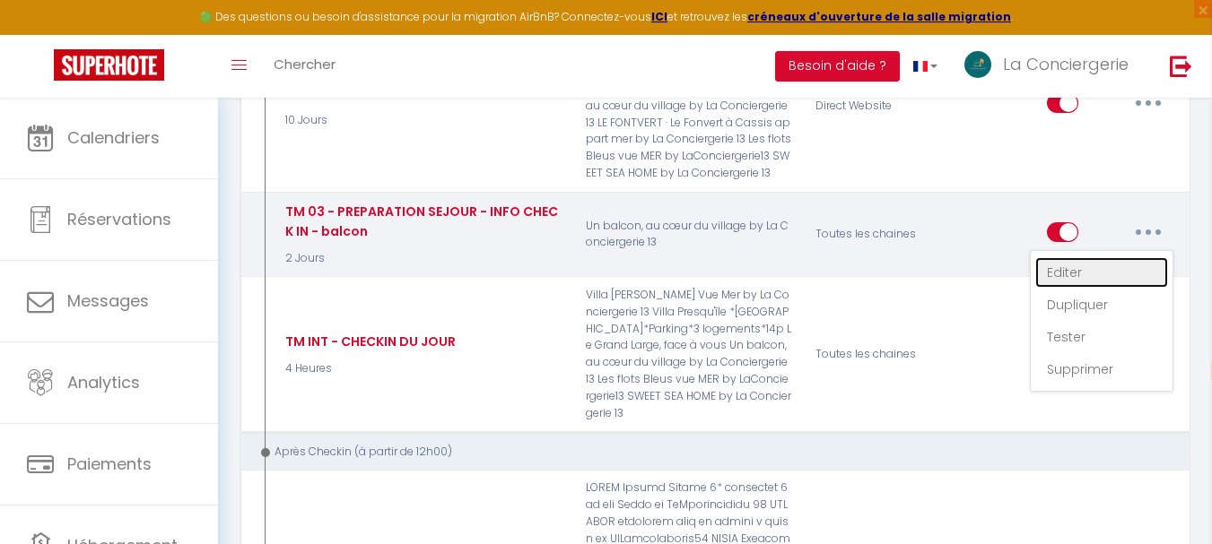
click at [1074, 257] on link "Editer" at bounding box center [1101, 272] width 133 height 30
click at [1074, 253] on div "TM 03 - PREPARATION SEJOUR - INFO CHECK IN - balcon 2 Jours Un balcon, au cœur …" at bounding box center [714, 235] width 951 height 86
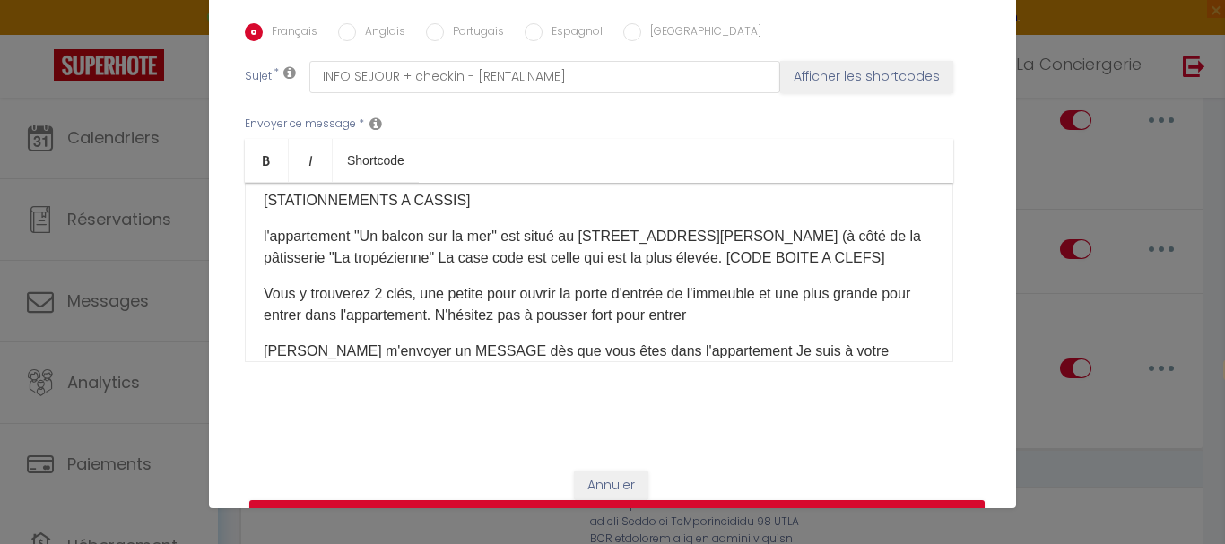
scroll to position [124, 0]
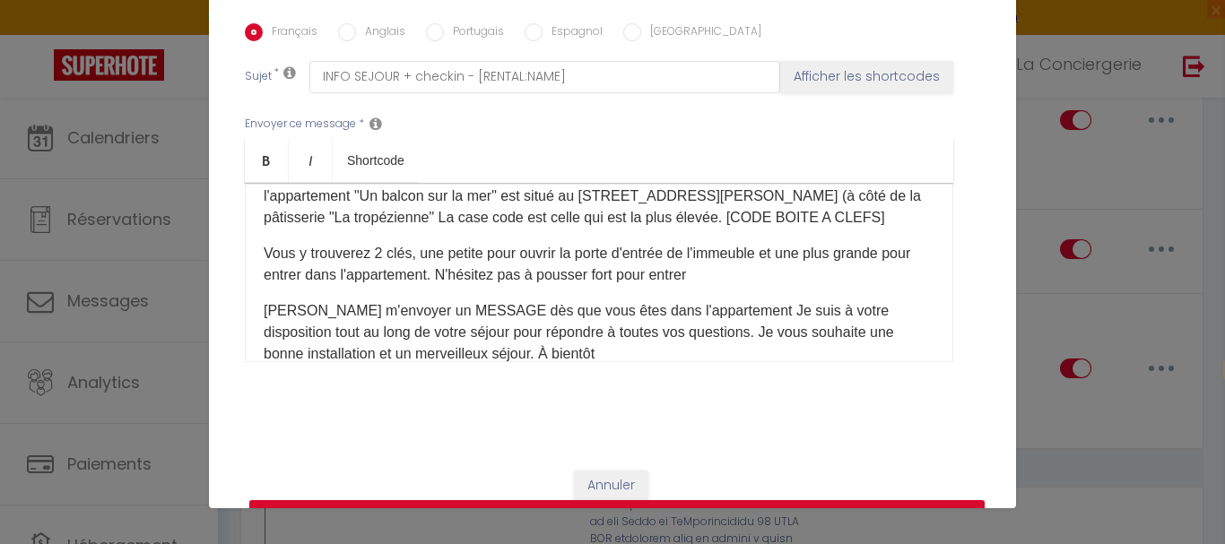
click at [820, 197] on p "l'appartement "Un balcon sur la mer" est situé au [STREET_ADDRESS][PERSON_NAME]…" at bounding box center [599, 207] width 671 height 43
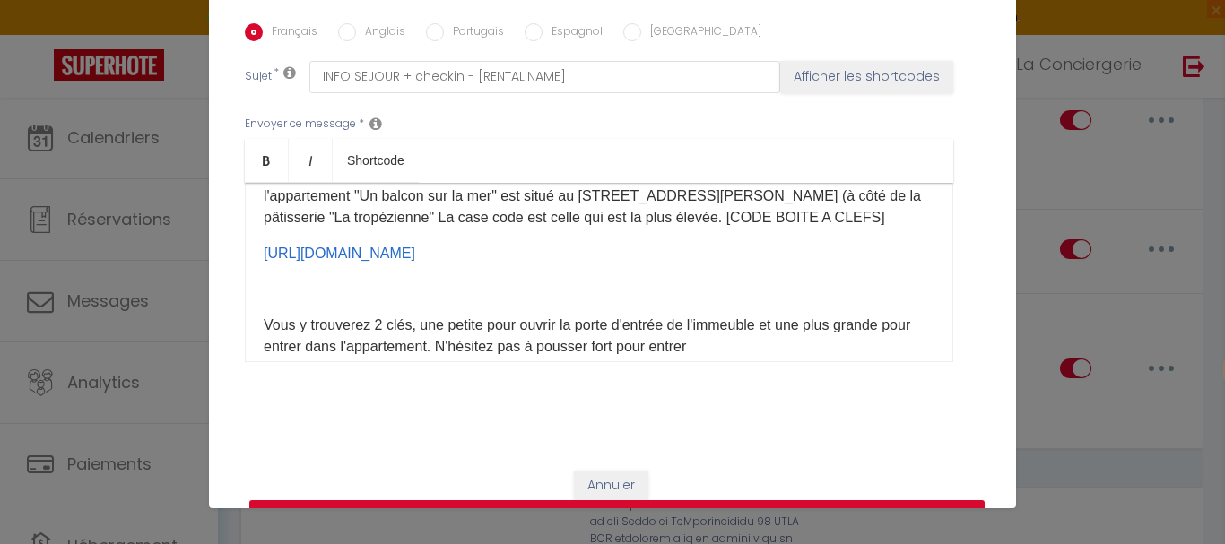
click at [637, 501] on button "Mettre à jour" at bounding box center [617, 518] width 736 height 34
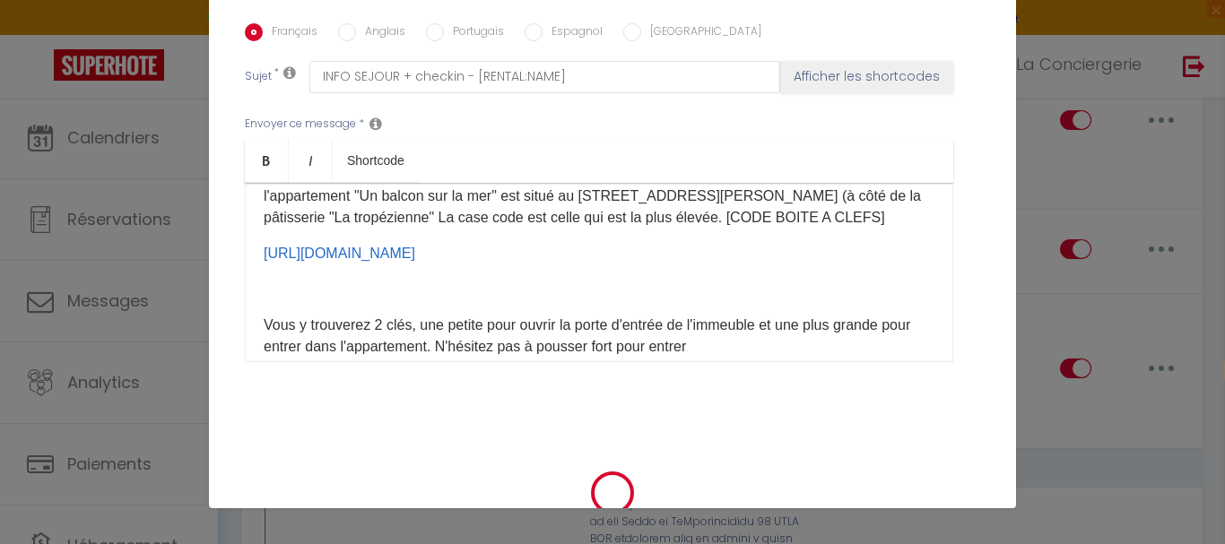
checkbox input "true"
checkbox input "false"
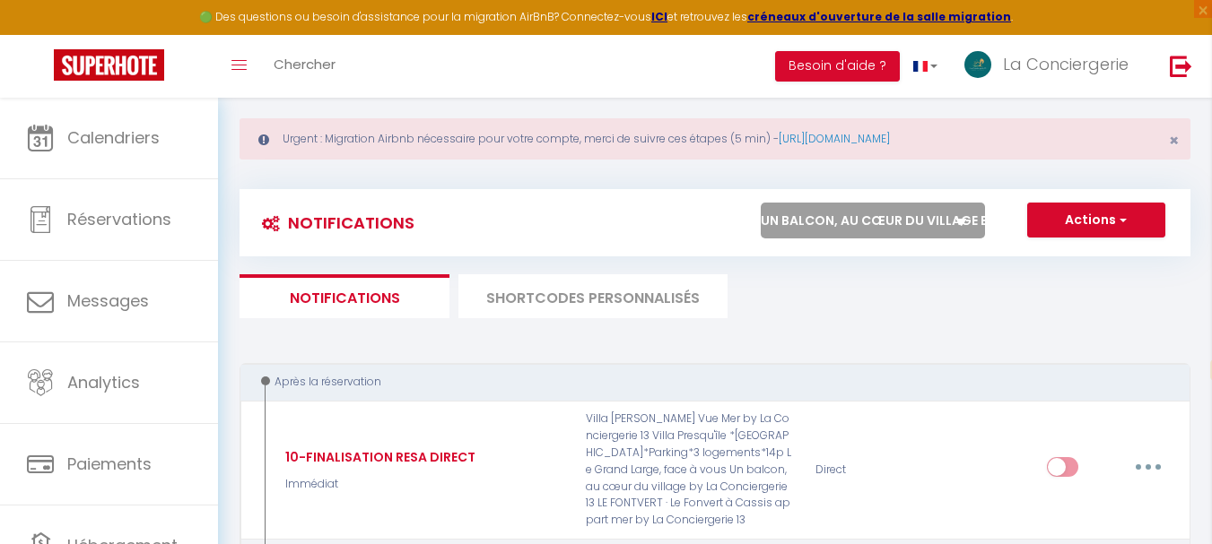
scroll to position [0, 0]
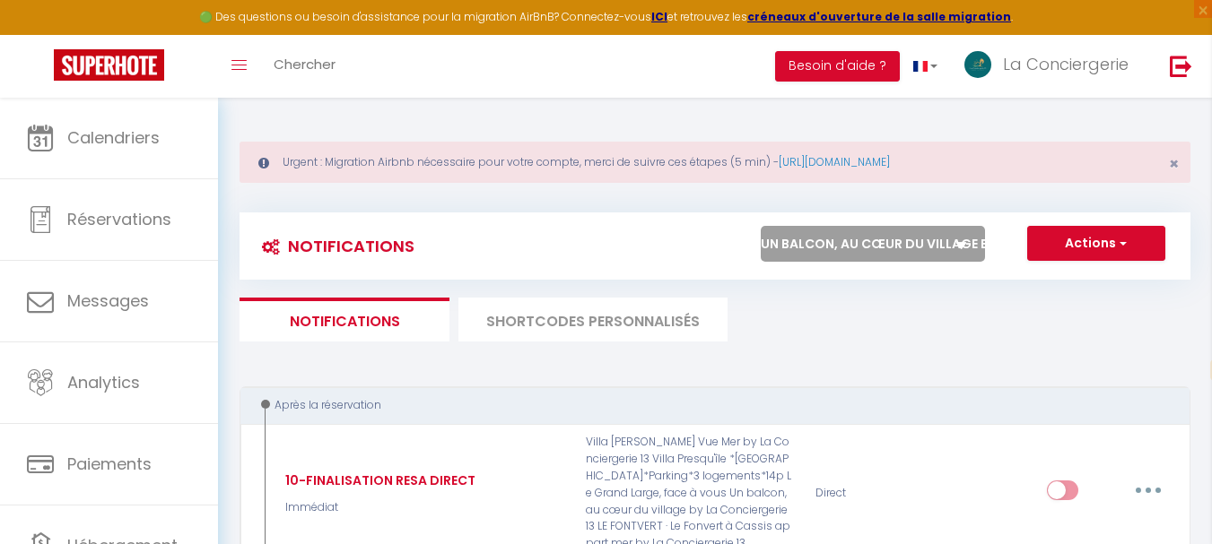
click at [936, 238] on select "Tous les apparts ALOHA Climatisé centre ville by La Conciergerie 13 BAY VIEW St…" at bounding box center [873, 244] width 224 height 36
select select "19351"
click at [761, 226] on select "Tous les apparts ALOHA Climatisé centre ville by La Conciergerie 13 BAY VIEW St…" at bounding box center [873, 244] width 224 height 36
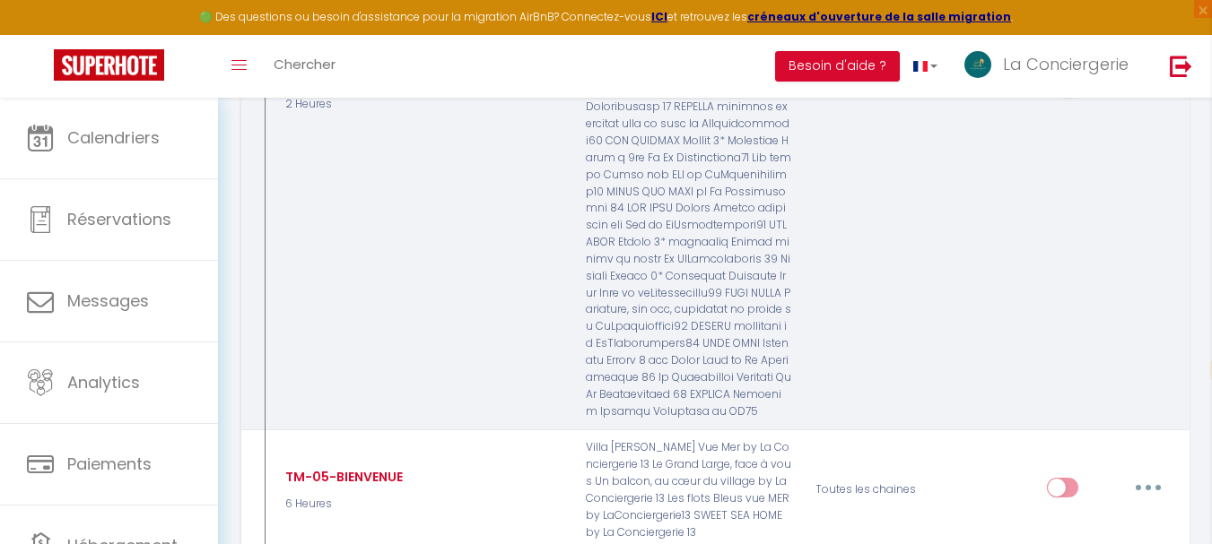
scroll to position [2601, 0]
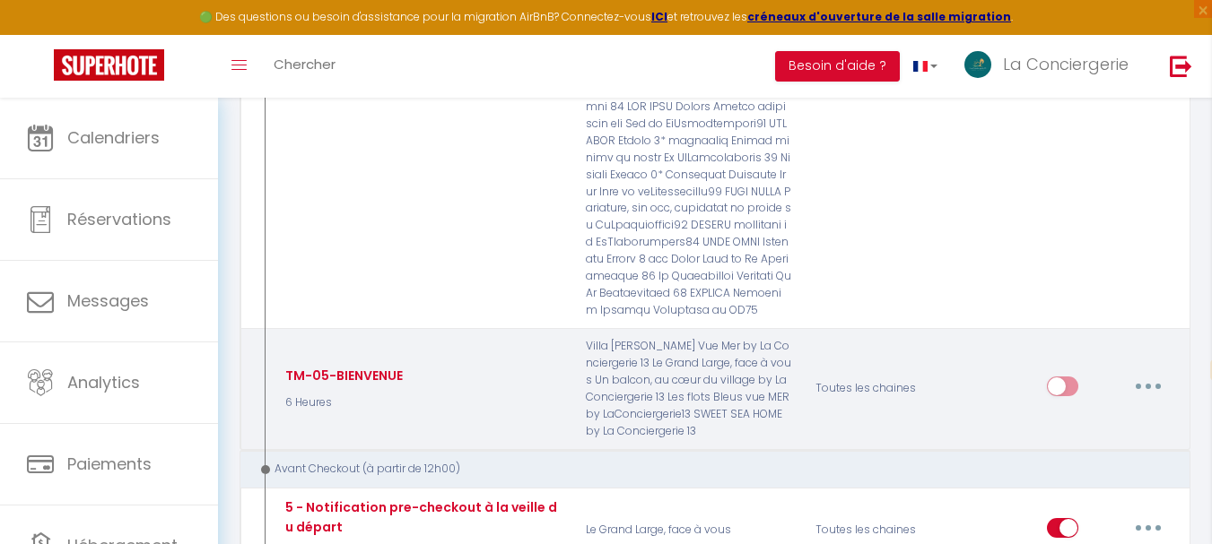
click at [1145, 384] on icon "button" at bounding box center [1147, 386] width 5 height 5
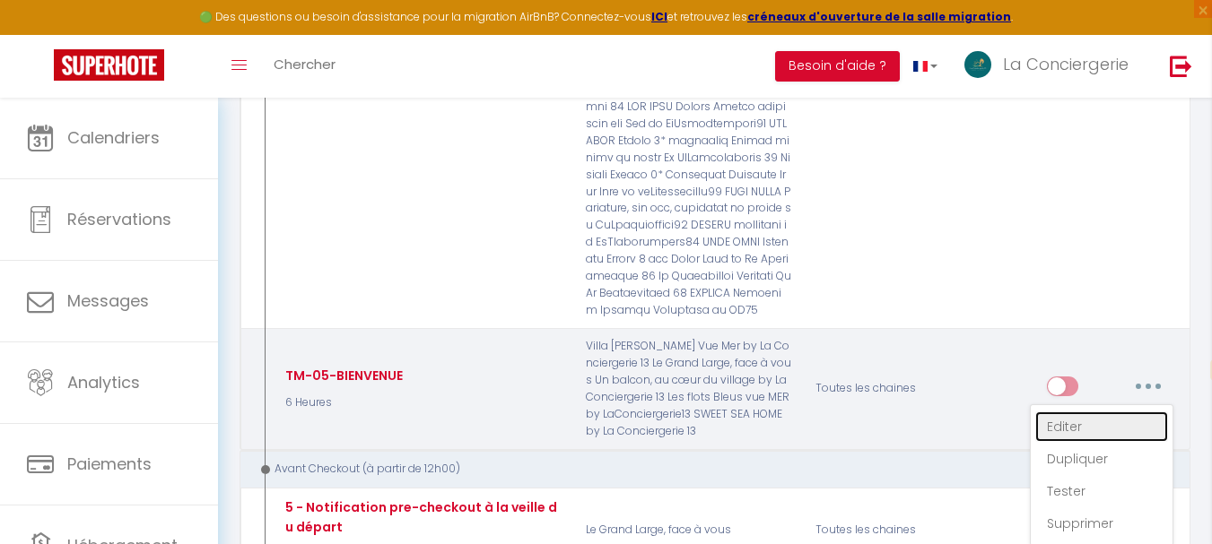
click at [1077, 412] on link "Editer" at bounding box center [1101, 427] width 133 height 30
type input "TM-05-BIENVENUE"
select select "3"
select select "6 Heures"
select select "if_booking_is_paid"
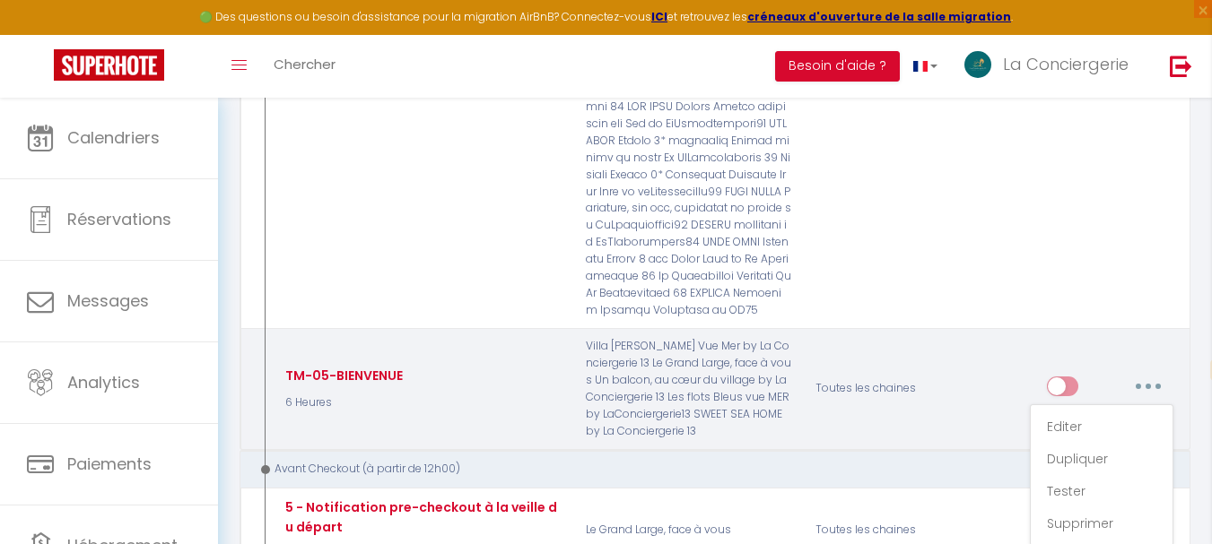
checkbox input "true"
checkbox input "false"
radio input "true"
type input "BIENVENUE DANS VOTRE LOGEMENT [RENTAL:NAME]A CASSIS"
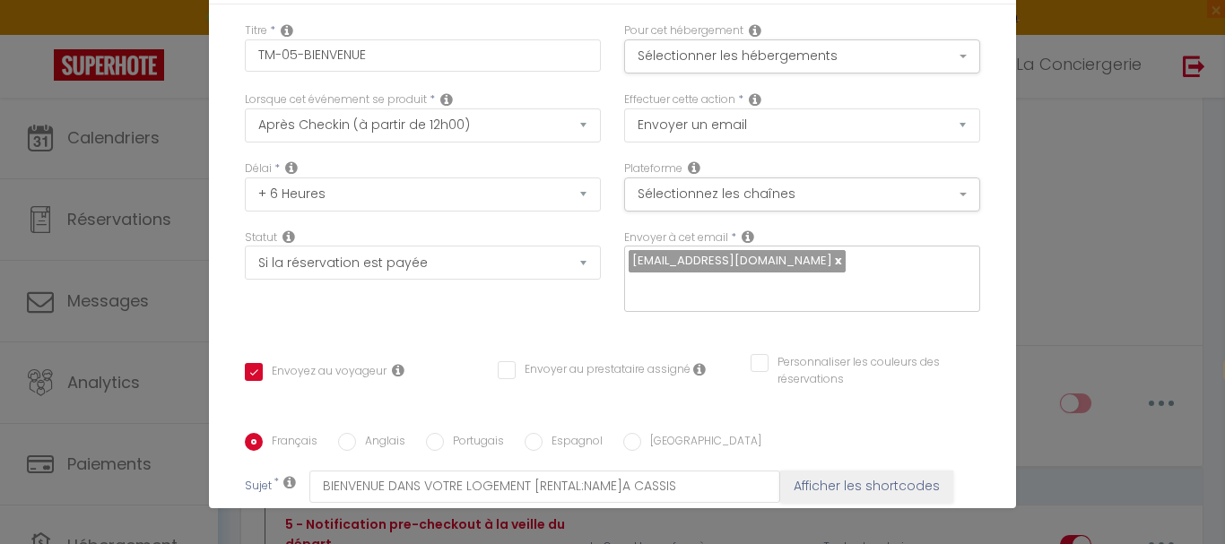
scroll to position [0, 0]
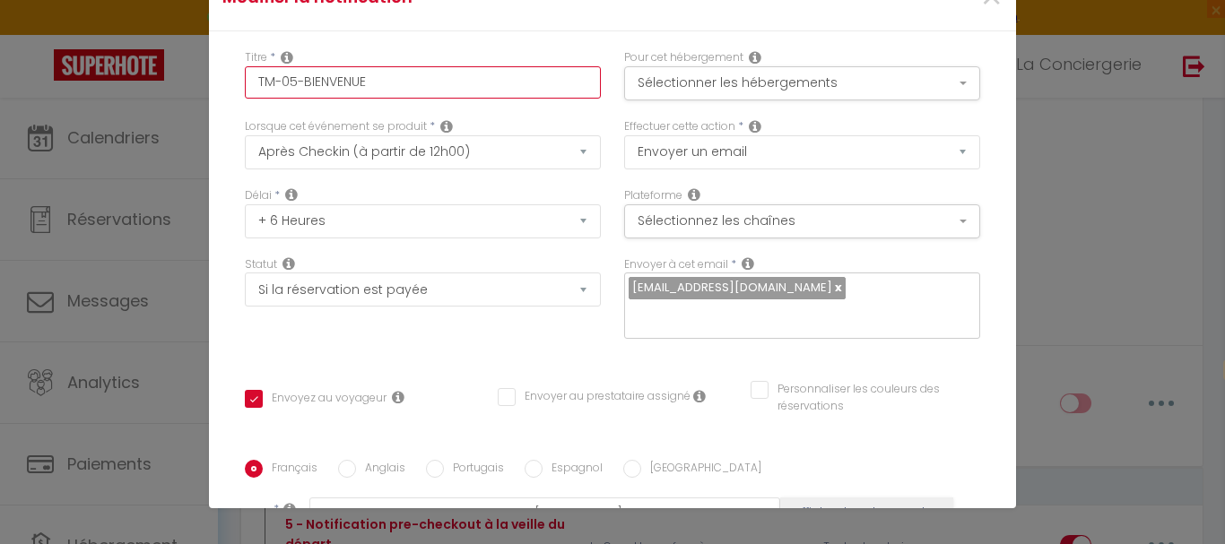
click at [394, 83] on input "TM-05-BIENVENUE" at bounding box center [423, 82] width 356 height 32
type input "TM-05-BIENVENUE"
checkbox input "true"
checkbox input "false"
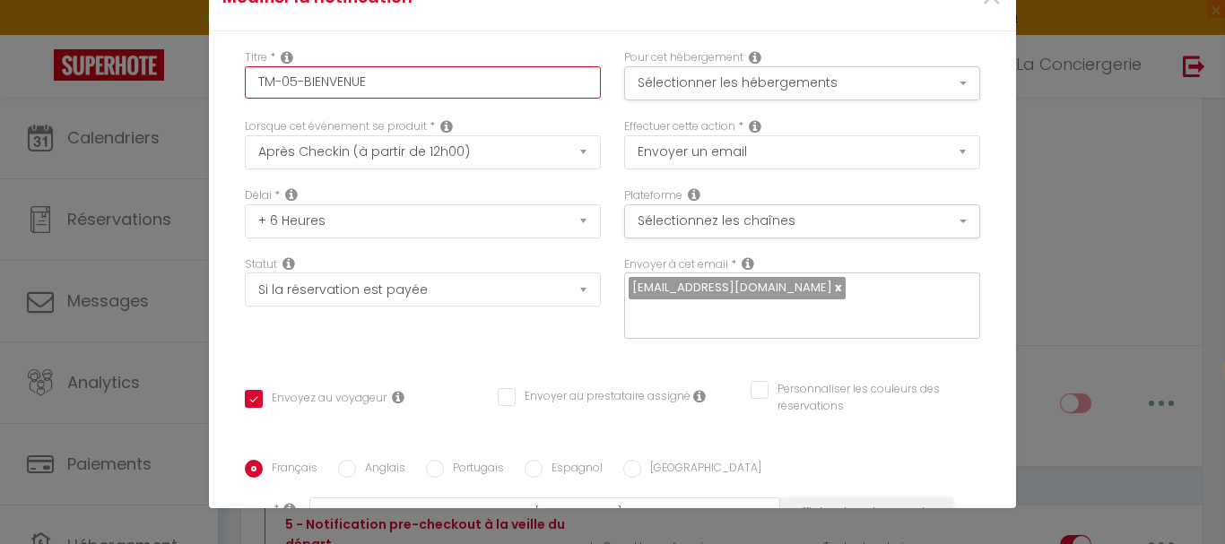
type input "TM-05-BIENVENUE D"
checkbox input "true"
checkbox input "false"
type input "TM-05-BIENVENUE DA"
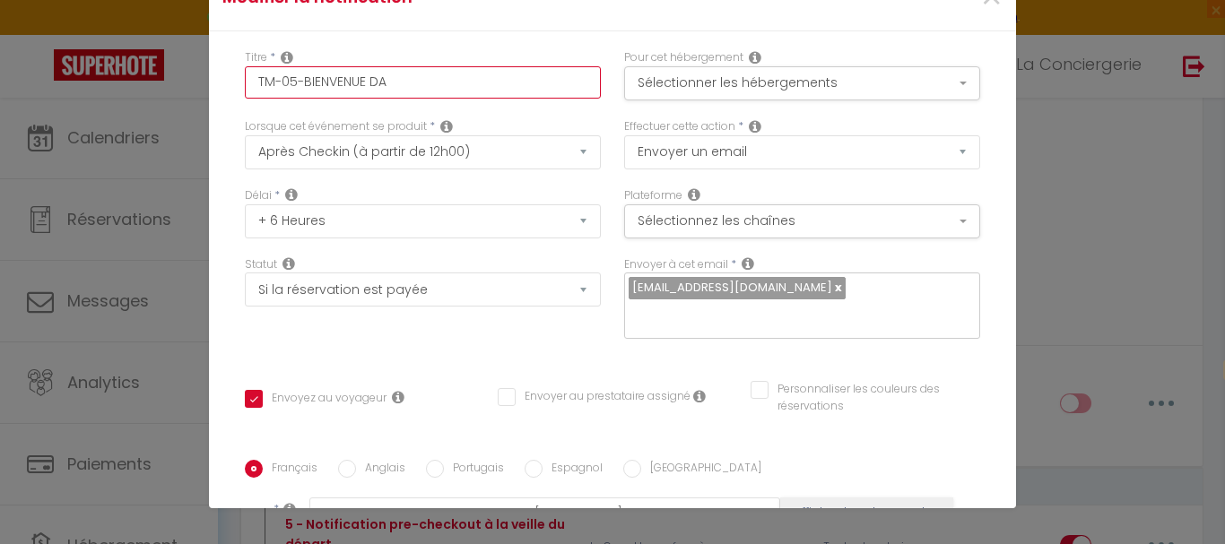
checkbox input "true"
checkbox input "false"
type input "TM-05-BIENVENUE DAN"
checkbox input "true"
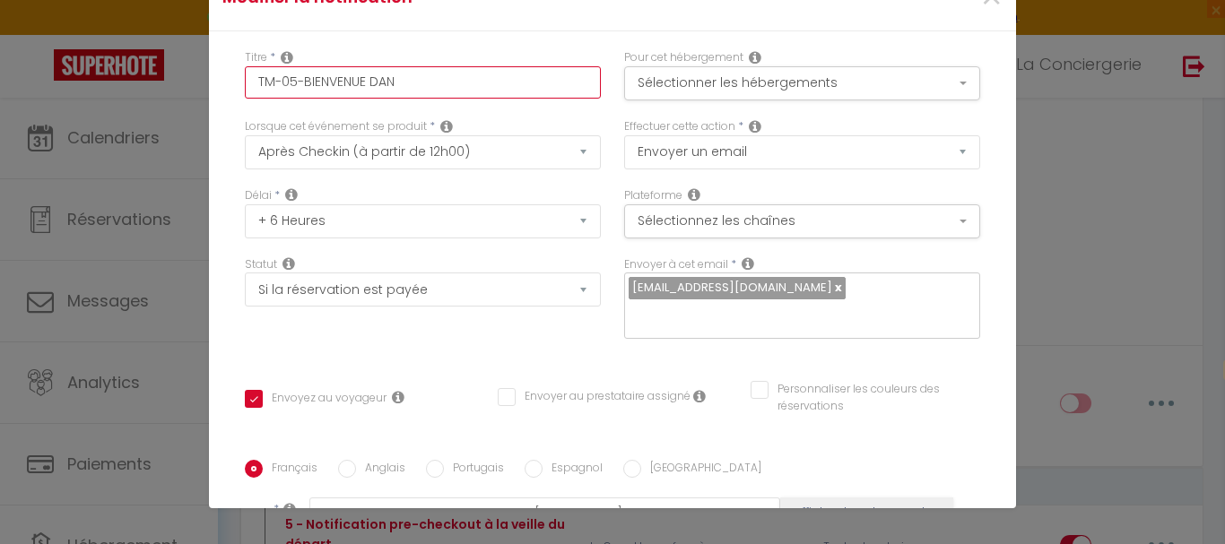
checkbox input "false"
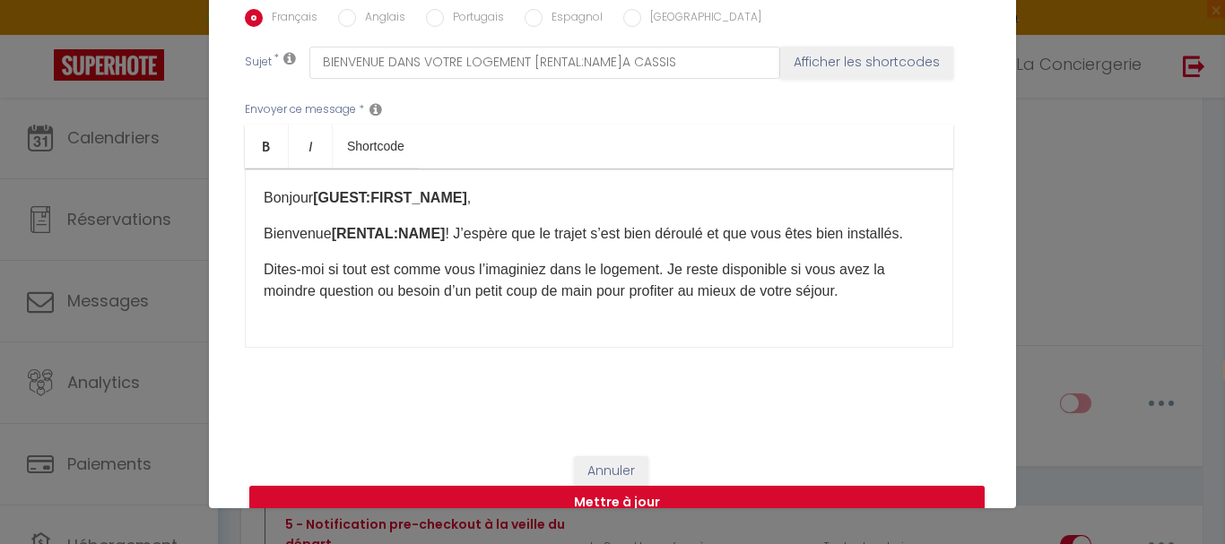
scroll to position [455, 0]
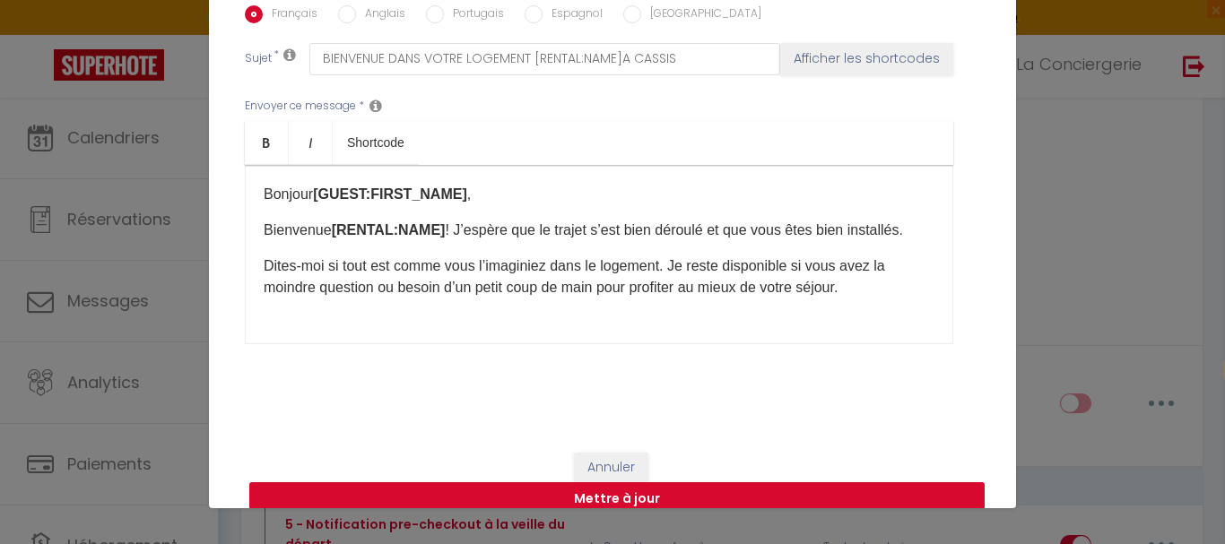
click at [761, 483] on button "Mettre à jour" at bounding box center [617, 500] width 736 height 34
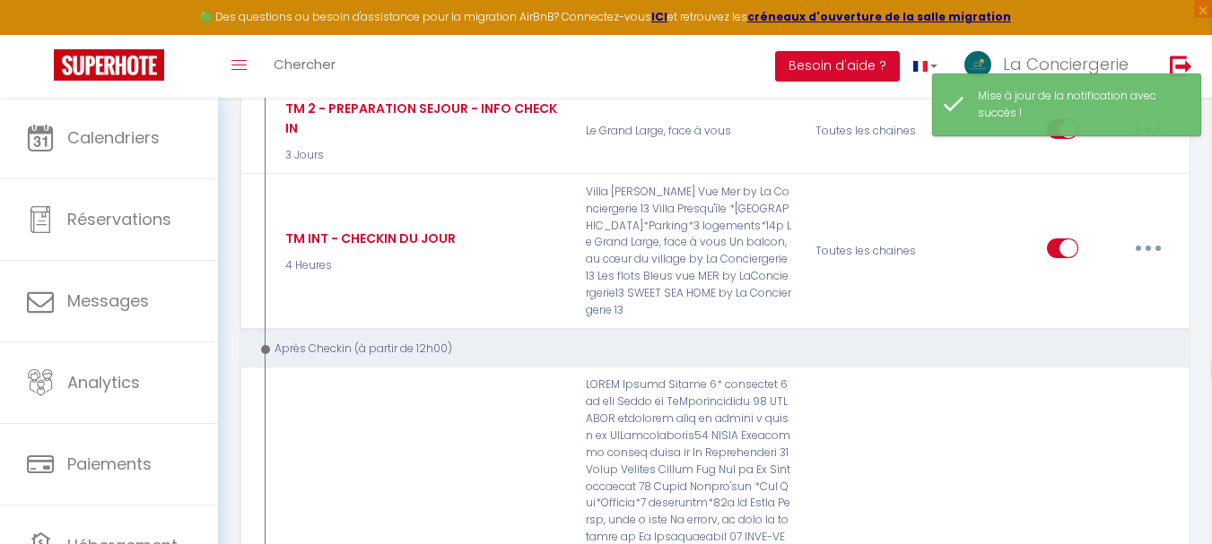
scroll to position [1704, 0]
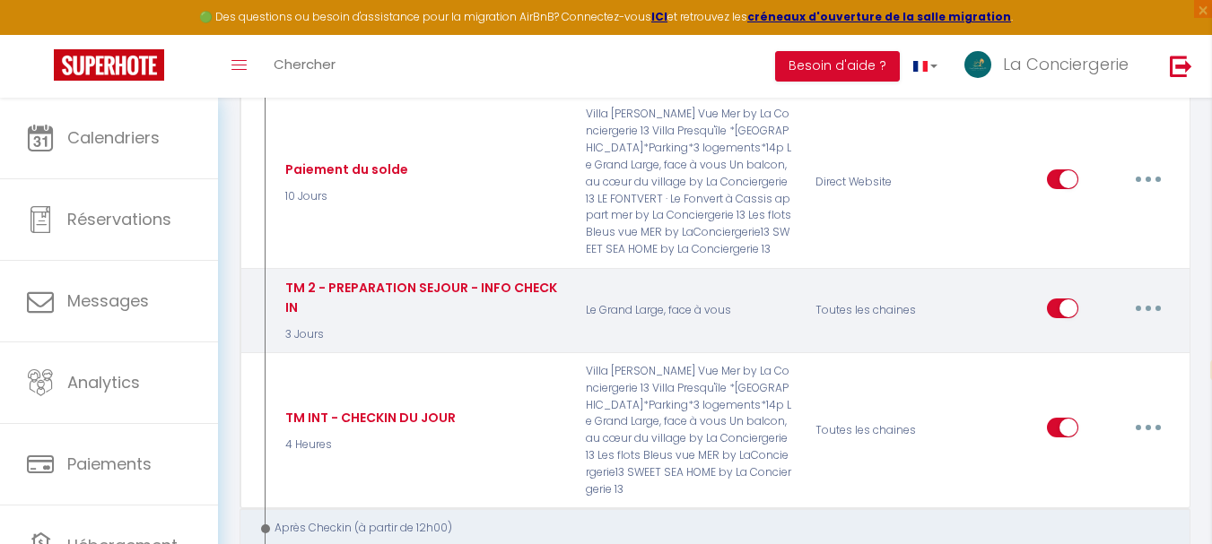
click at [1141, 294] on button "button" at bounding box center [1148, 308] width 50 height 29
click at [1076, 334] on link "Editer" at bounding box center [1101, 349] width 133 height 30
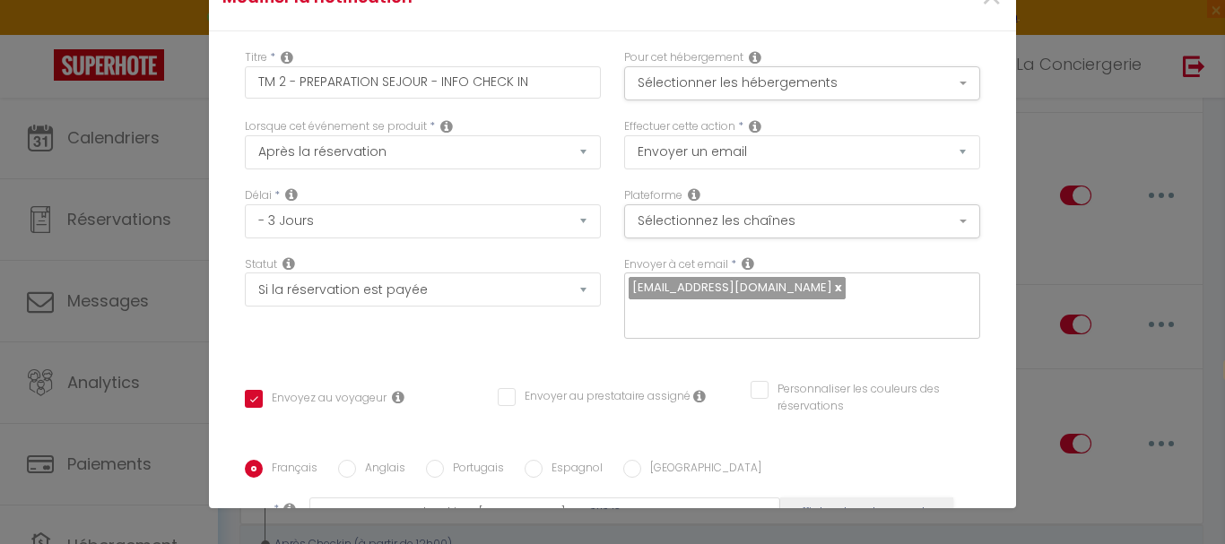
scroll to position [90, 0]
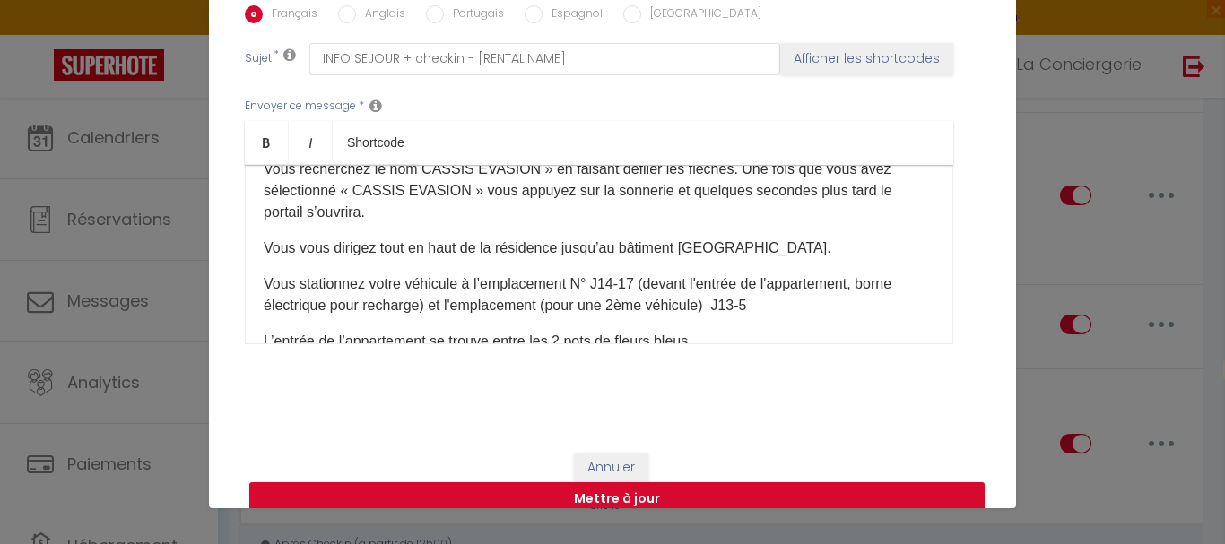
scroll to position [269, 0]
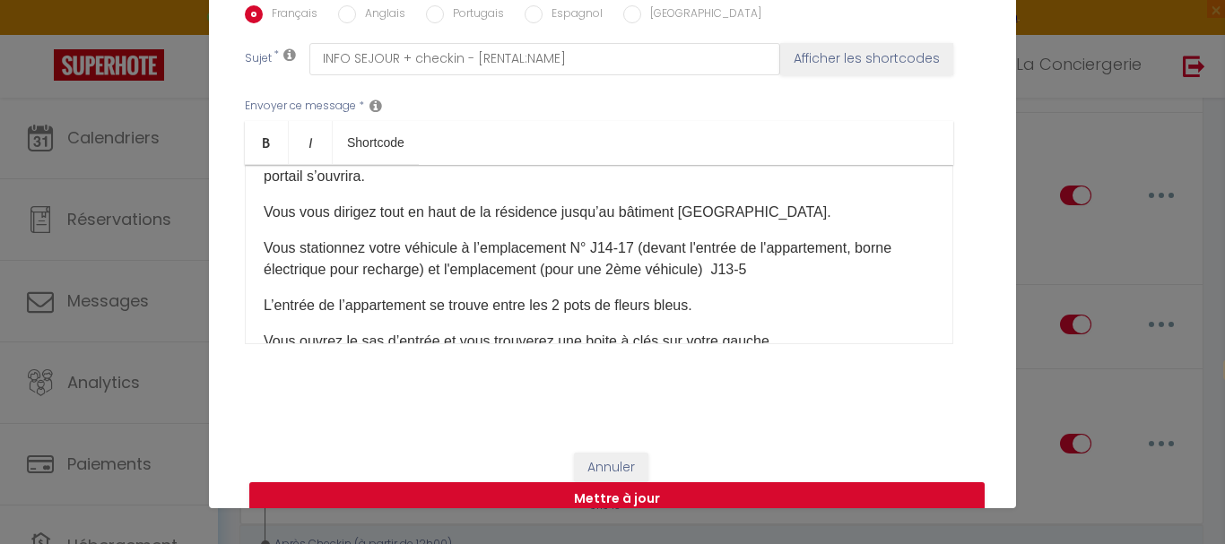
click at [466, 238] on p "Vous stationnez votre véhicule à l’emplacement N° J14-17 (devant l'entrée de l'…" at bounding box center [599, 259] width 671 height 43
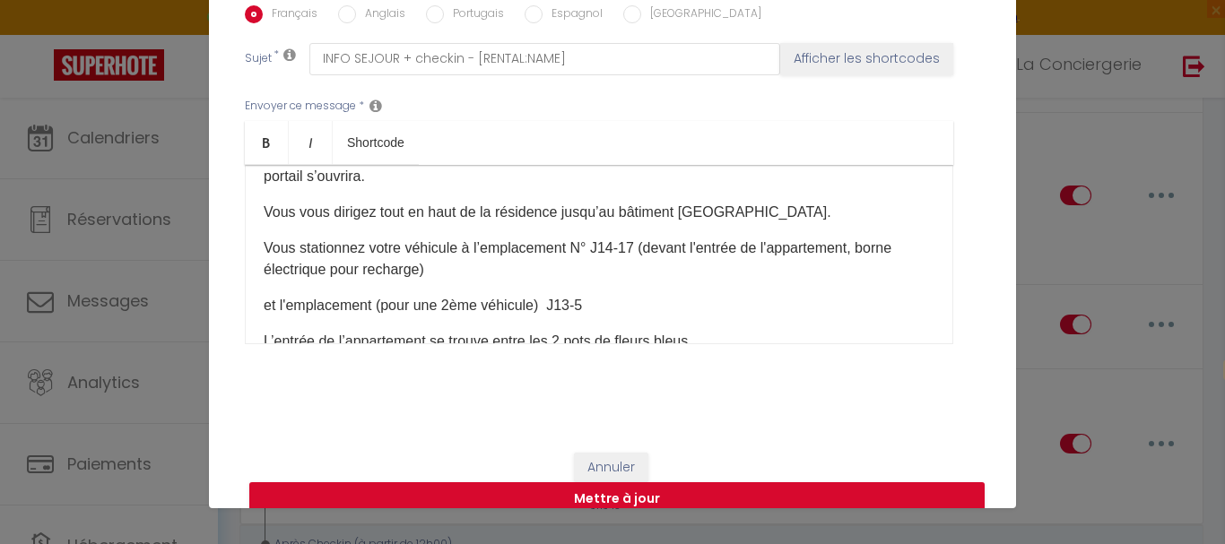
click at [487, 238] on p "Vous stationnez votre véhicule à l’emplacement N° J14-17 (devant l'entrée de l'…" at bounding box center [599, 259] width 671 height 43
click at [492, 238] on p "Vous stationnez votre véhicule à l’emplacement N° J14-17 (devant l'entrée de l'…" at bounding box center [599, 259] width 671 height 43
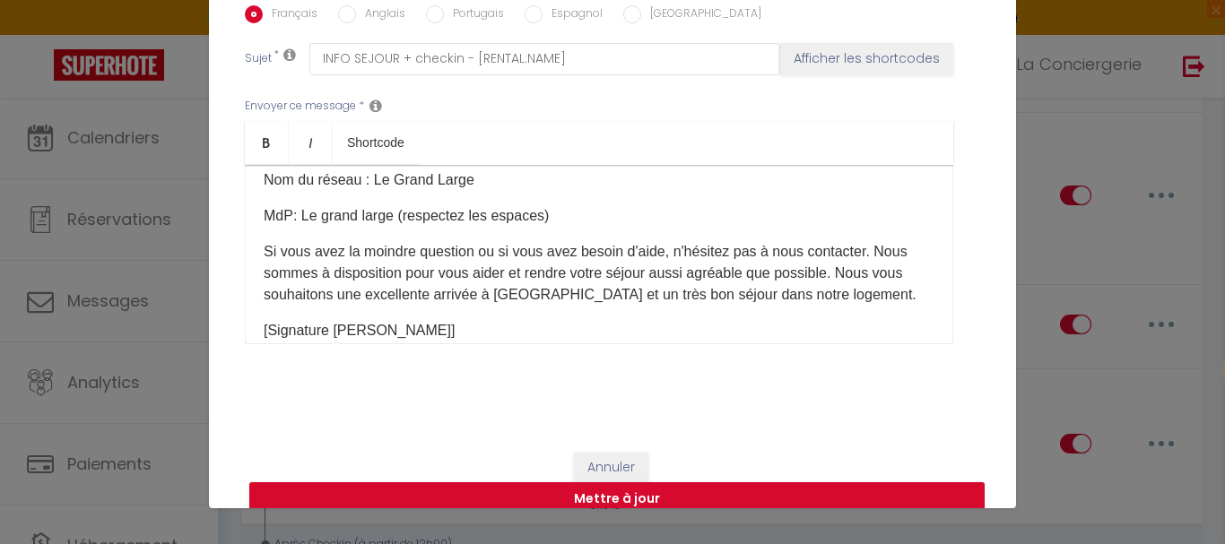
scroll to position [572, 0]
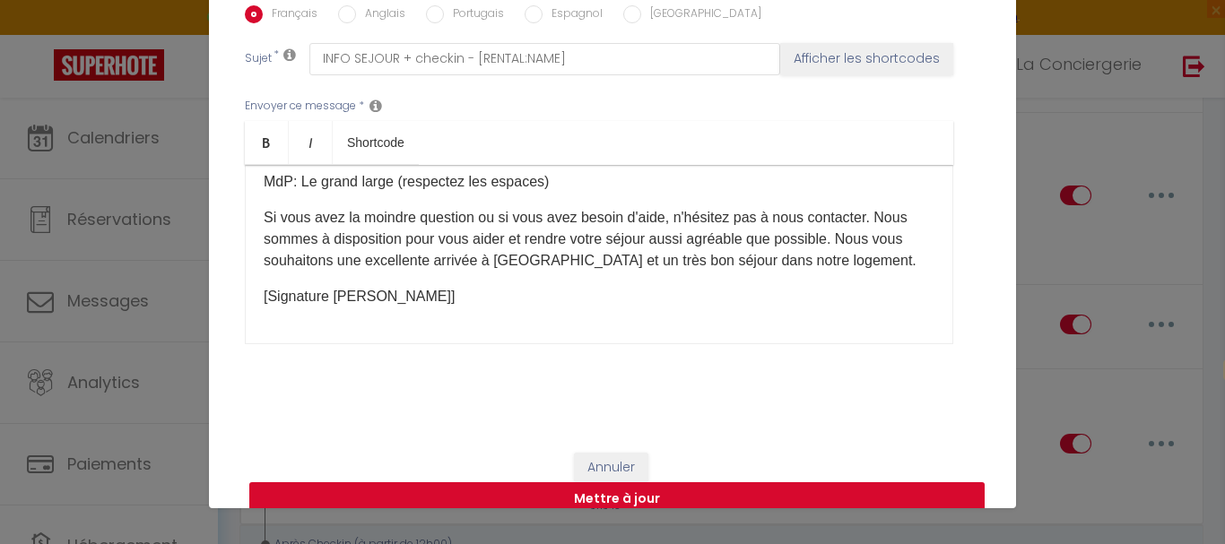
click at [618, 483] on button "Mettre à jour" at bounding box center [617, 500] width 736 height 34
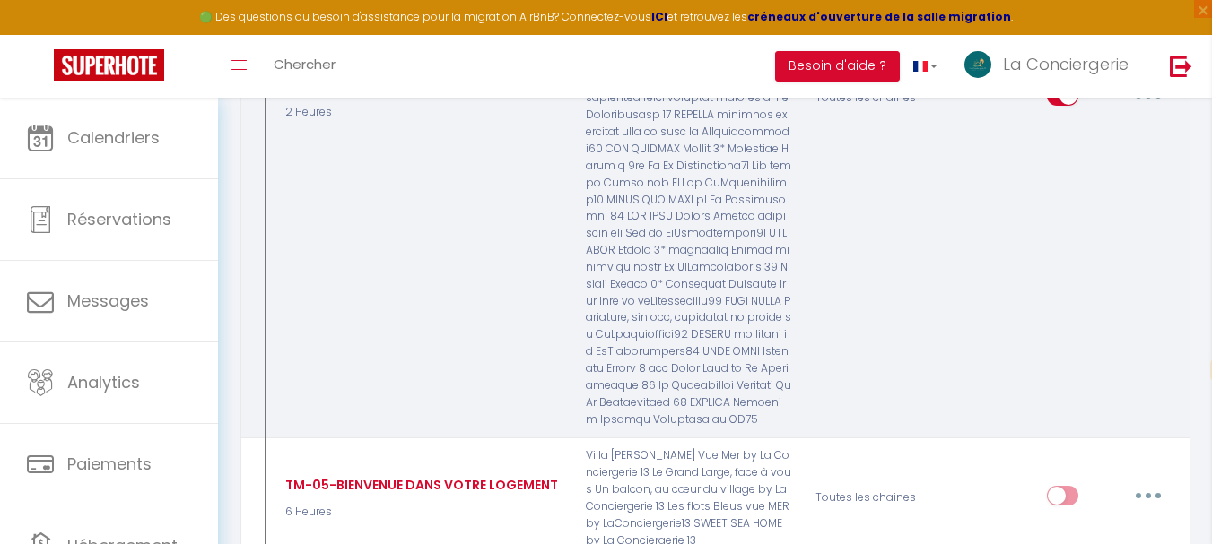
scroll to position [2601, 0]
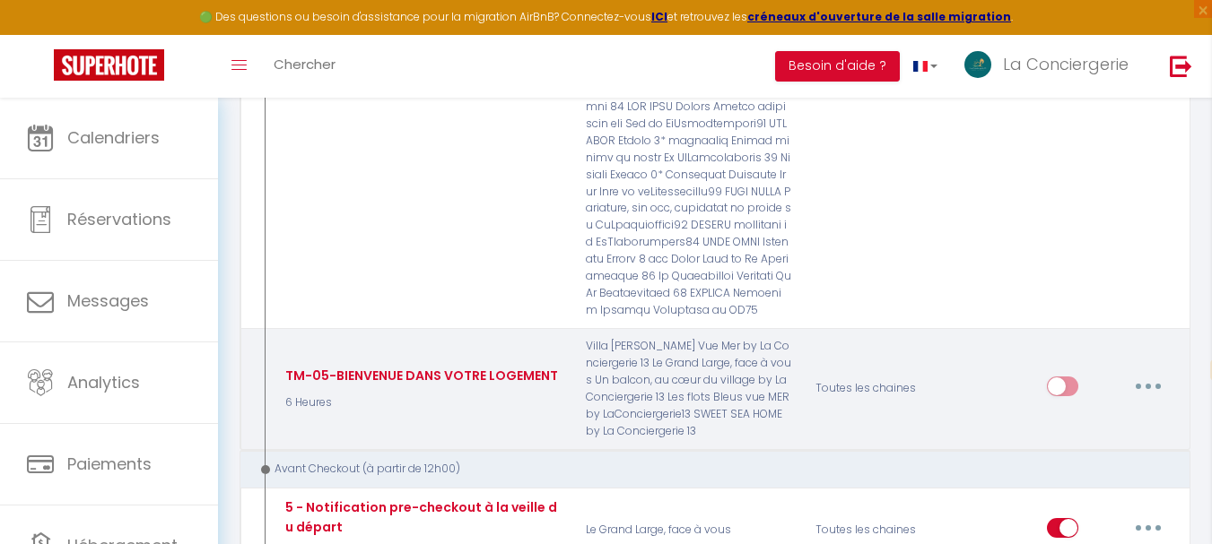
click at [1149, 372] on button "button" at bounding box center [1148, 386] width 50 height 29
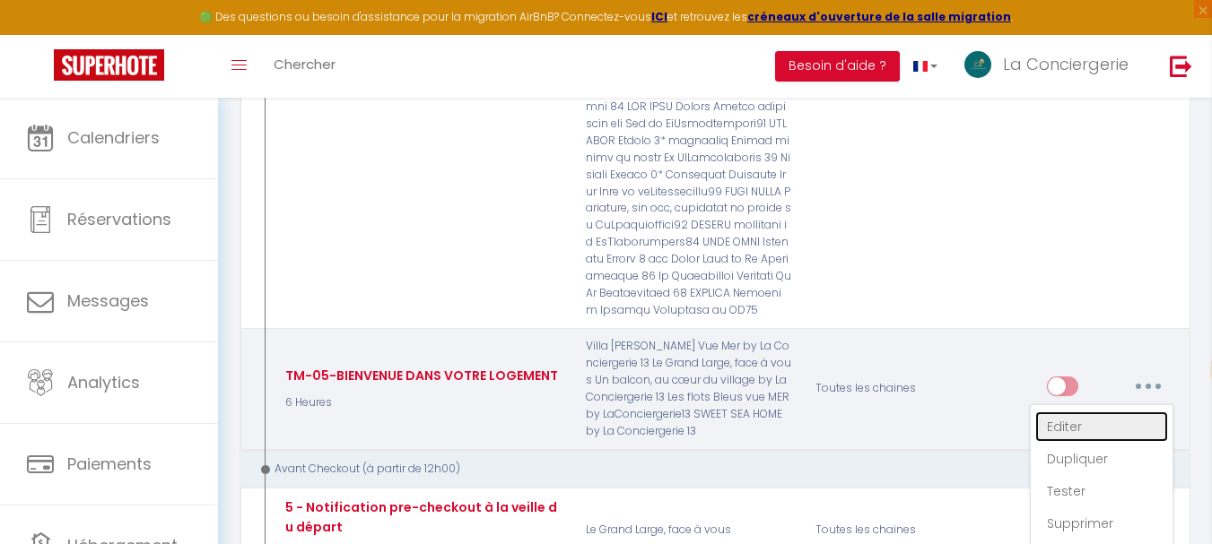
click at [1075, 412] on link "Editer" at bounding box center [1101, 427] width 133 height 30
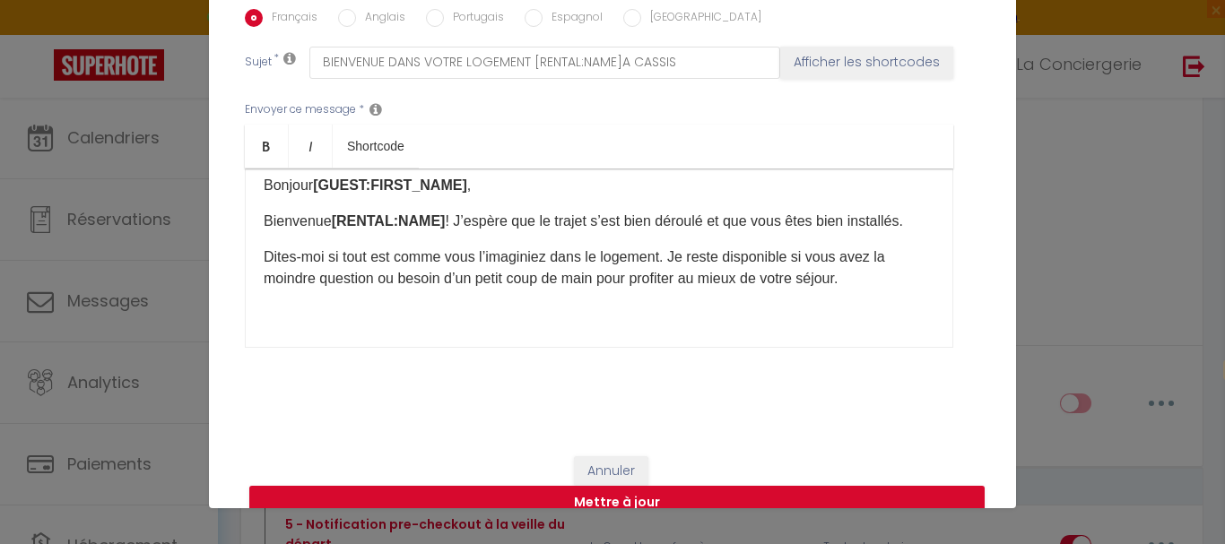
scroll to position [455, 0]
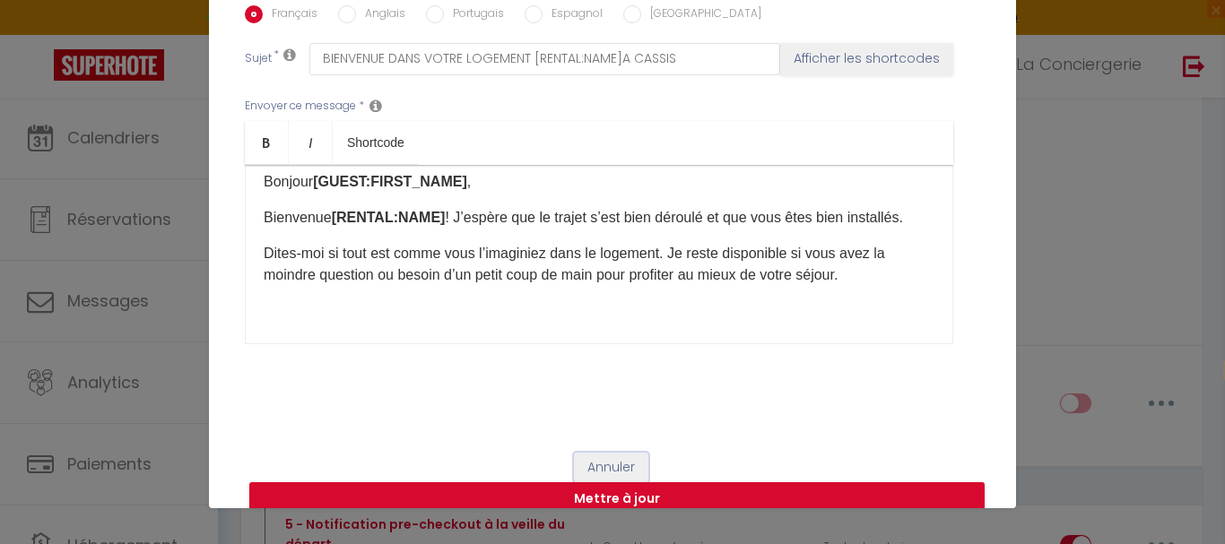
click at [614, 453] on button "Annuler" at bounding box center [611, 468] width 74 height 30
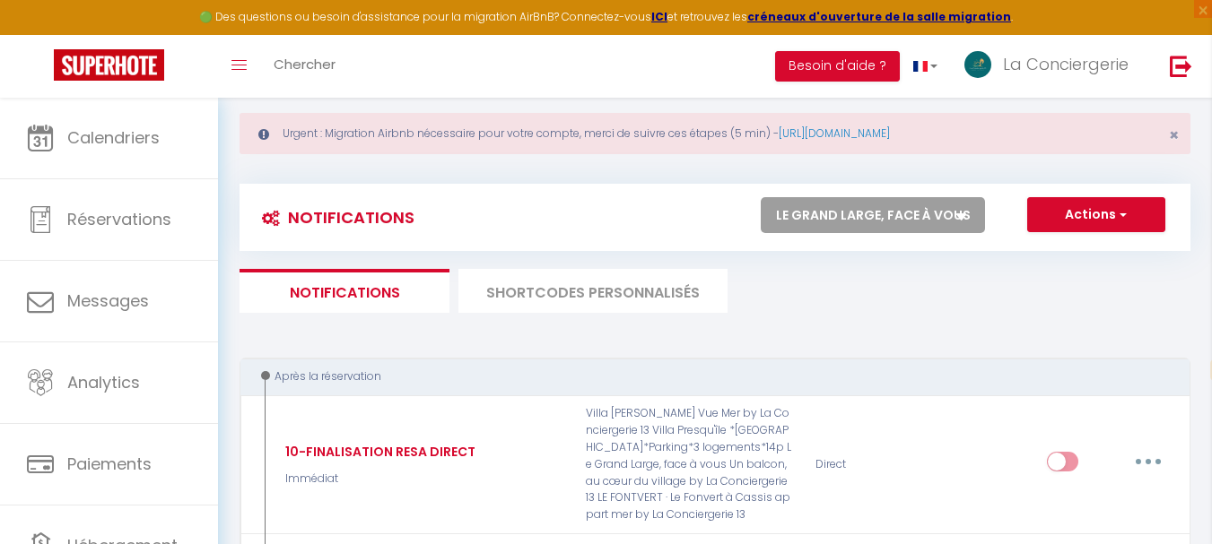
scroll to position [0, 0]
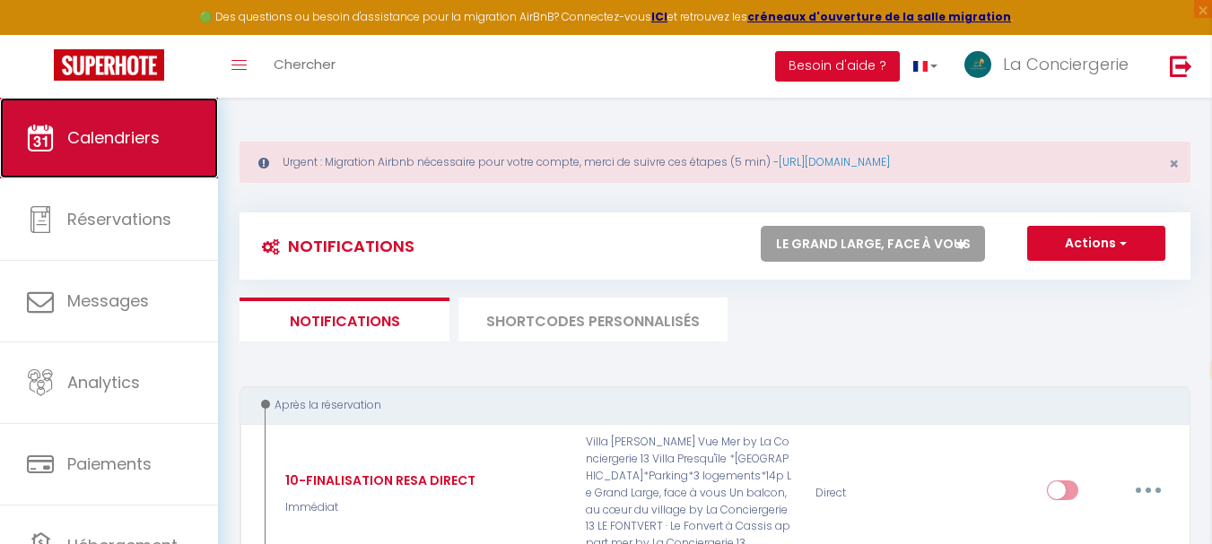
click at [124, 128] on span "Calendriers" at bounding box center [113, 137] width 92 height 22
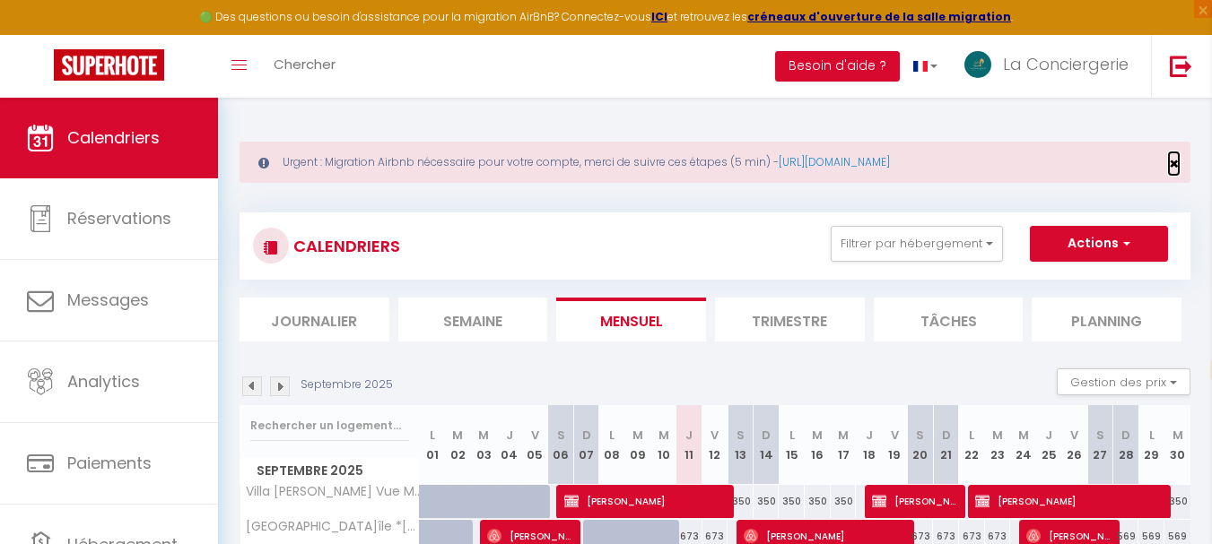
click at [1173, 161] on span "×" at bounding box center [1174, 163] width 10 height 22
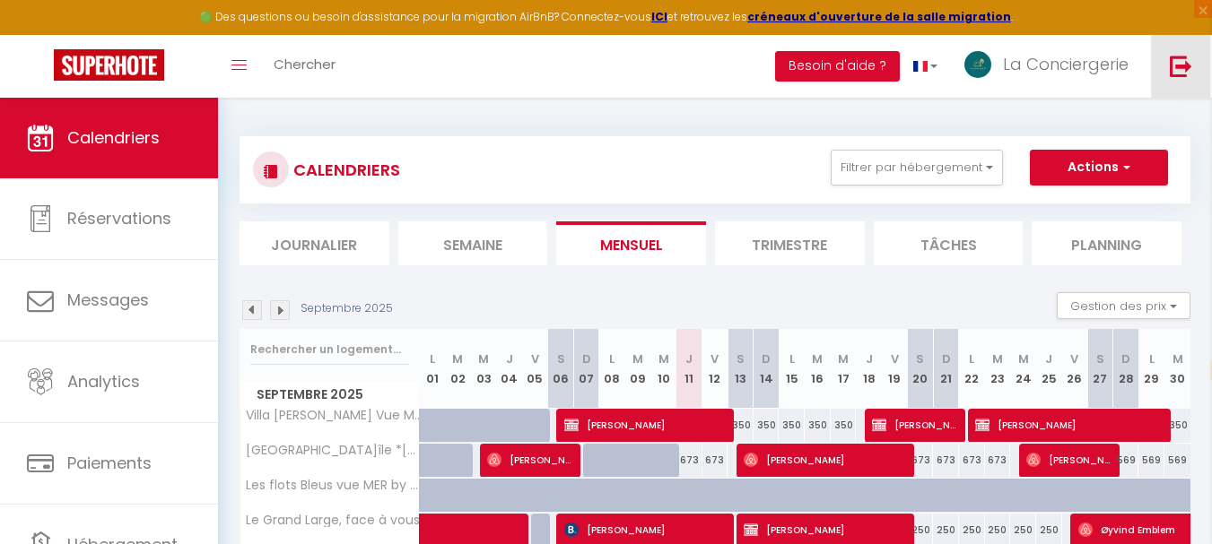
click at [1187, 66] on img at bounding box center [1181, 66] width 22 height 22
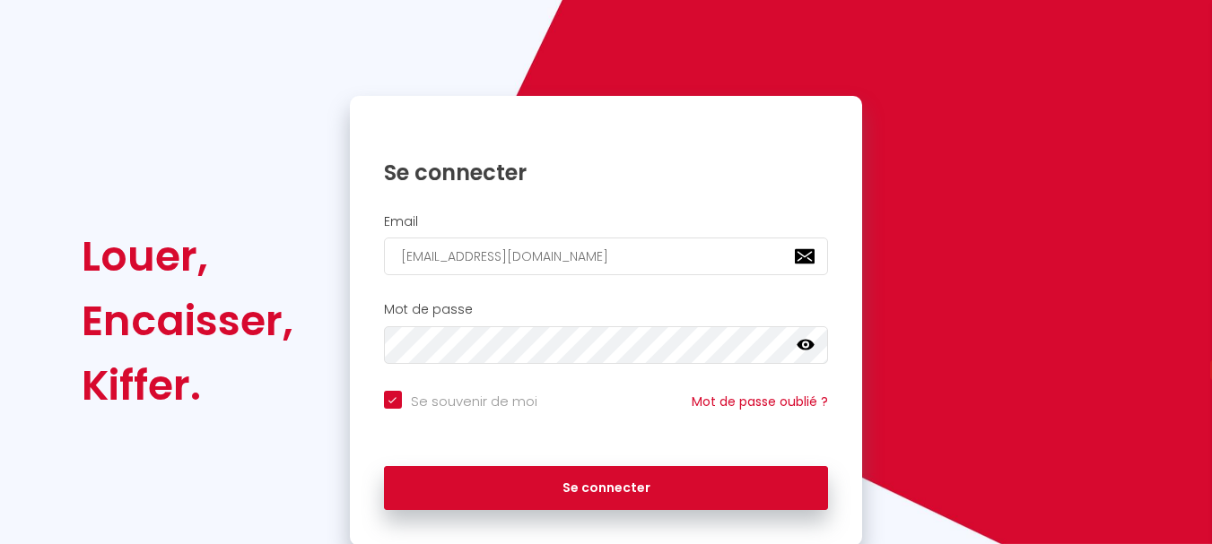
scroll to position [269, 0]
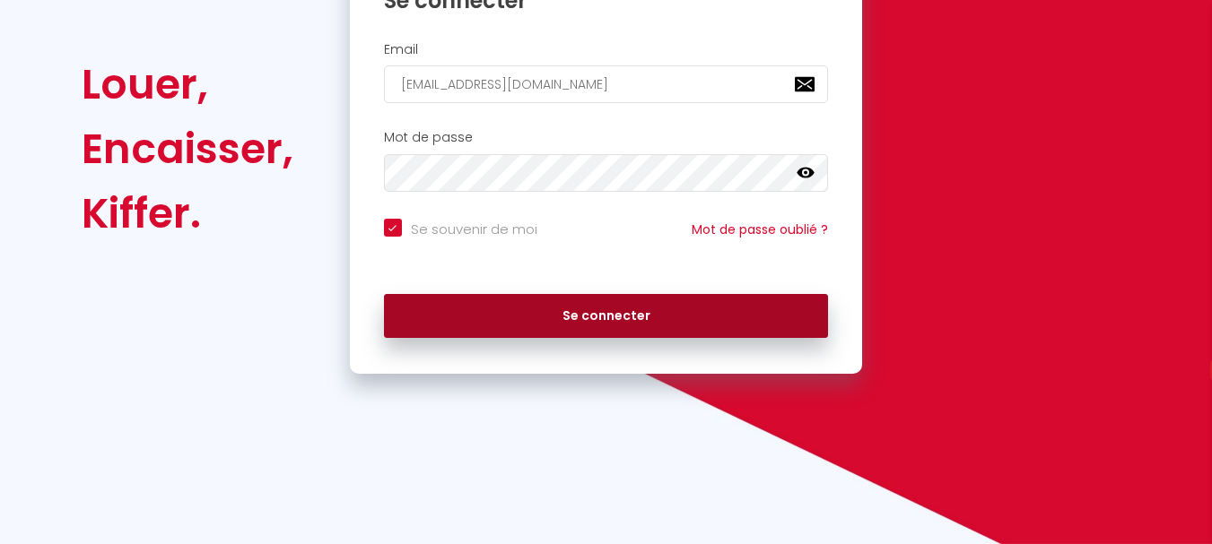
click at [701, 326] on button "Se connecter" at bounding box center [606, 316] width 445 height 45
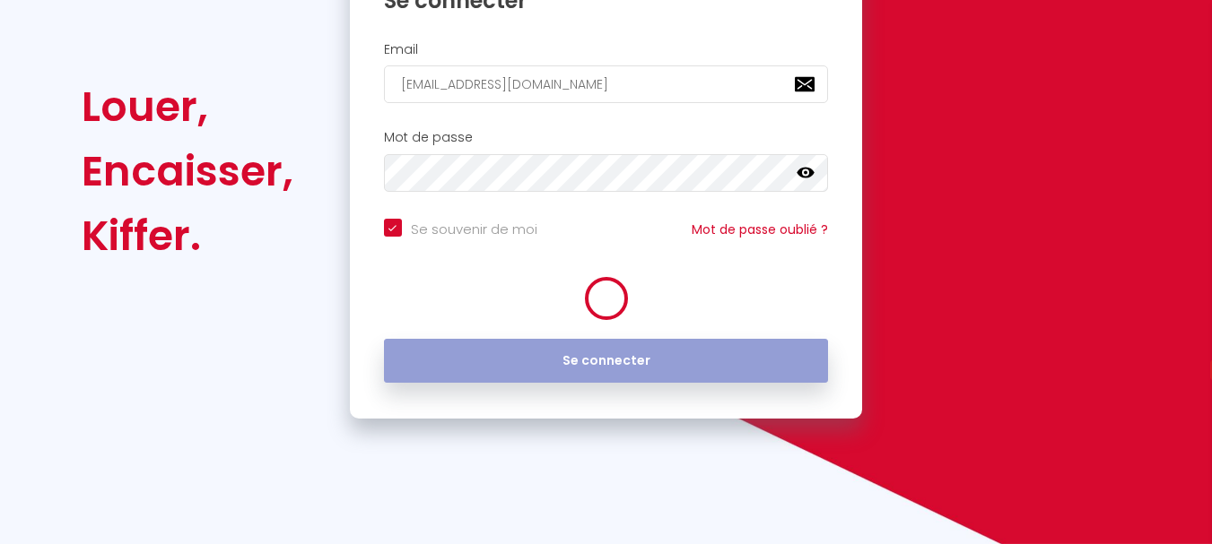
scroll to position [292, 0]
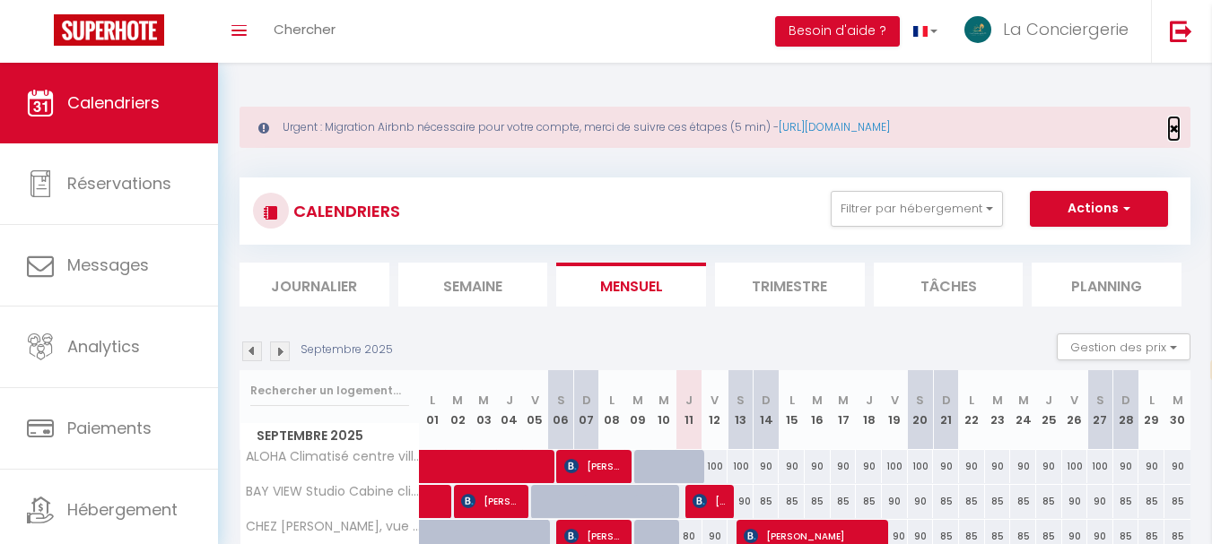
click at [1175, 125] on span "×" at bounding box center [1174, 129] width 10 height 22
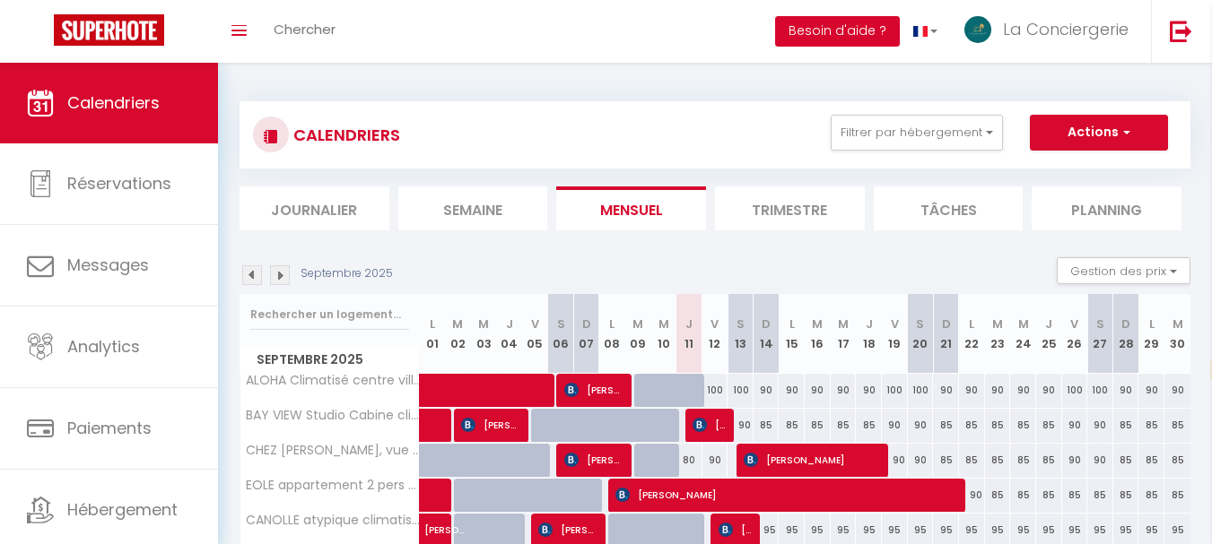
click at [850, 31] on button "Besoin d'aide ?" at bounding box center [837, 31] width 125 height 30
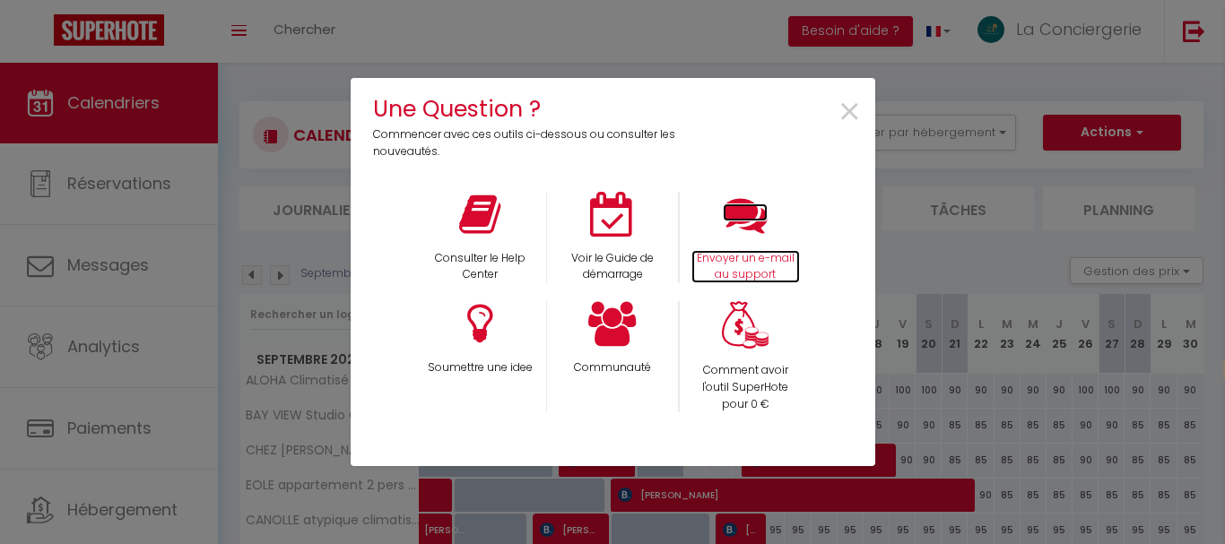
click at [760, 228] on icon at bounding box center [745, 214] width 45 height 45
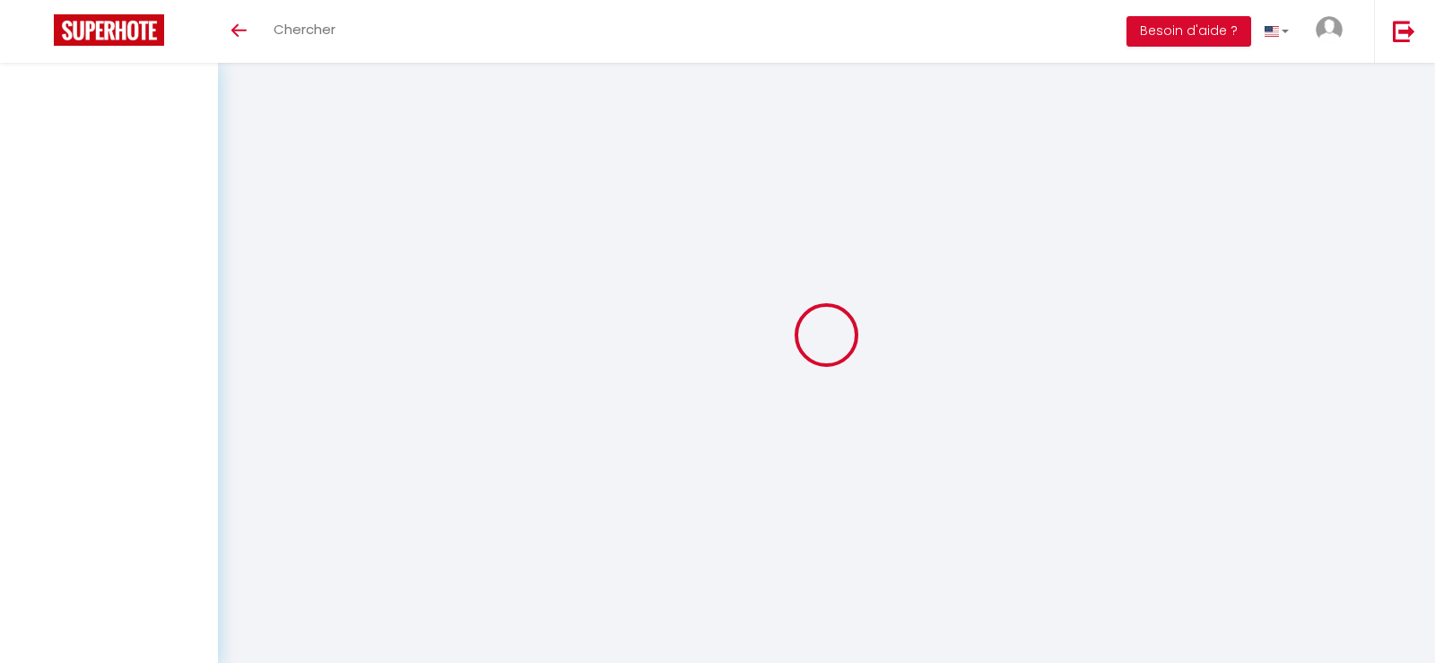
select select "fr"
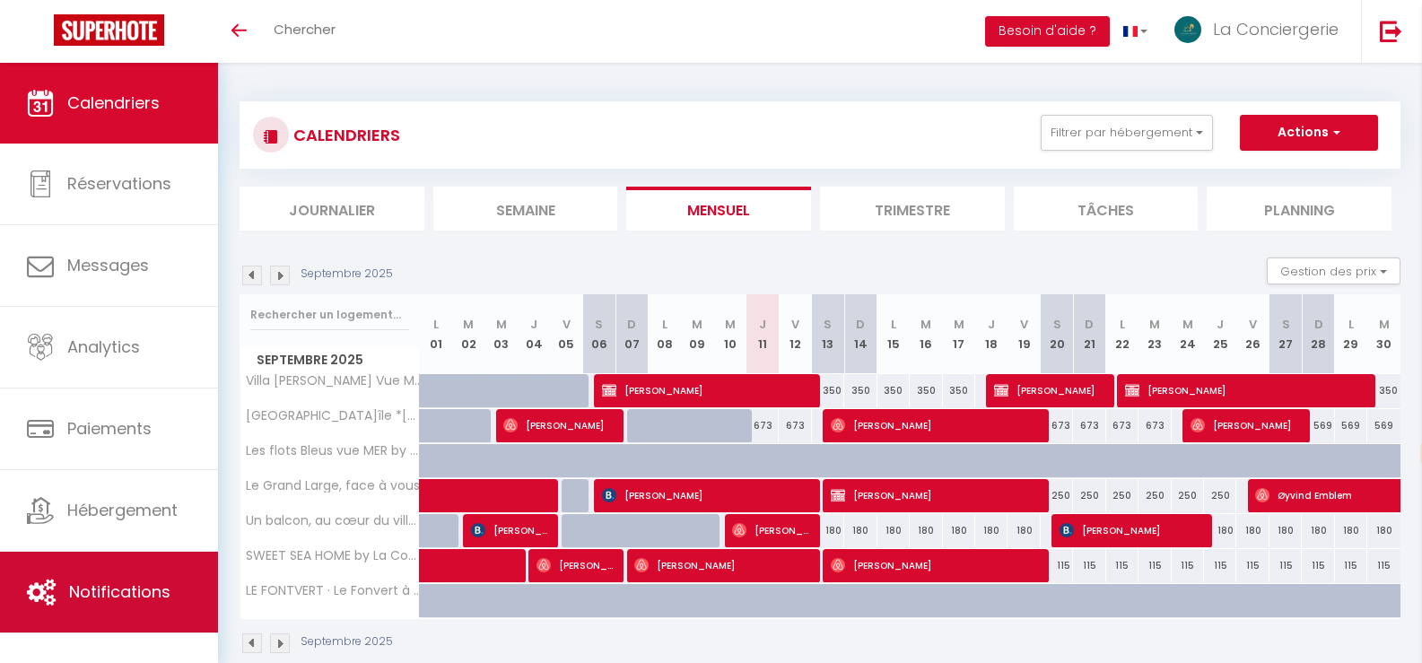
click at [176, 579] on link "Notifications" at bounding box center [109, 592] width 218 height 81
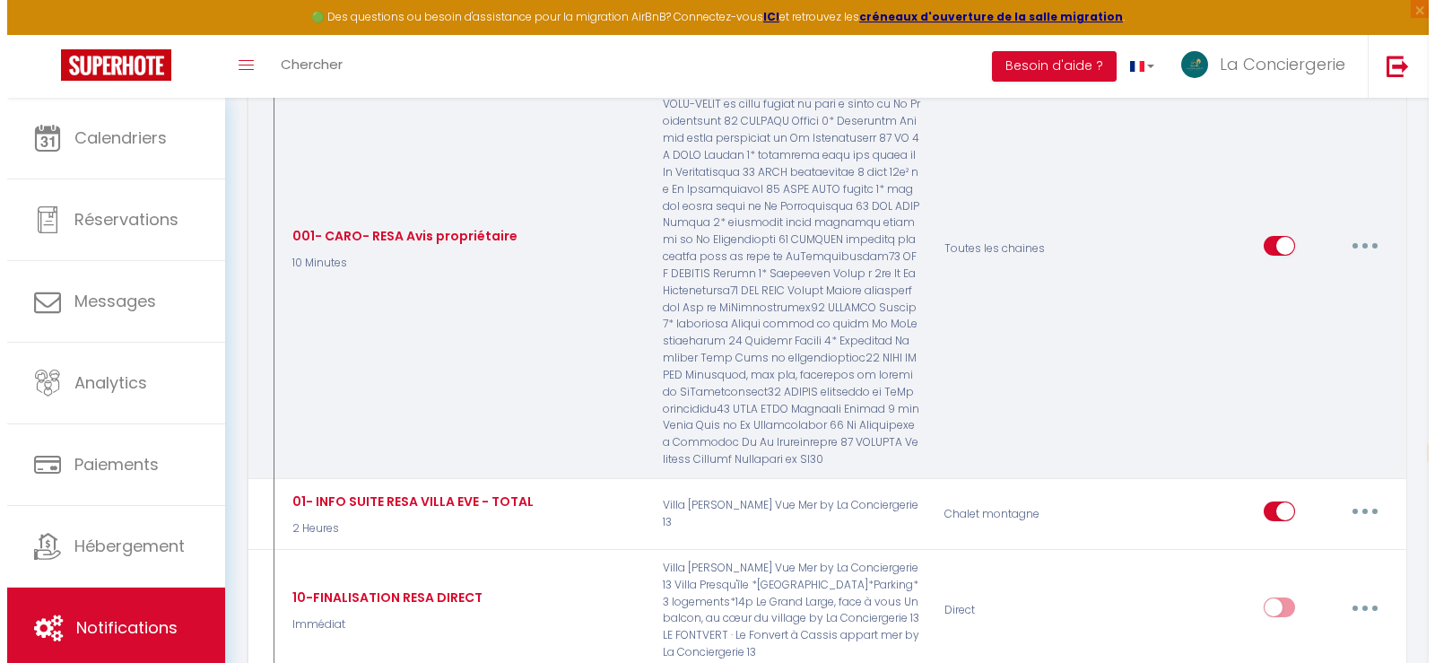
scroll to position [1346, 0]
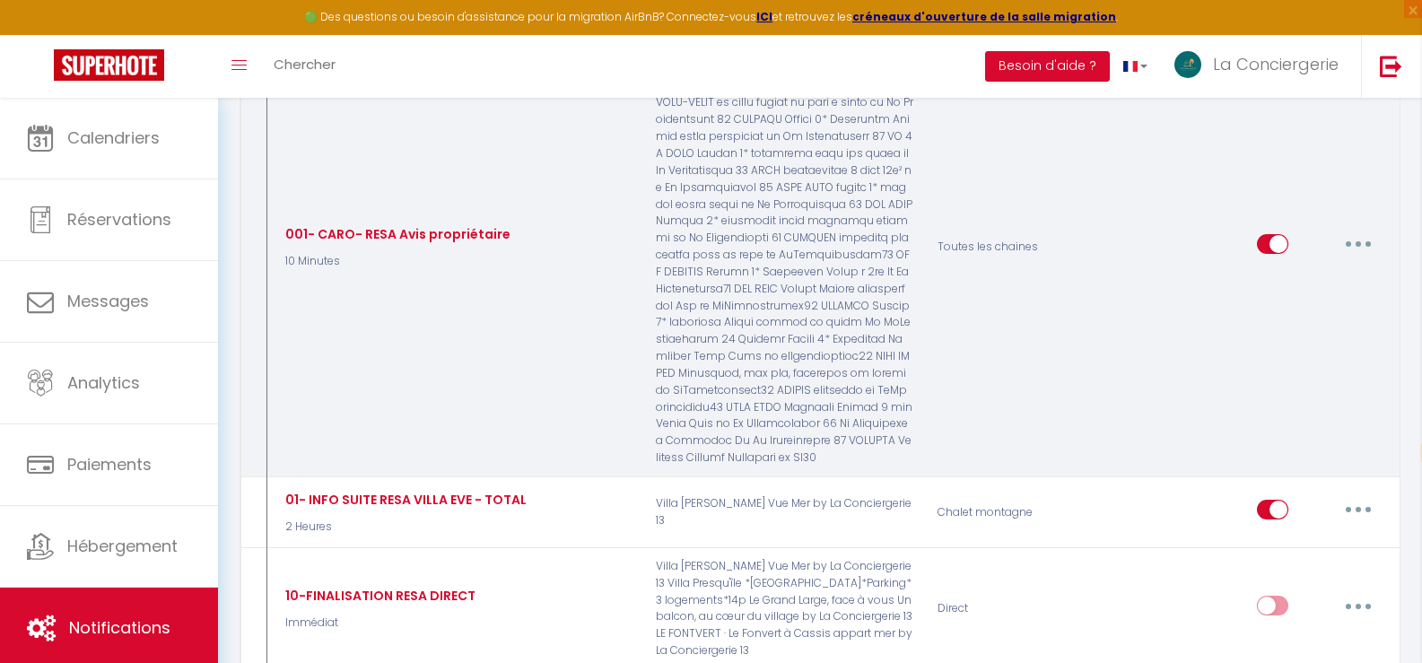
click at [1366, 230] on button "button" at bounding box center [1358, 244] width 50 height 29
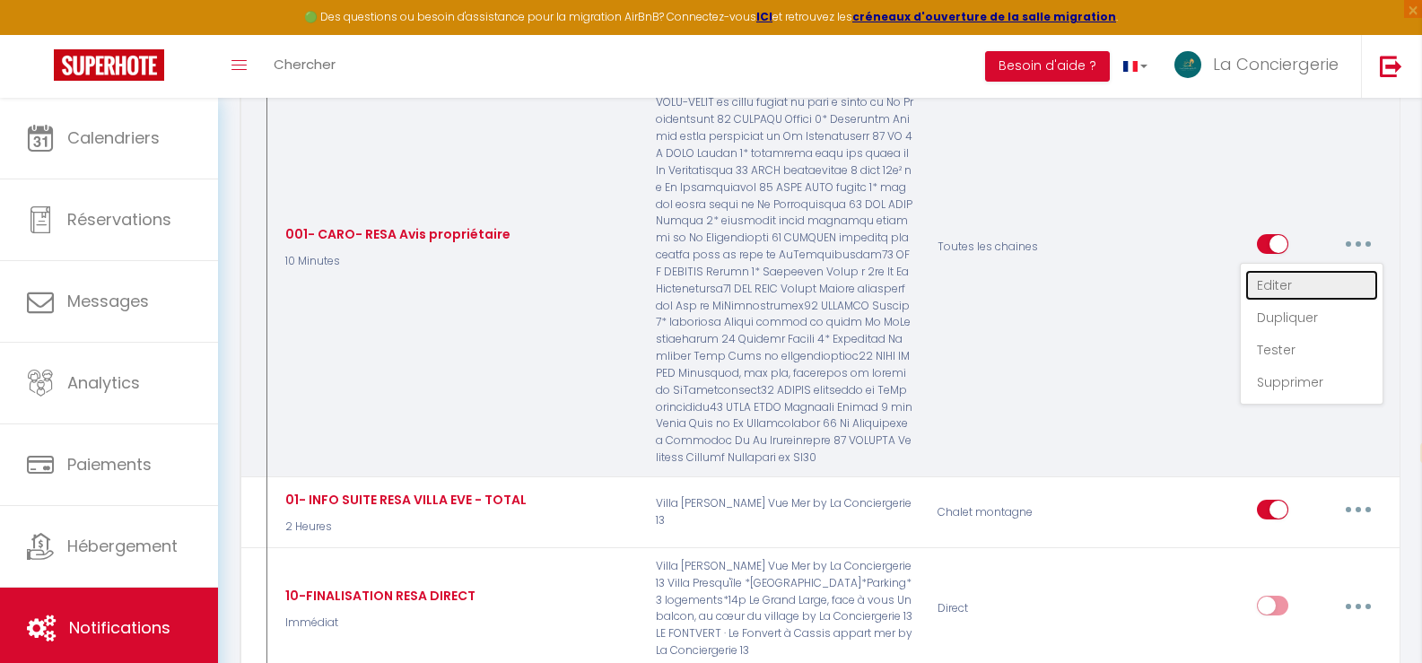
click at [1276, 270] on link "Editer" at bounding box center [1311, 285] width 133 height 30
type input "001- CARO- RESA Avis propriétaire"
select select "10 Minutes"
select select
checkbox input "false"
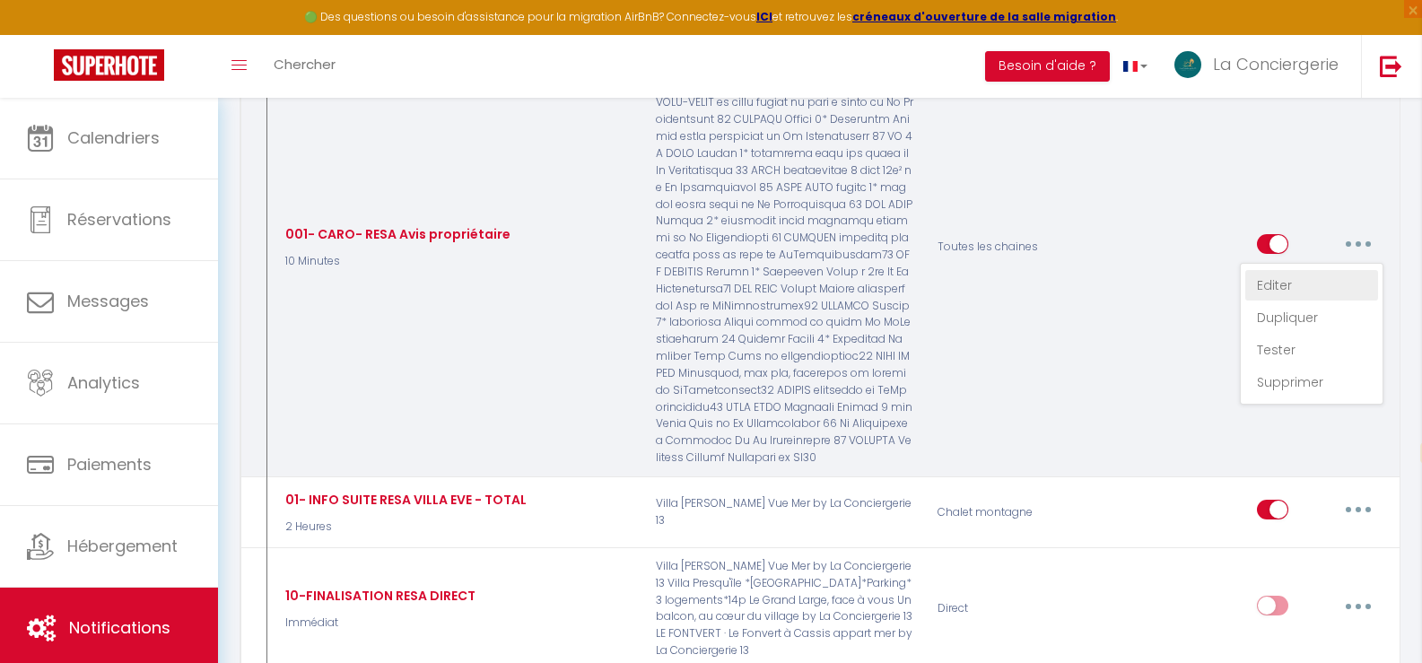
checkbox input "false"
radio input "true"
type input "Nouvelle réservation de votre logement !"
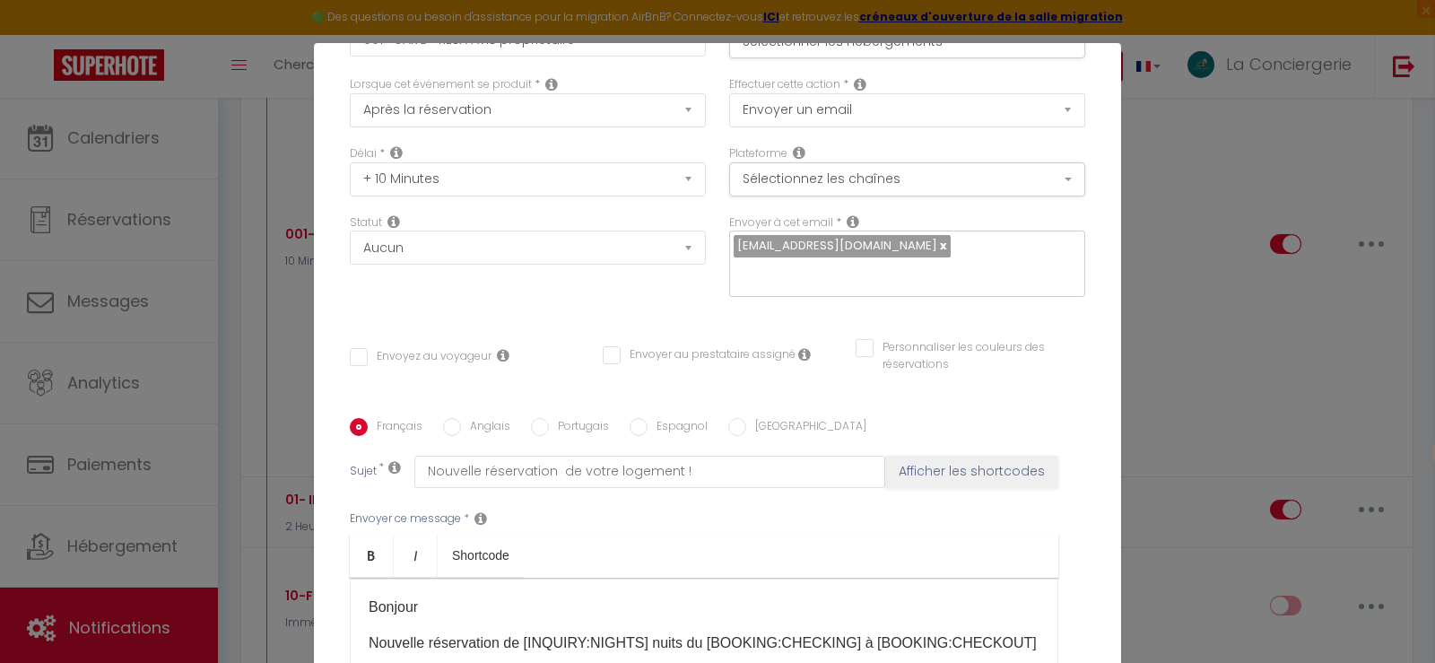
scroll to position [90, 0]
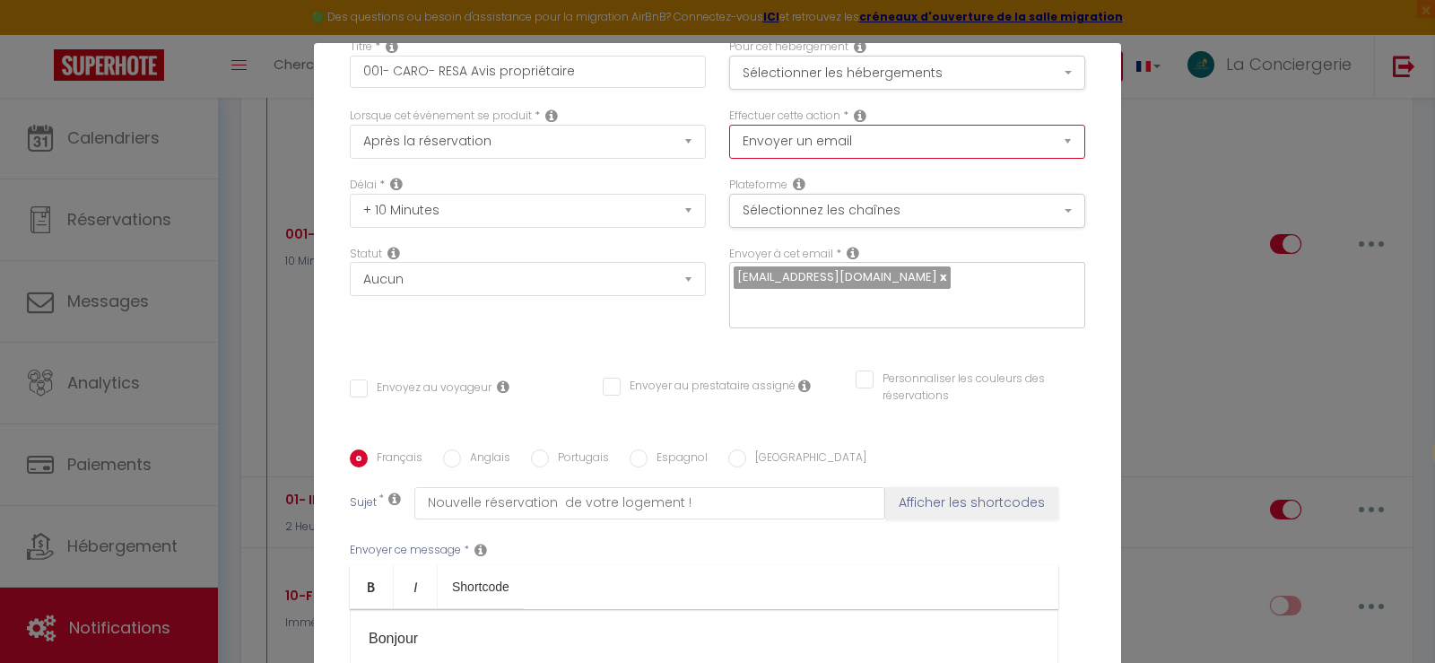
click at [1046, 138] on select "Envoyer un email Envoyer un SMS Envoyer une notification push" at bounding box center [907, 142] width 356 height 34
click at [1137, 196] on div "Modifier la notification × Titre * 001- CARO- RESA Avis propriétaire Pour cet h…" at bounding box center [717, 331] width 1435 height 663
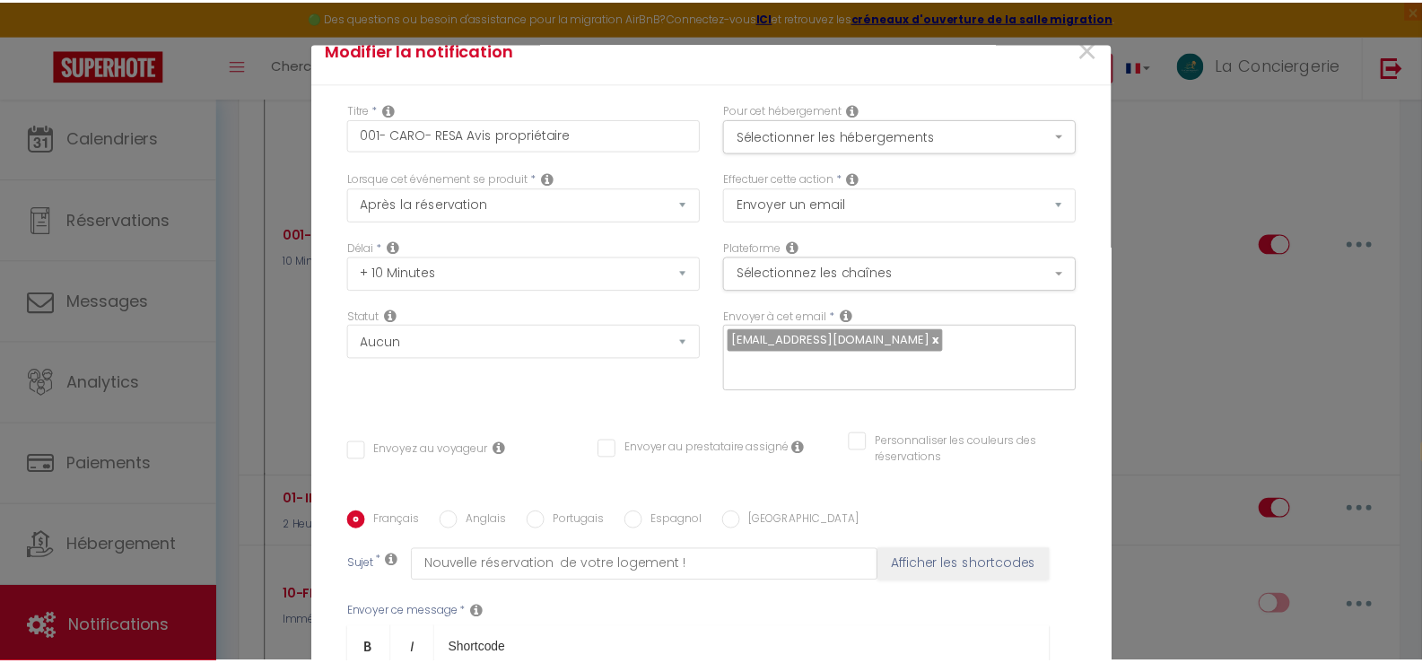
scroll to position [0, 0]
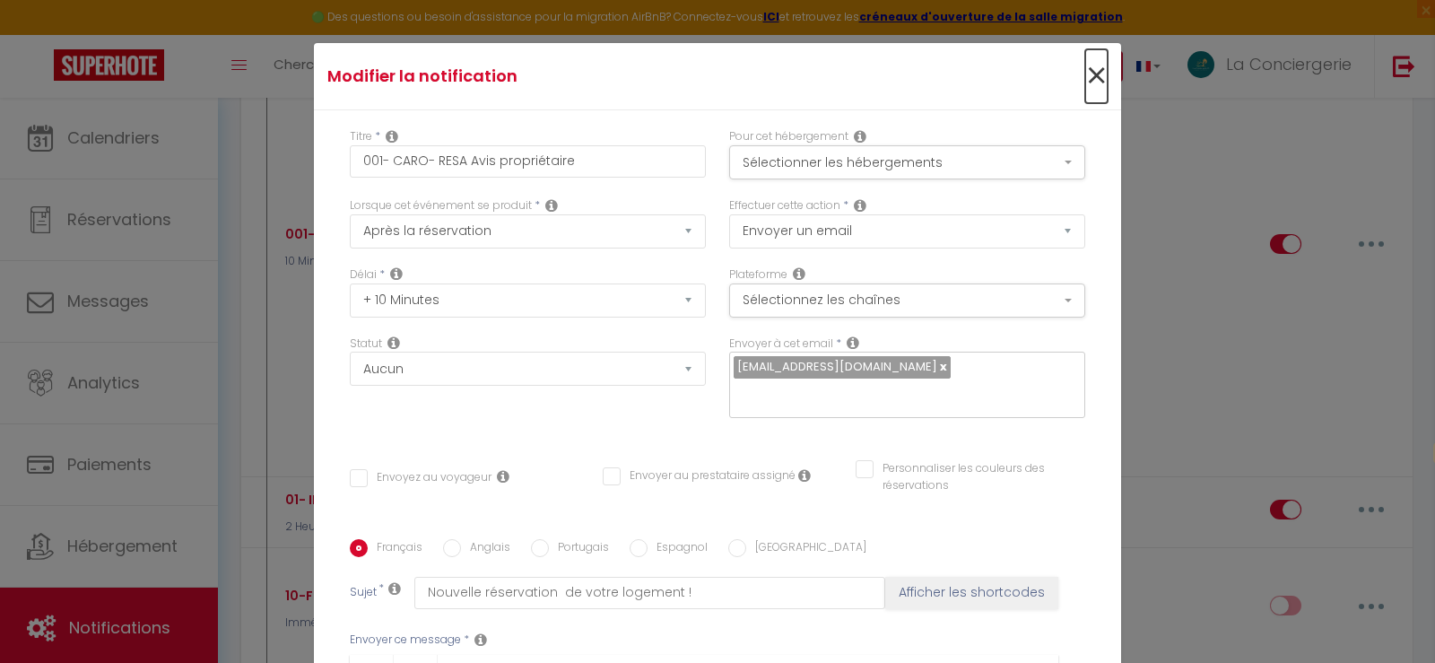
click at [1085, 75] on span "×" at bounding box center [1096, 76] width 22 height 54
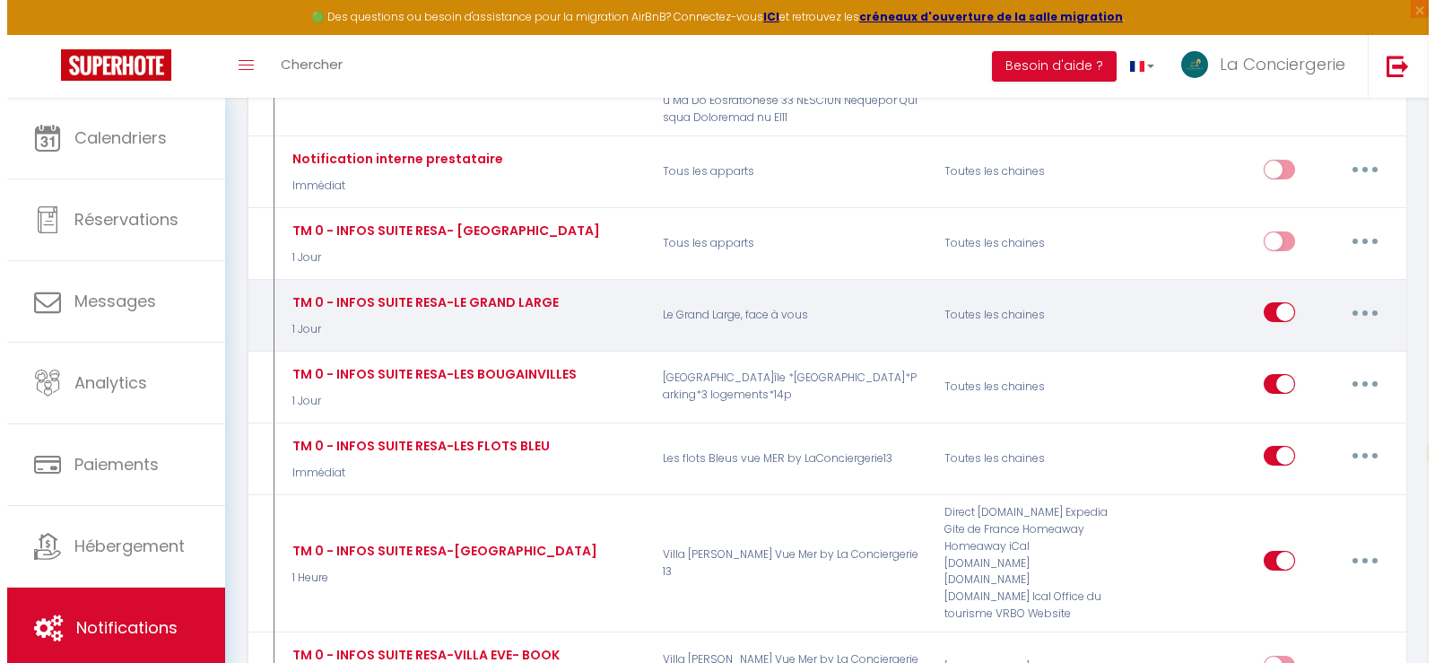
scroll to position [3767, 0]
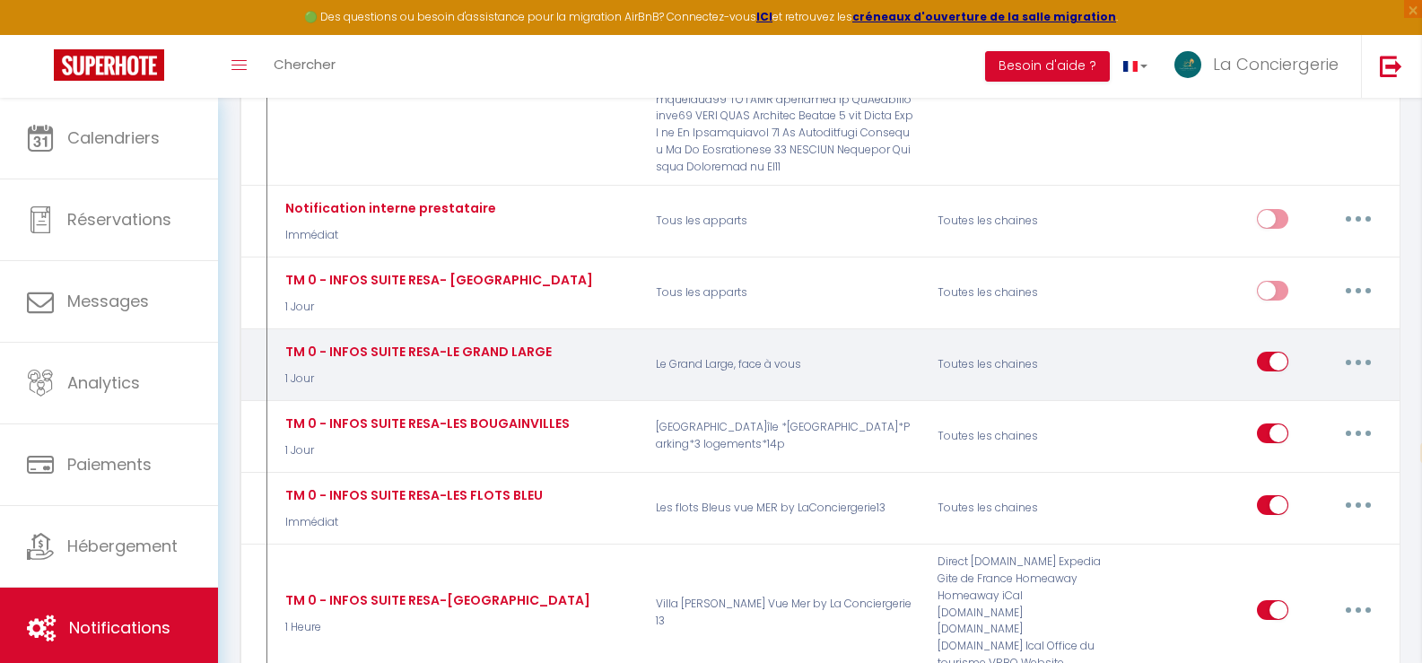
click at [1365, 347] on button "button" at bounding box center [1358, 361] width 50 height 29
click at [1273, 388] on link "Editer" at bounding box center [1311, 403] width 133 height 30
type input "TM 0 - INFOS SUITE RESA-LE GRAND LARGE"
select select "1 Jour"
select select "if_booking_is_paid"
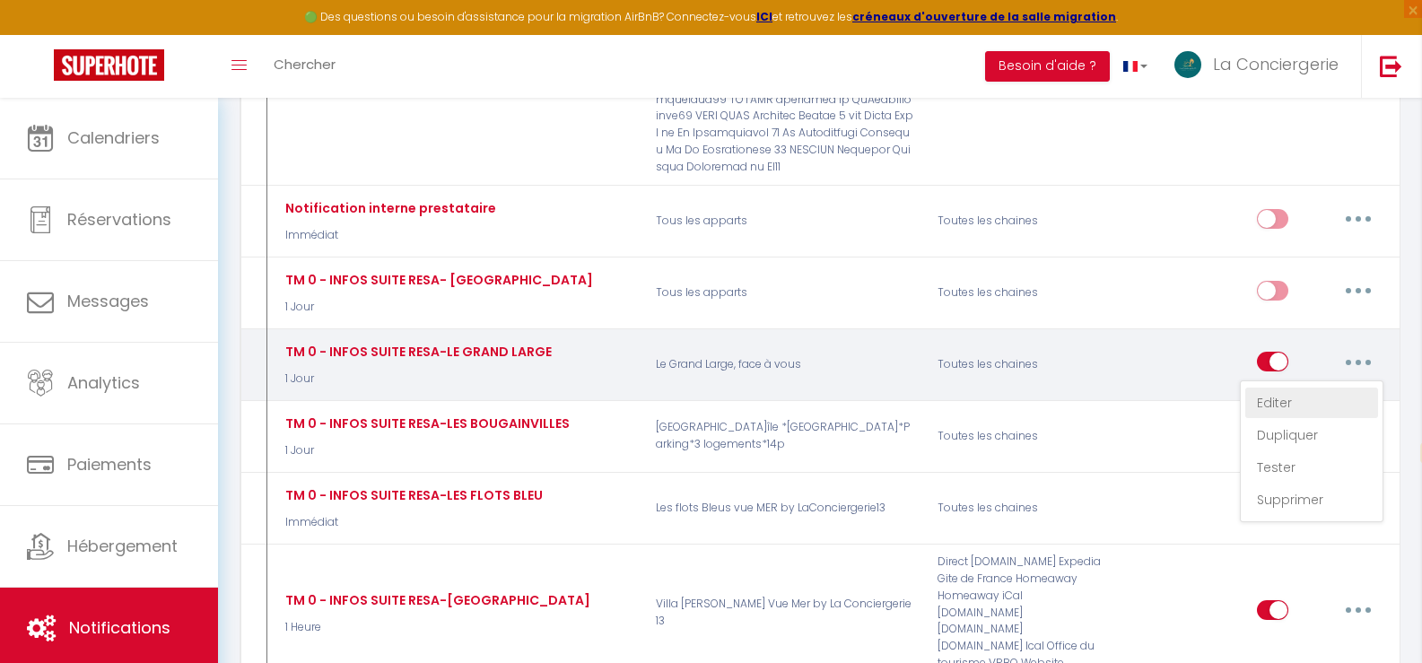
checkbox input "true"
checkbox input "false"
type input "SUITE RESA- [BOOKING:ID] - [GUEST:FIRST_NAME] - [RENTAL:NAME][NOM DE L'HOTE]"
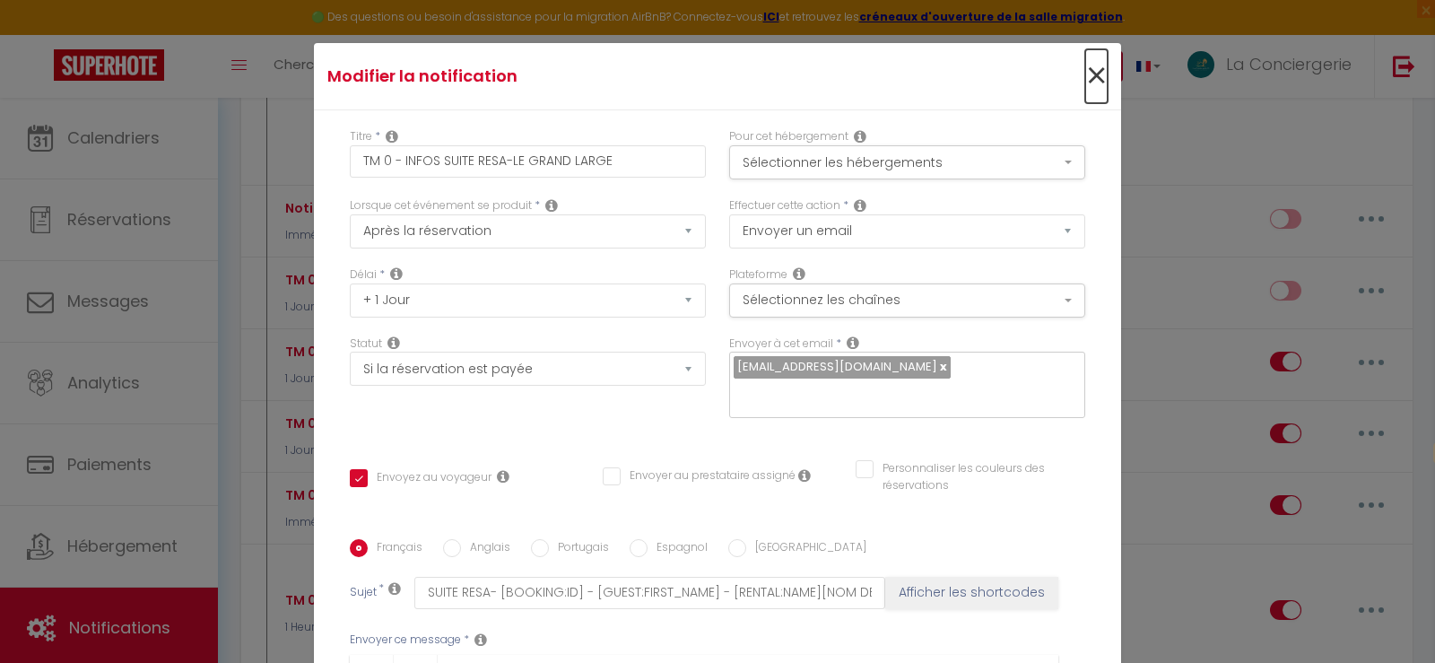
click at [1085, 80] on span "×" at bounding box center [1096, 76] width 22 height 54
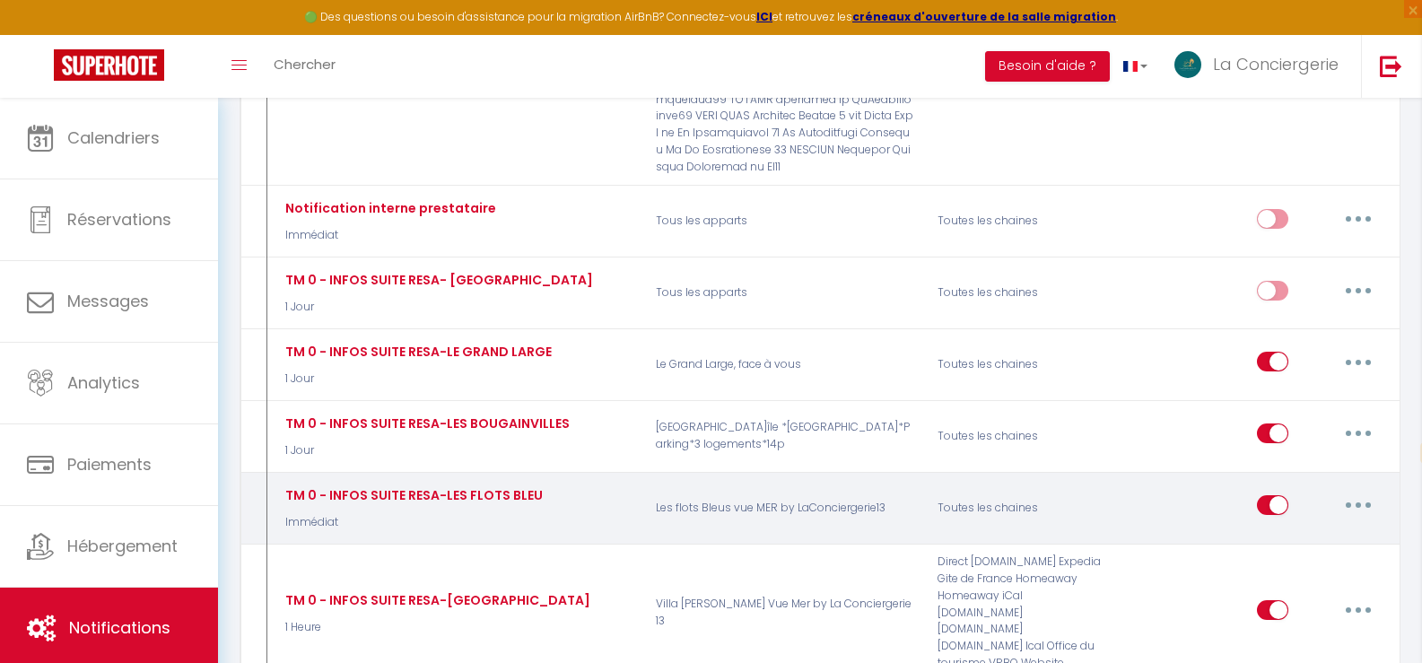
drag, startPoint x: 1341, startPoint y: 436, endPoint x: 1365, endPoint y: 439, distance: 24.4
click at [1365, 491] on button "button" at bounding box center [1358, 505] width 50 height 29
click at [1276, 531] on link "Editer" at bounding box center [1311, 546] width 133 height 30
type input "TM 0 - INFOS SUITE RESA-LES FLOTS BLEU"
select select "Immédiat"
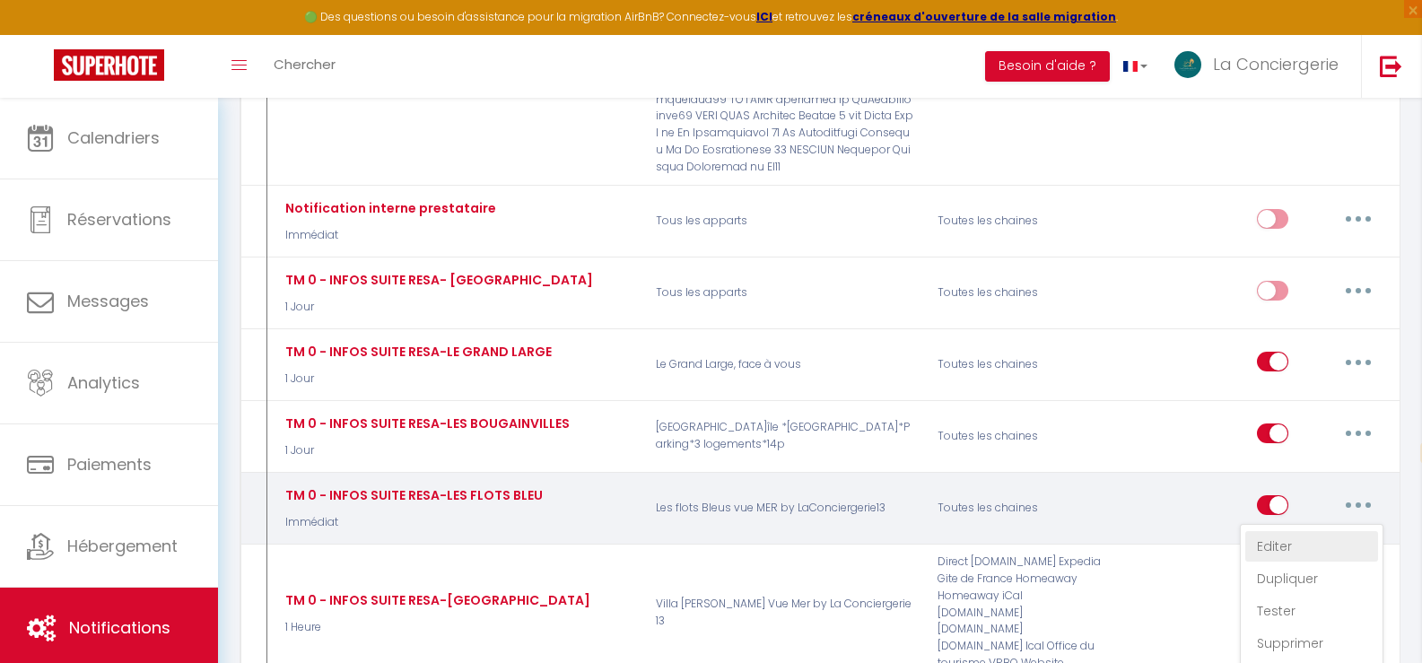
select select
checkbox input "true"
checkbox input "false"
type input "INFOS SUITE RESA- [BOOKING:ID] - [GUEST:FIRST_NAME] - [RENTAL:NAME][NOM DE L'HO…"
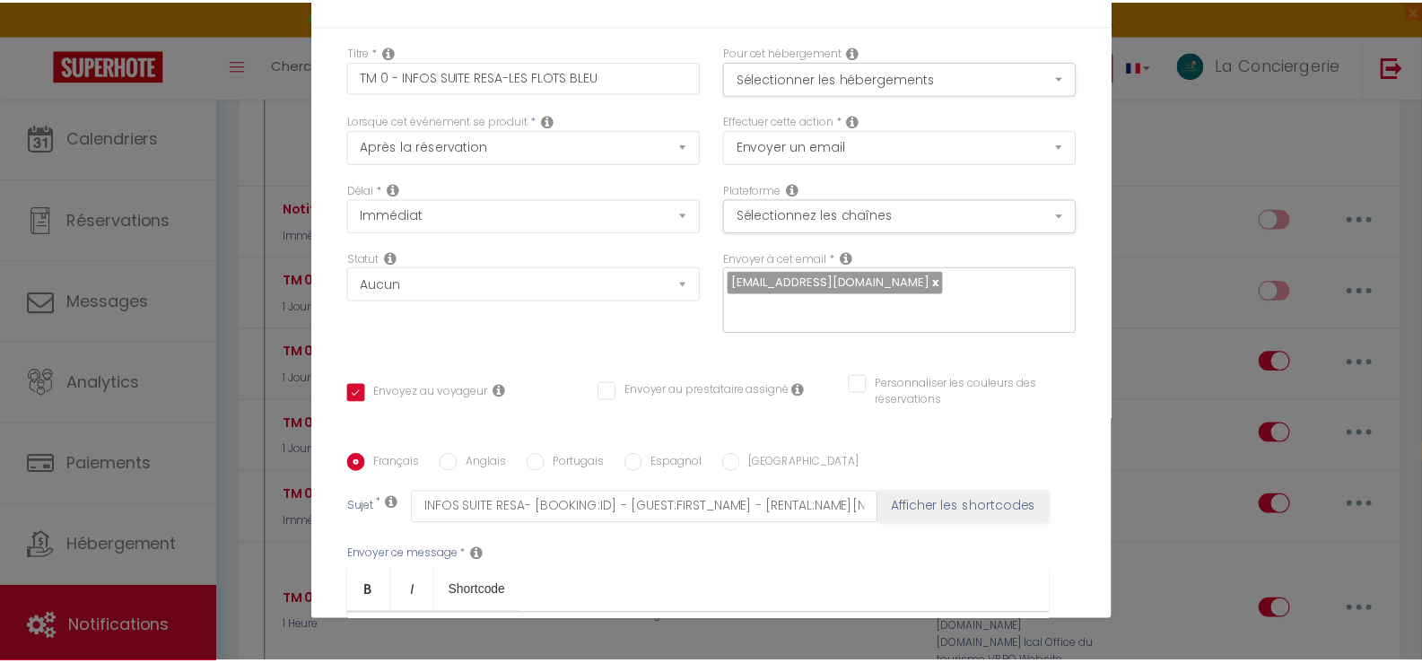
scroll to position [0, 0]
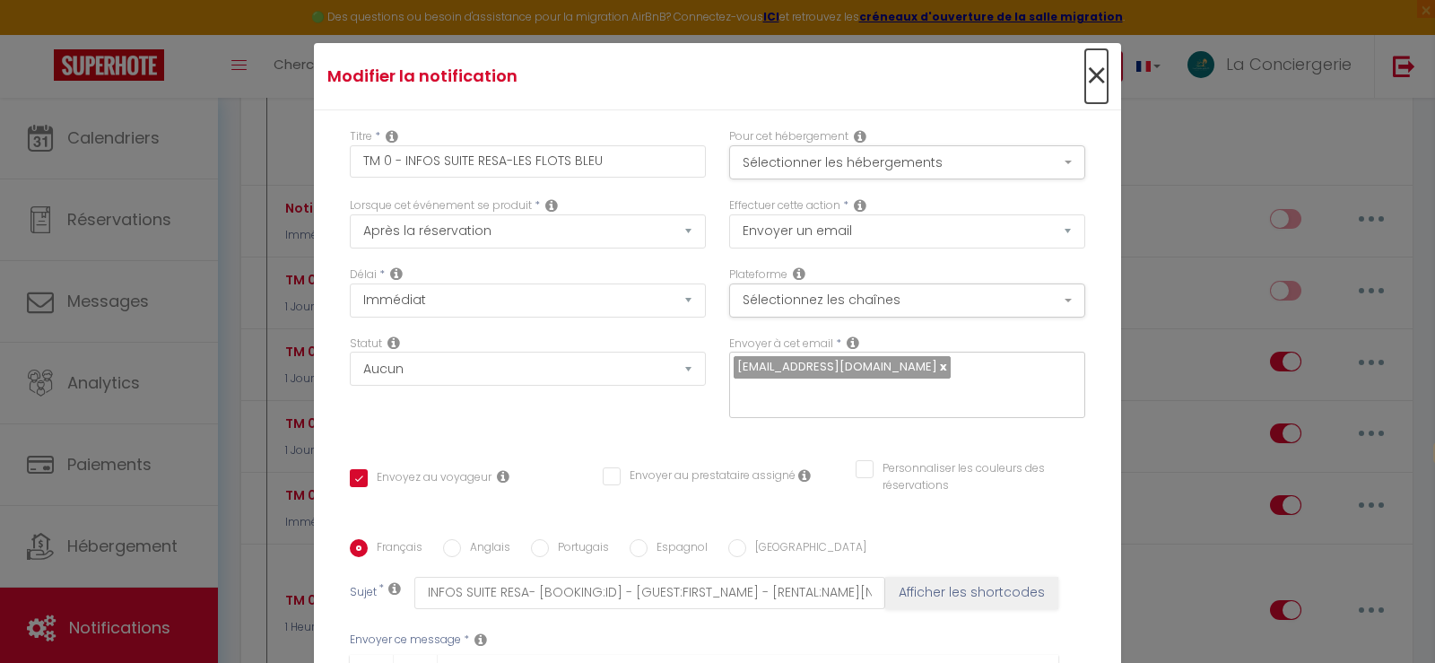
click at [1085, 78] on span "×" at bounding box center [1096, 76] width 22 height 54
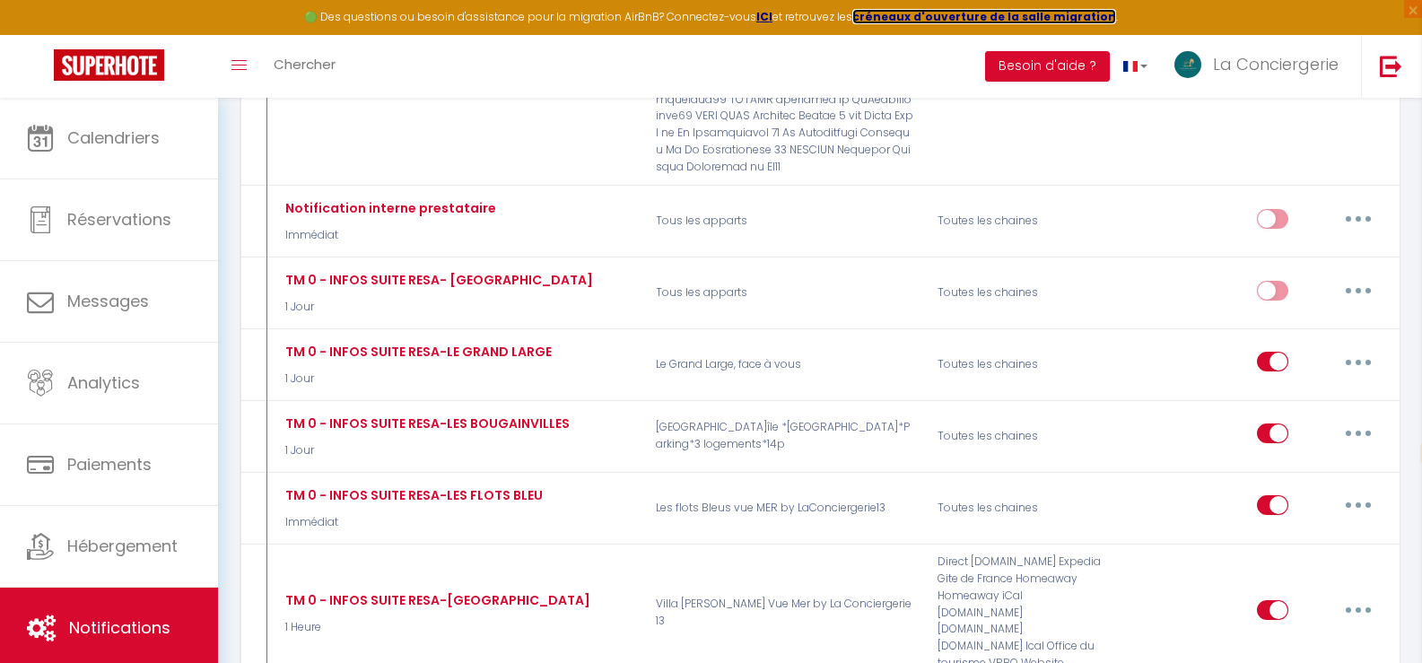
click at [1039, 10] on strong "créneaux d'ouverture de la salle migration" at bounding box center [984, 16] width 264 height 15
